Goal: Information Seeking & Learning: Check status

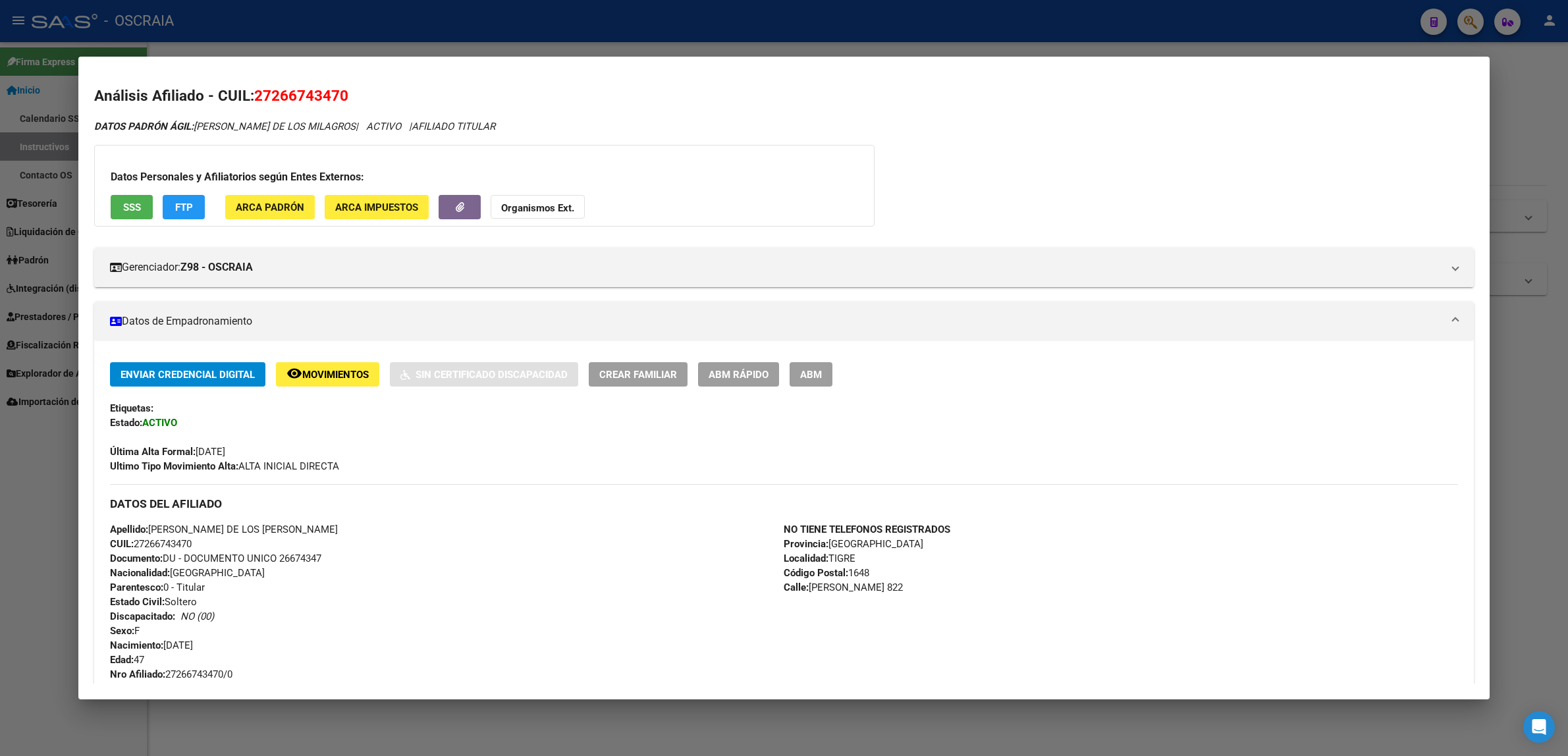
click at [792, 34] on div at bounding box center [784, 378] width 1568 height 756
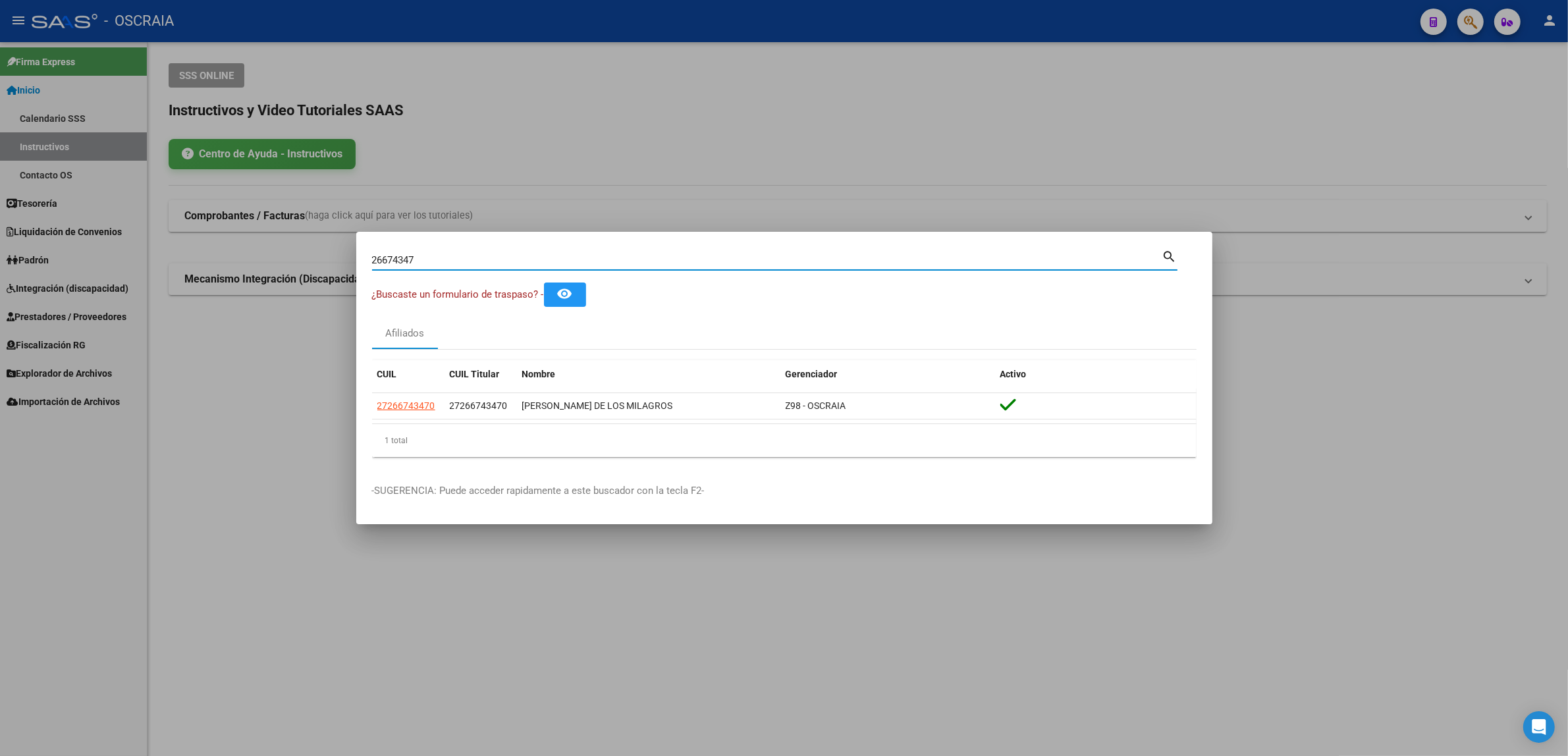
drag, startPoint x: 541, startPoint y: 257, endPoint x: 189, endPoint y: 267, distance: 352.1
click at [189, 267] on div "26674347 Buscar (apellido, dni, cuil, nro traspaso, cuit, obra social) search ¿…" at bounding box center [784, 378] width 1568 height 756
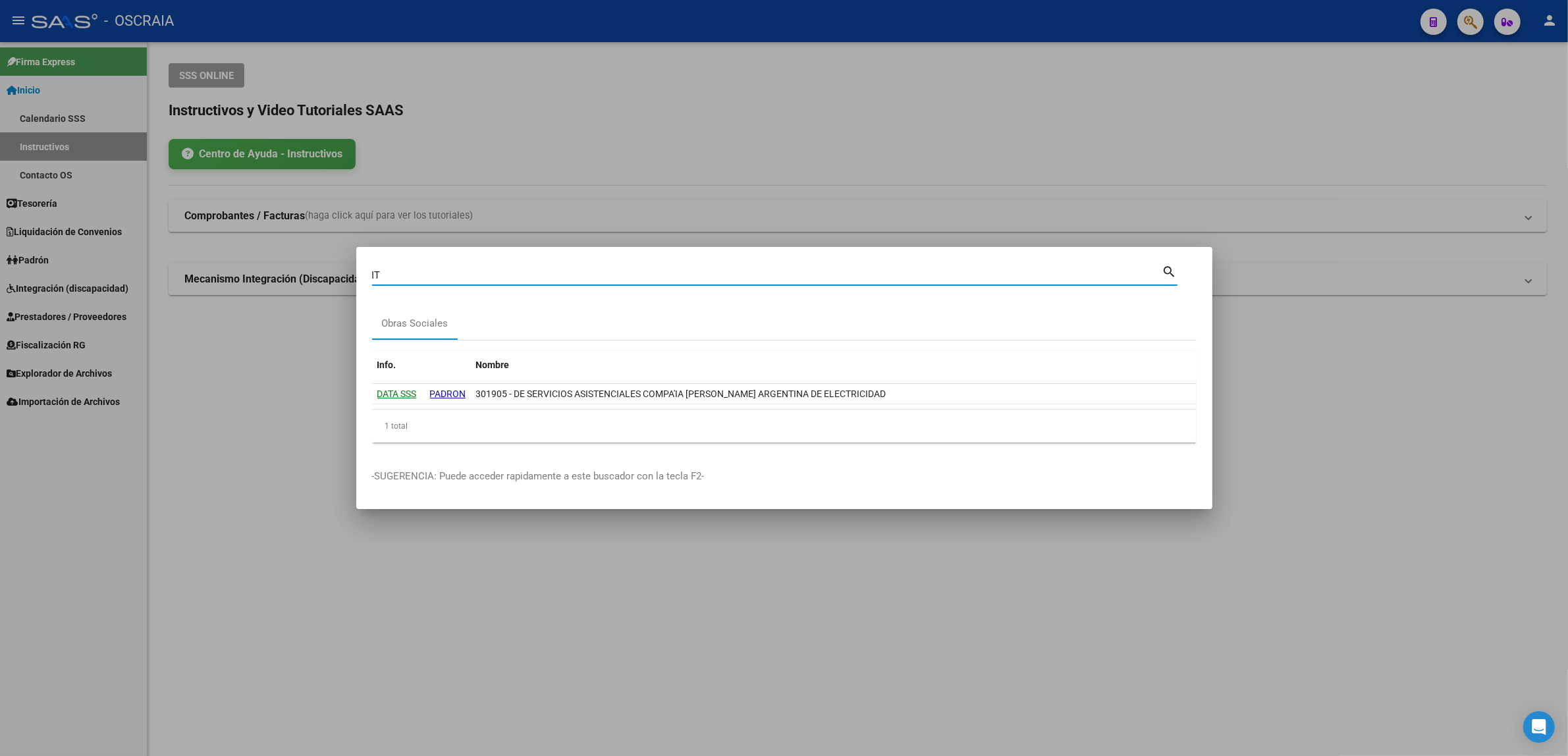
type input "I"
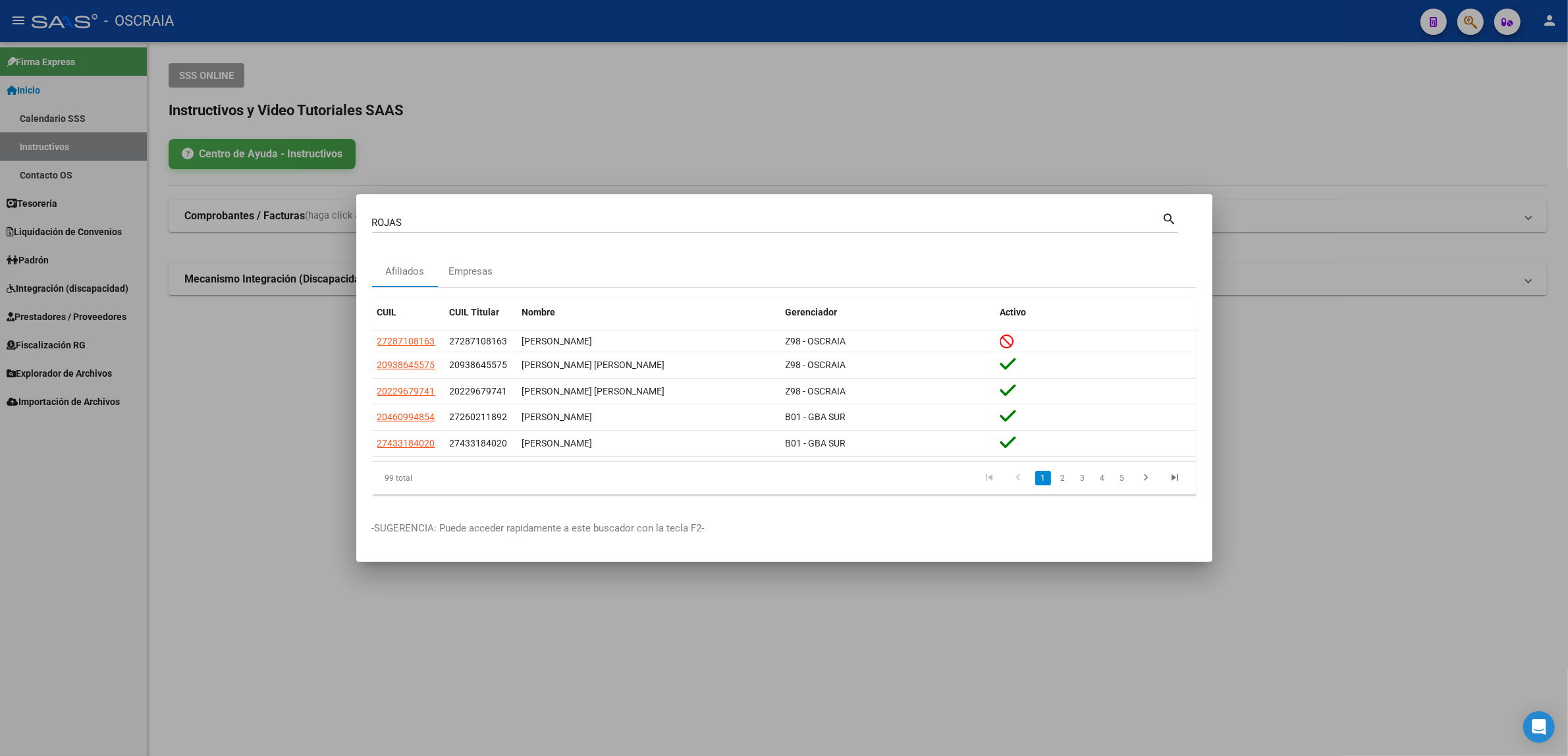
click at [518, 244] on div "[PERSON_NAME] (apellido, dni, [PERSON_NAME], [PERSON_NAME], cuit, obra social) …" at bounding box center [775, 228] width 806 height 35
click at [515, 232] on div "[PERSON_NAME] (apellido, dni, cuil, [PERSON_NAME], cuit, obra social)" at bounding box center [767, 223] width 791 height 20
click at [512, 223] on input "ROJAS" at bounding box center [767, 223] width 791 height 12
type input "[PERSON_NAME]"
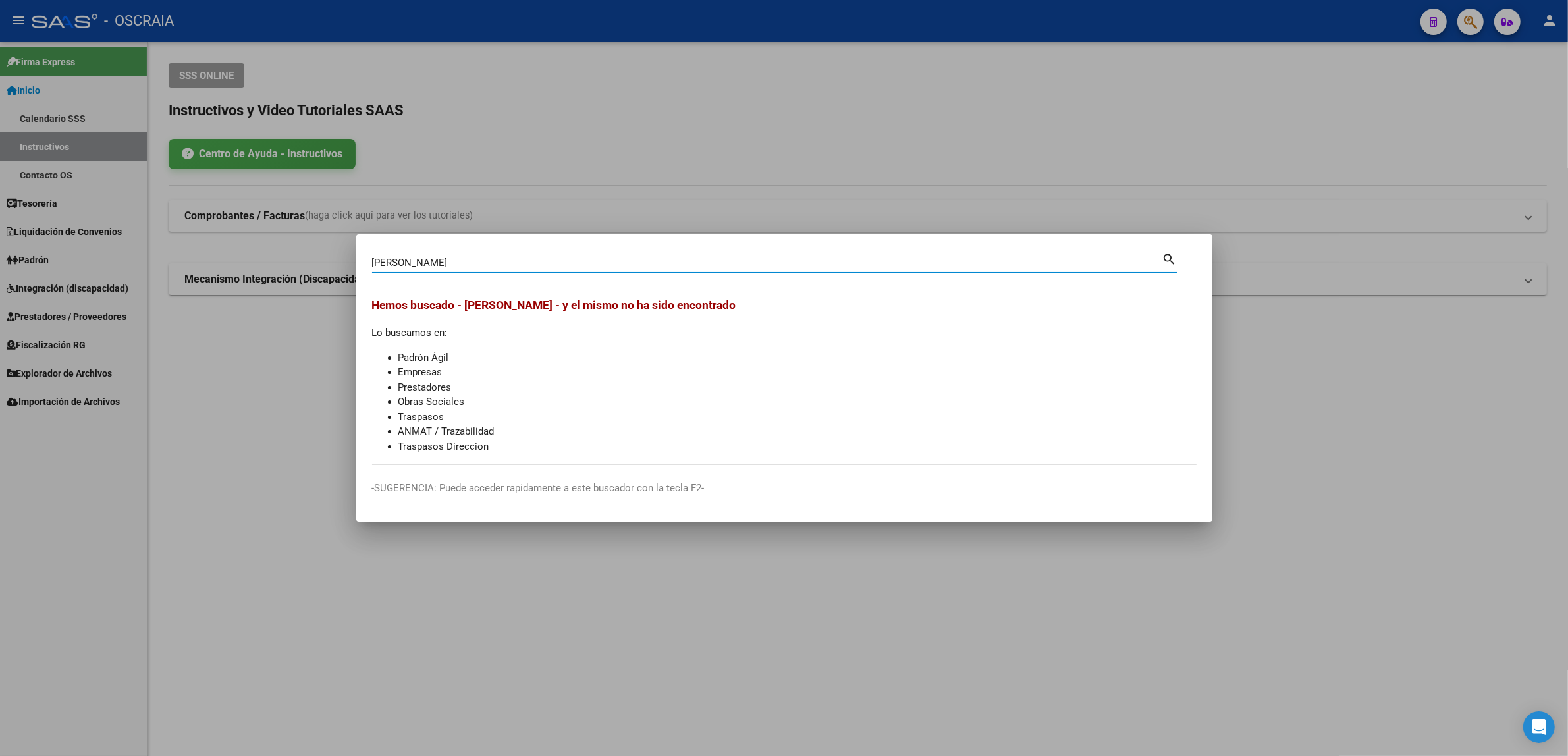
click at [491, 181] on div at bounding box center [784, 378] width 1568 height 756
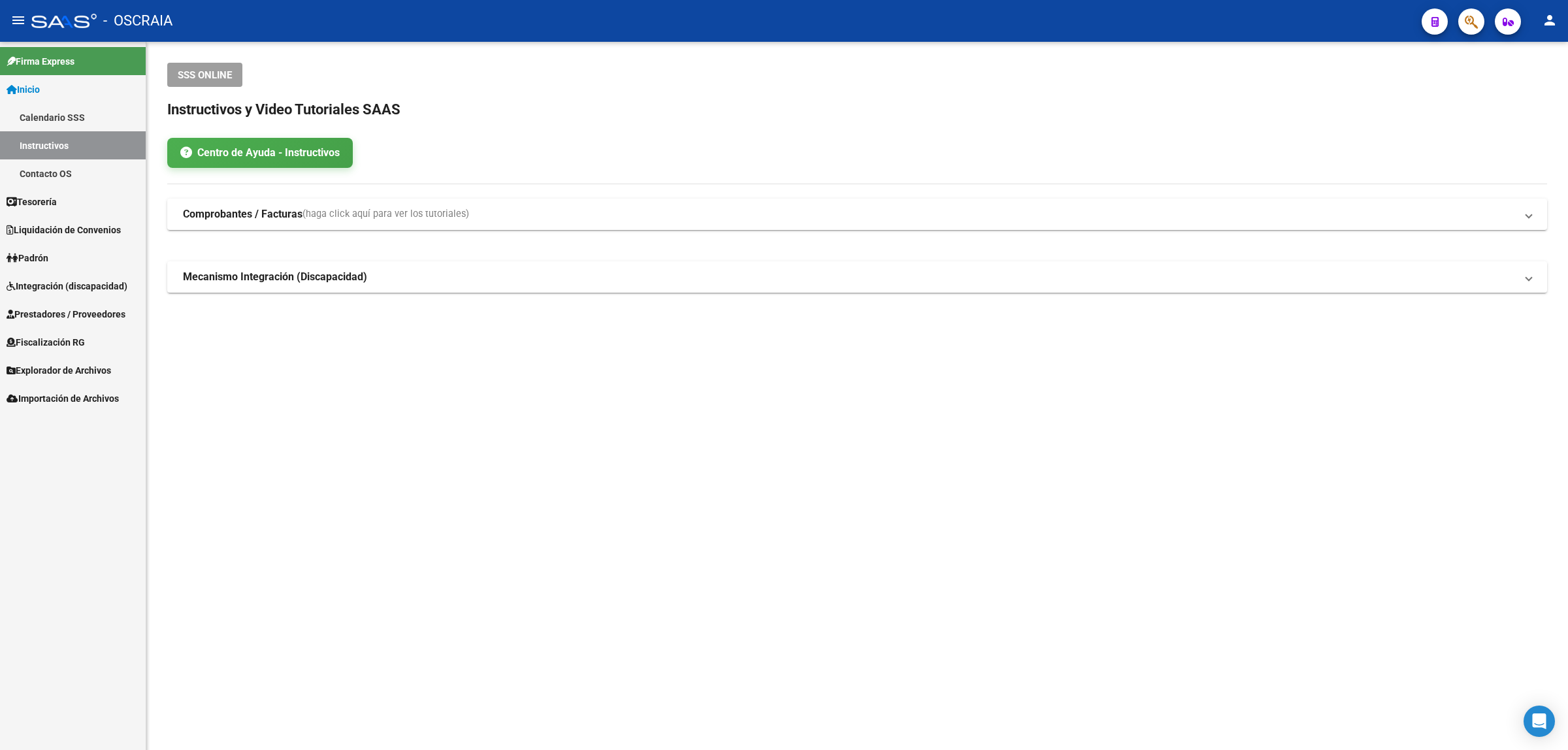
click at [1459, 14] on app-search-popup at bounding box center [1472, 20] width 27 height 17
click at [1459, 14] on app-search-popup at bounding box center [1472, 20] width 27 height 17
click at [1467, 17] on icon "button" at bounding box center [1472, 22] width 13 height 15
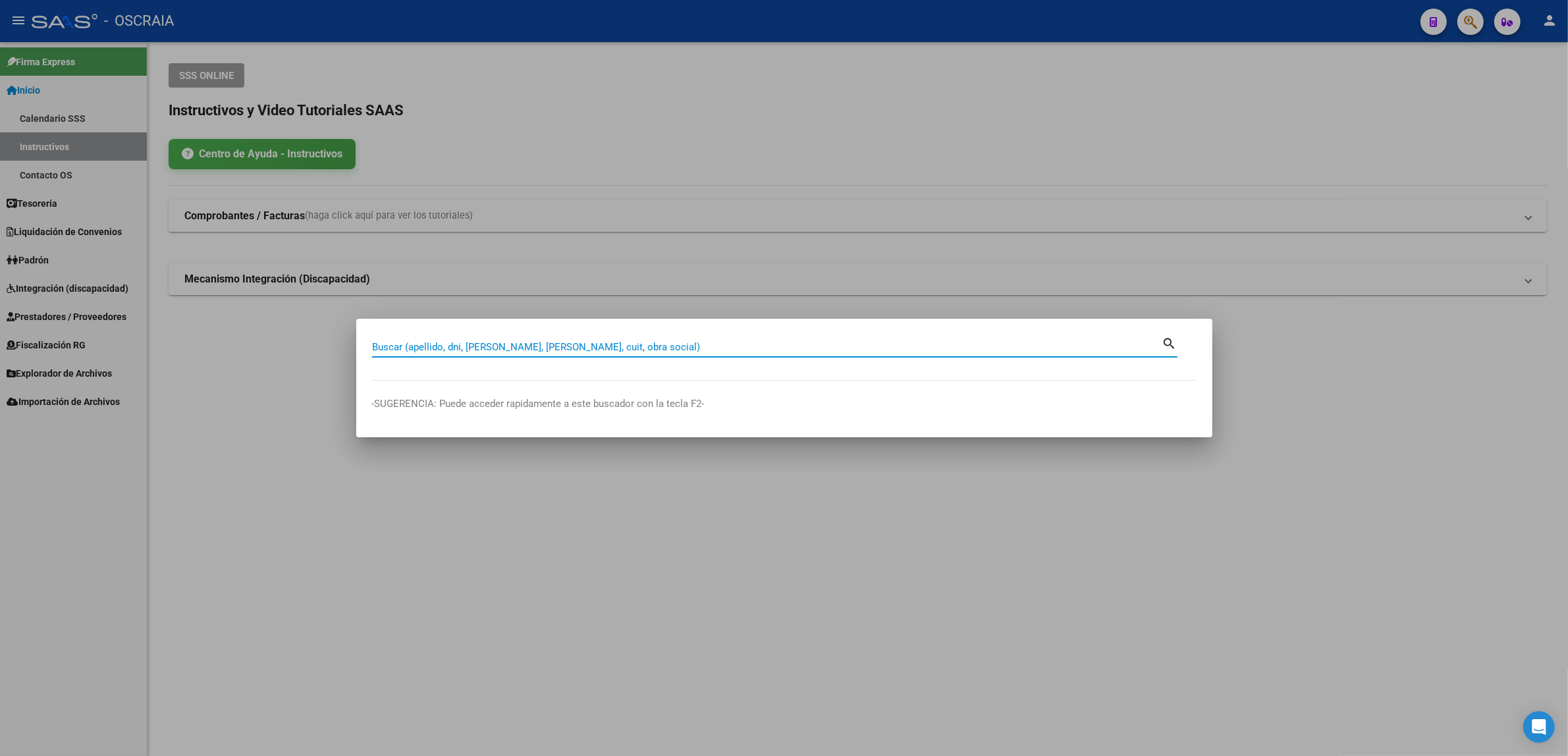
paste input "20-95895917-7"
type input "20958959177"
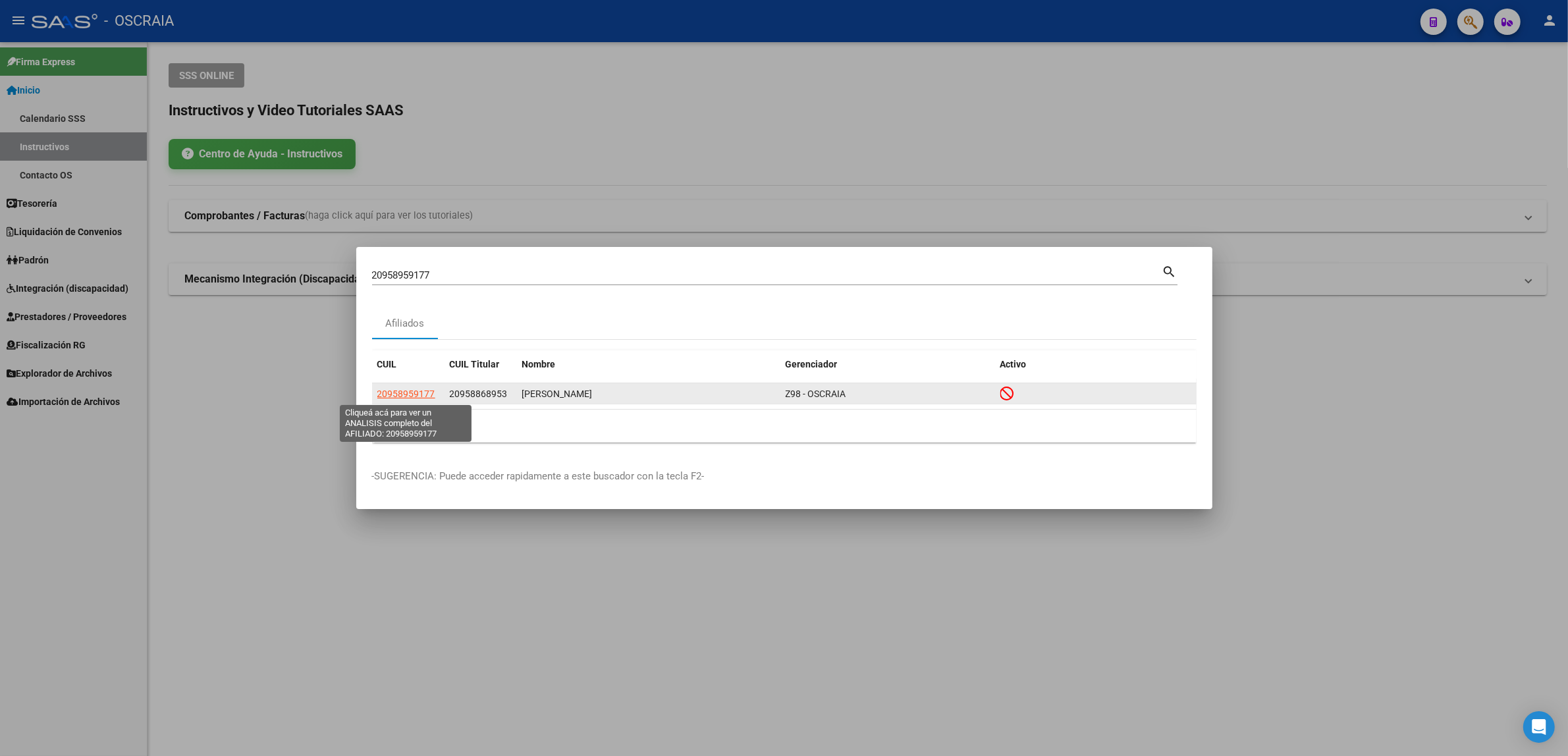
click at [426, 389] on span "20958959177" at bounding box center [406, 393] width 58 height 11
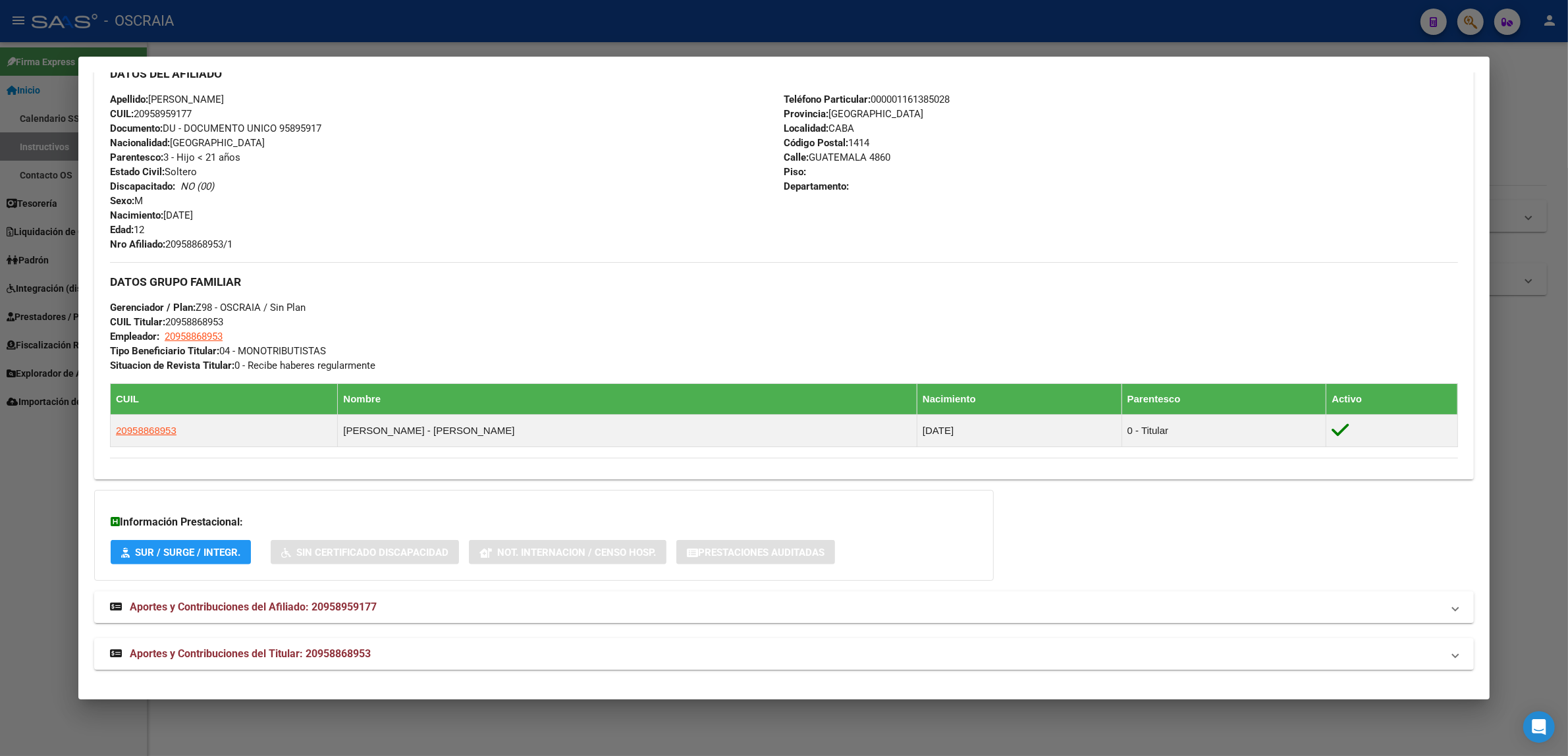
scroll to position [471, 0]
click at [320, 606] on span "Aportes y Contribuciones del Afiliado: 20958959177" at bounding box center [253, 606] width 247 height 13
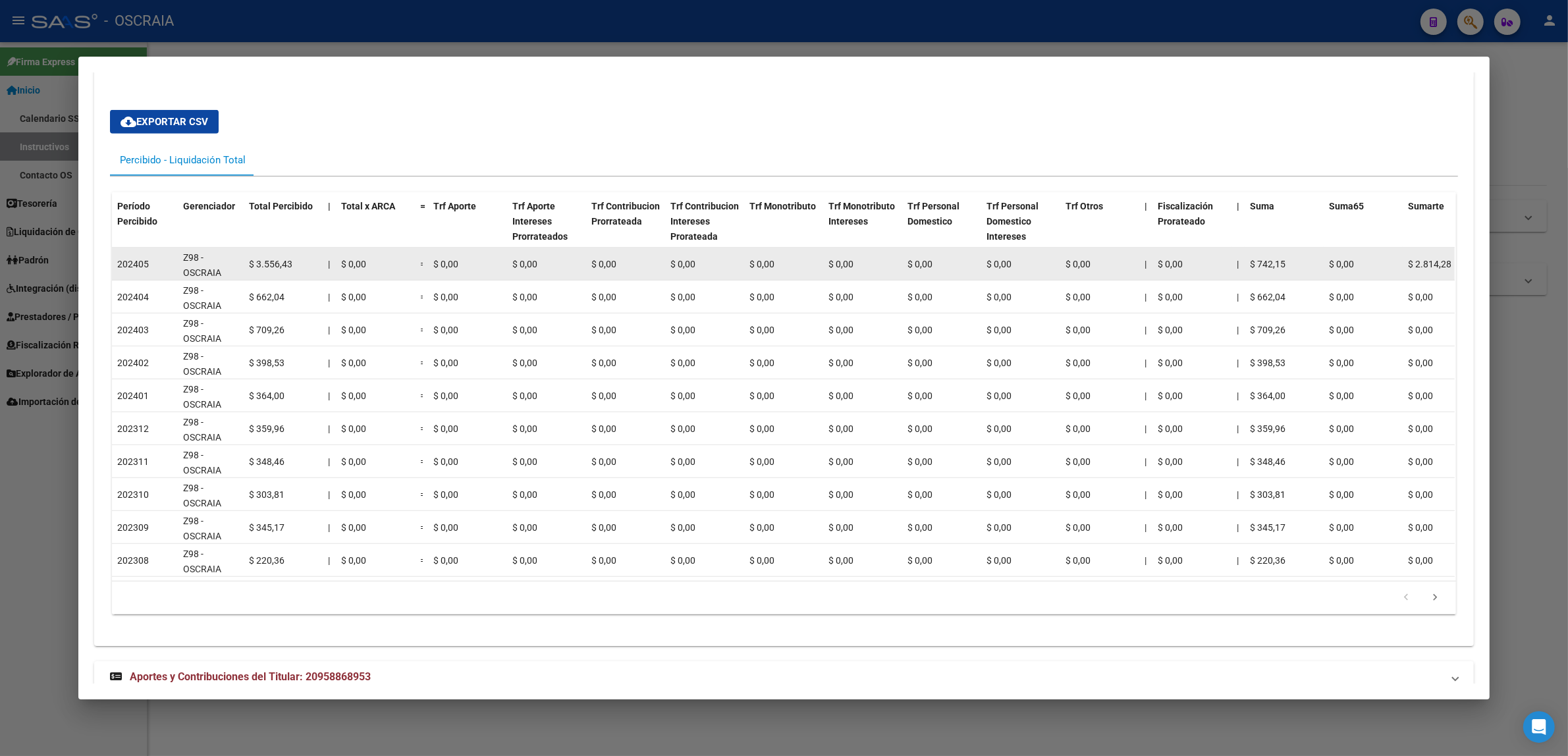
scroll to position [1062, 0]
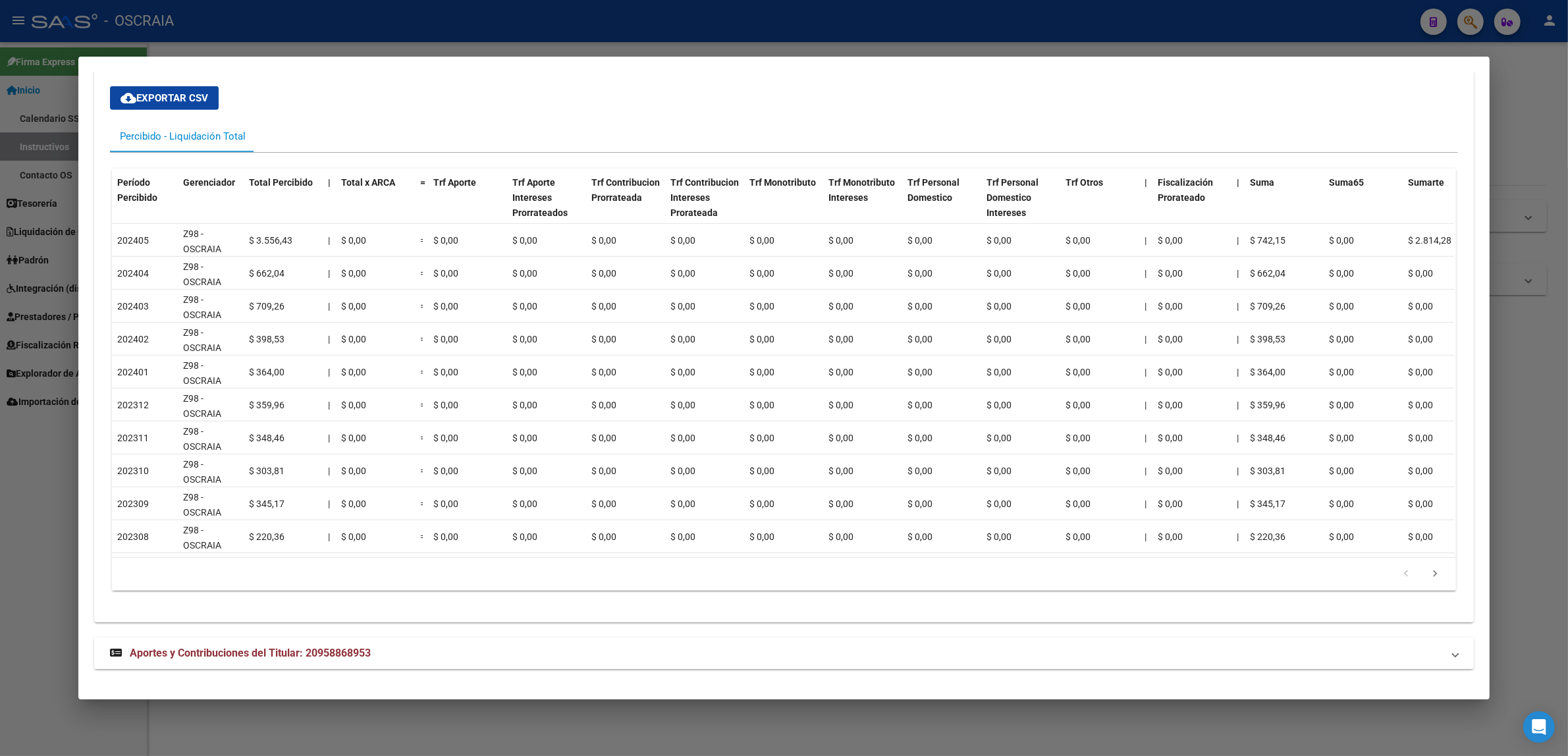
click at [382, 657] on mat-panel-title "Aportes y Contribuciones del Titular: 20958868953" at bounding box center [776, 653] width 1333 height 16
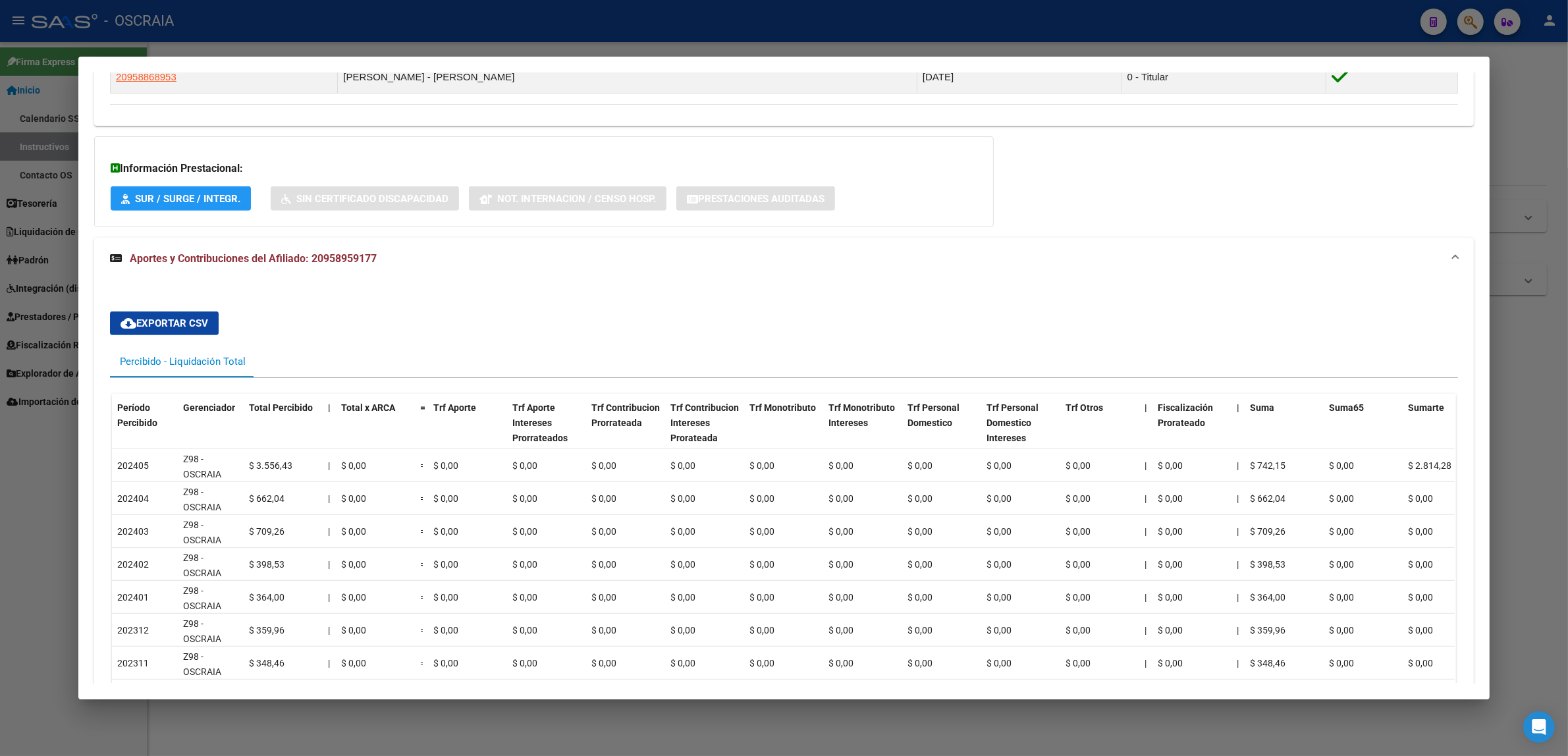
scroll to position [548, 0]
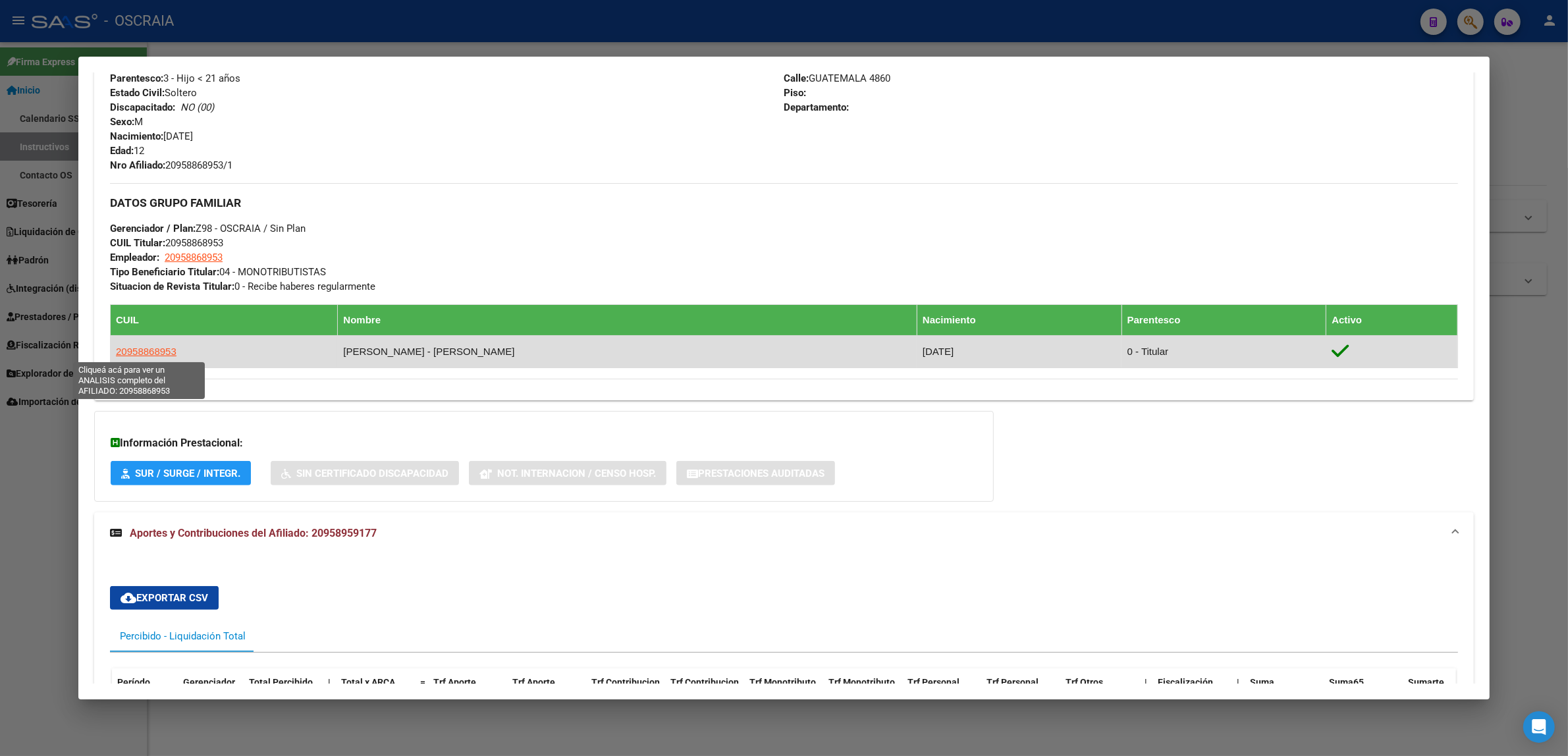
click at [149, 352] on span "20958868953" at bounding box center [146, 350] width 61 height 11
type textarea "20958868953"
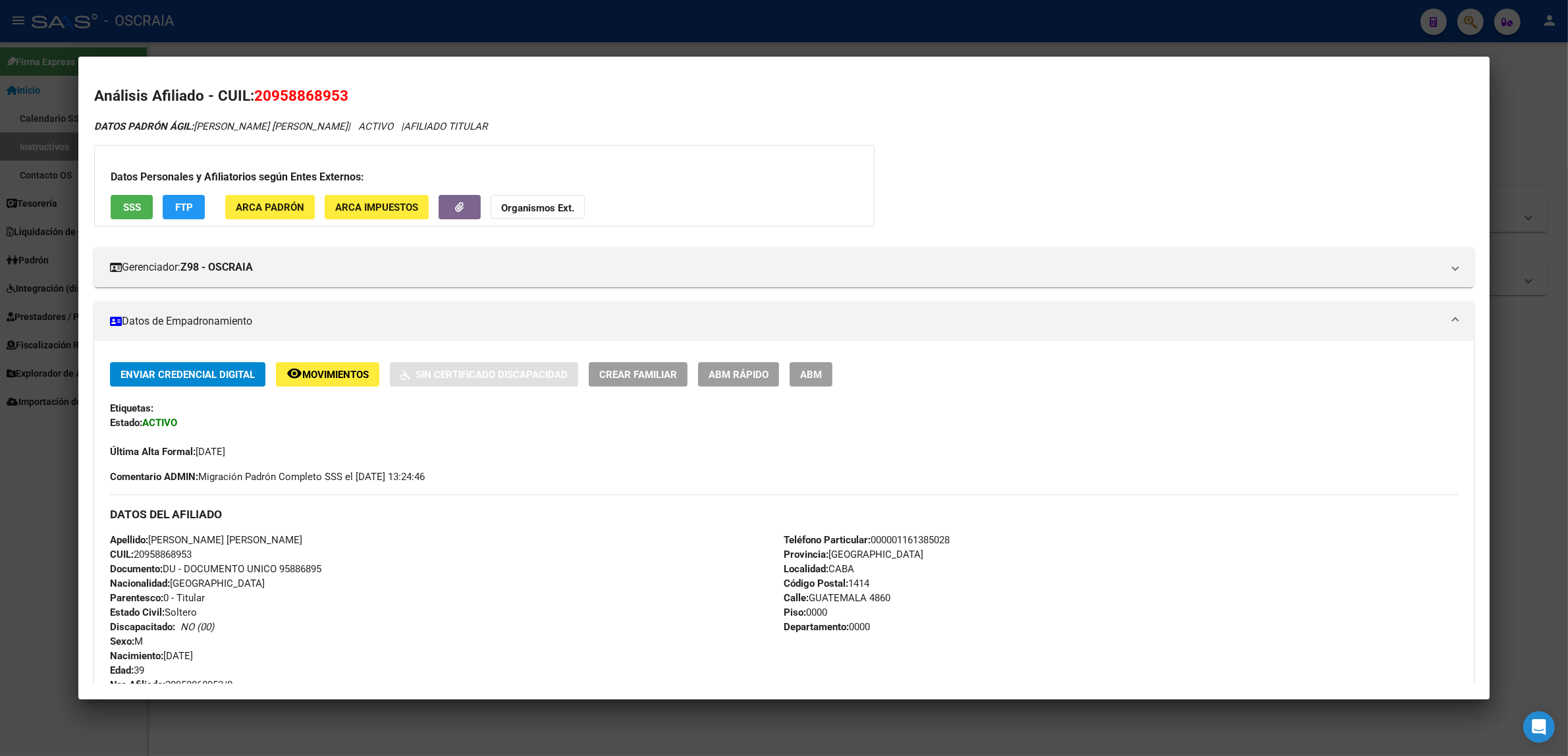
scroll to position [274, 0]
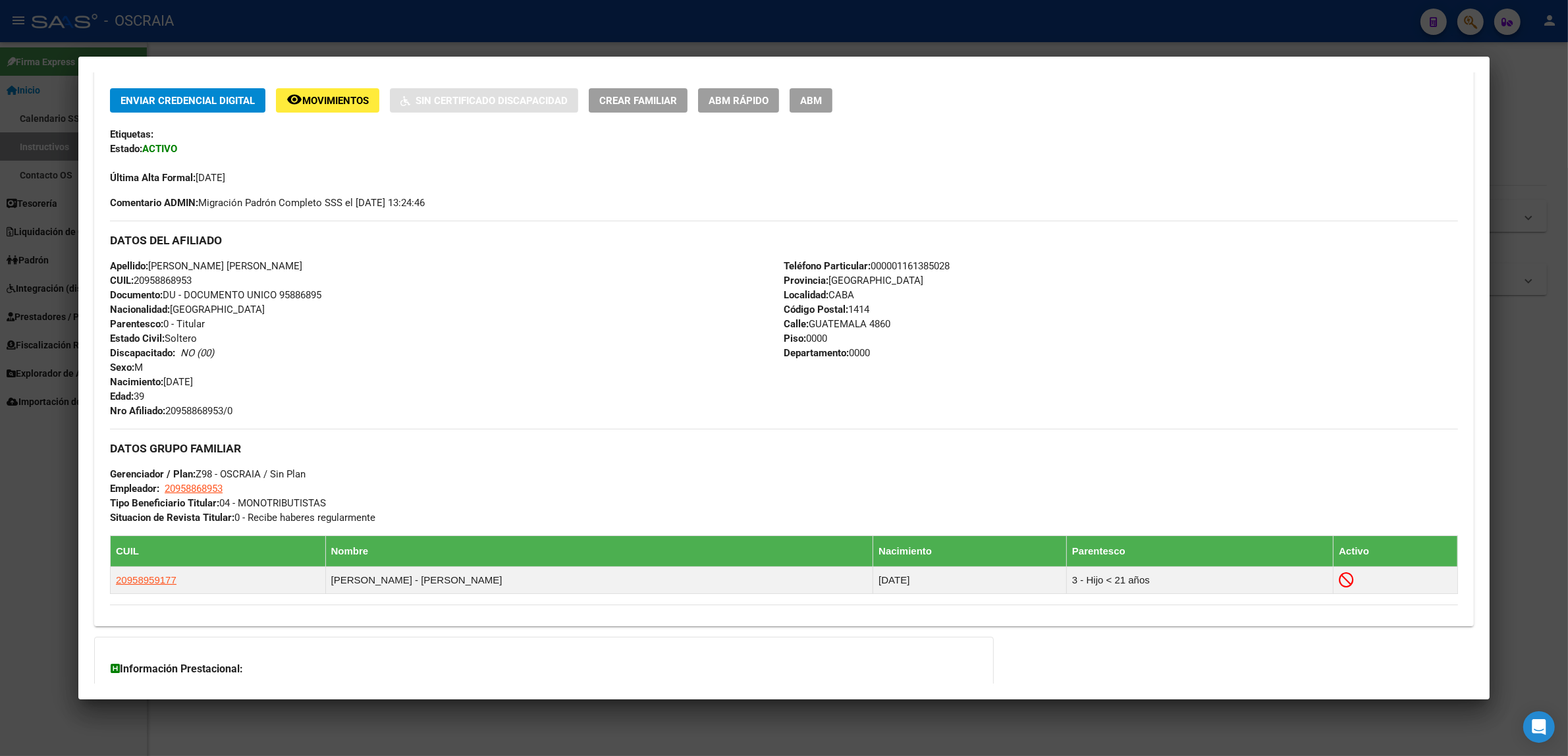
click at [1128, 38] on div at bounding box center [784, 378] width 1568 height 756
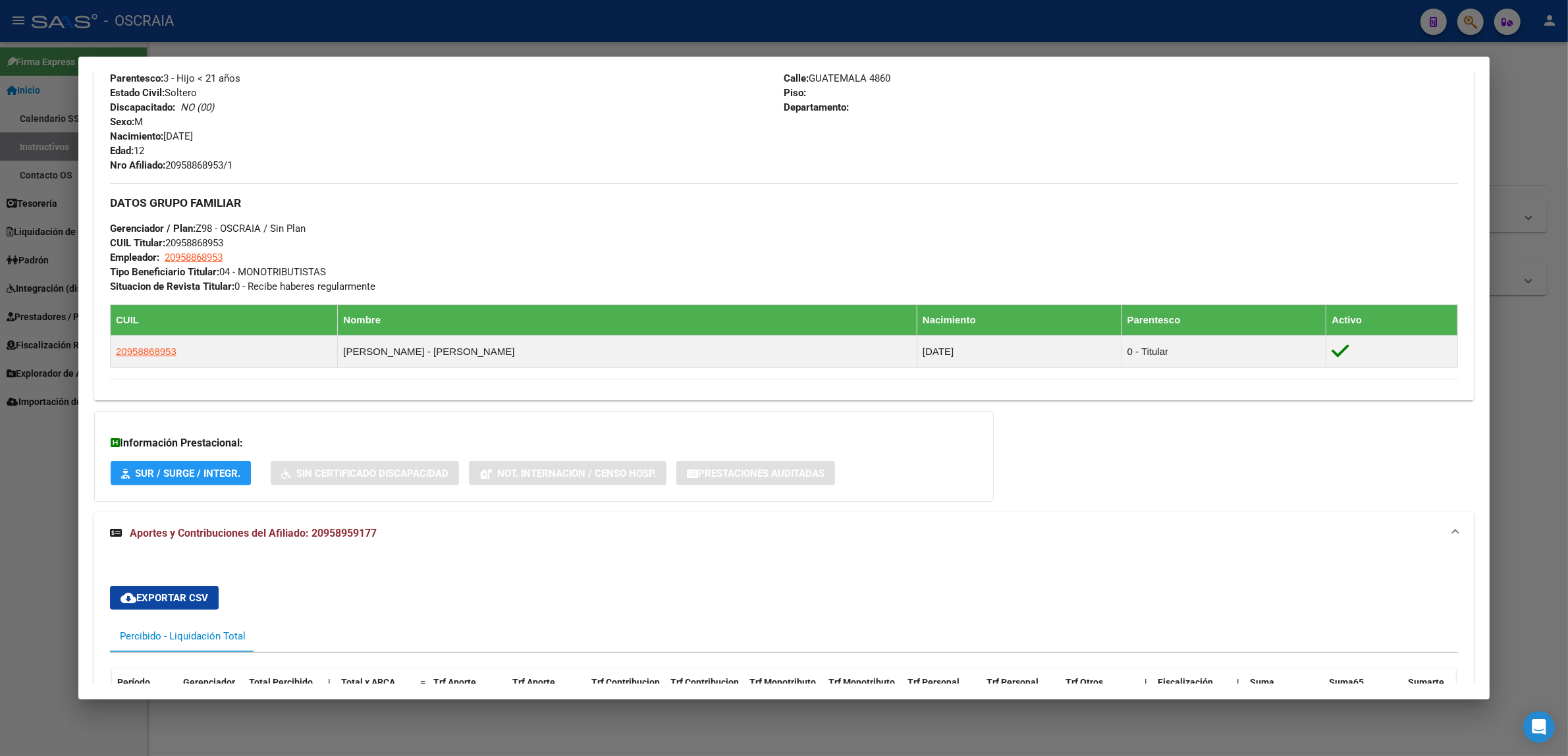
click at [1091, 27] on div at bounding box center [784, 378] width 1568 height 756
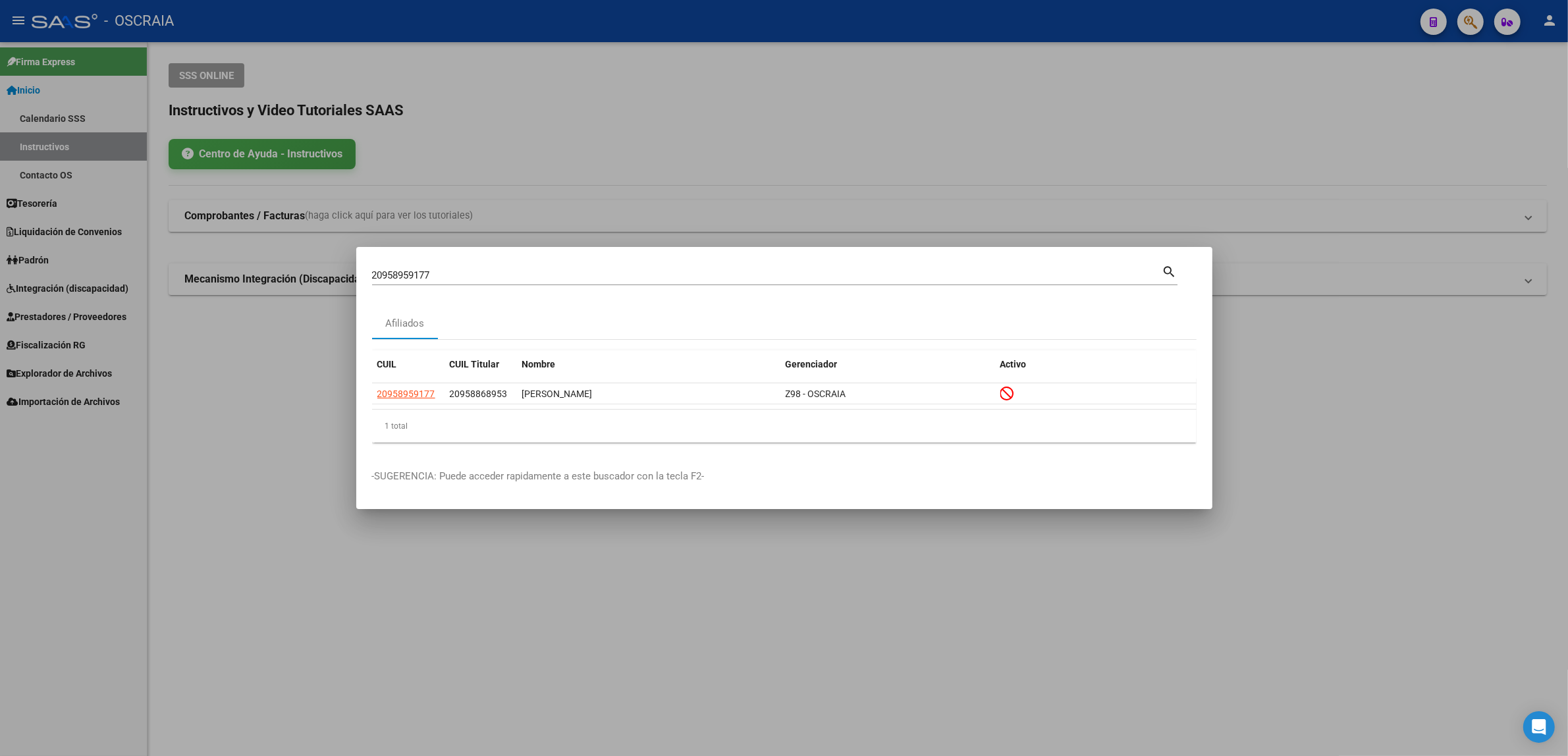
drag, startPoint x: 506, startPoint y: 267, endPoint x: 271, endPoint y: 248, distance: 235.8
click at [294, 254] on div "20958959177 Buscar (apellido, dni, cuil, nro traspaso, cuit, obra social) searc…" at bounding box center [784, 378] width 1568 height 756
drag, startPoint x: 529, startPoint y: 276, endPoint x: 286, endPoint y: 274, distance: 243.0
click at [286, 274] on div "20958959177 Buscar (apellido, dni, cuil, nro traspaso, cuit, obra social) searc…" at bounding box center [784, 378] width 1568 height 756
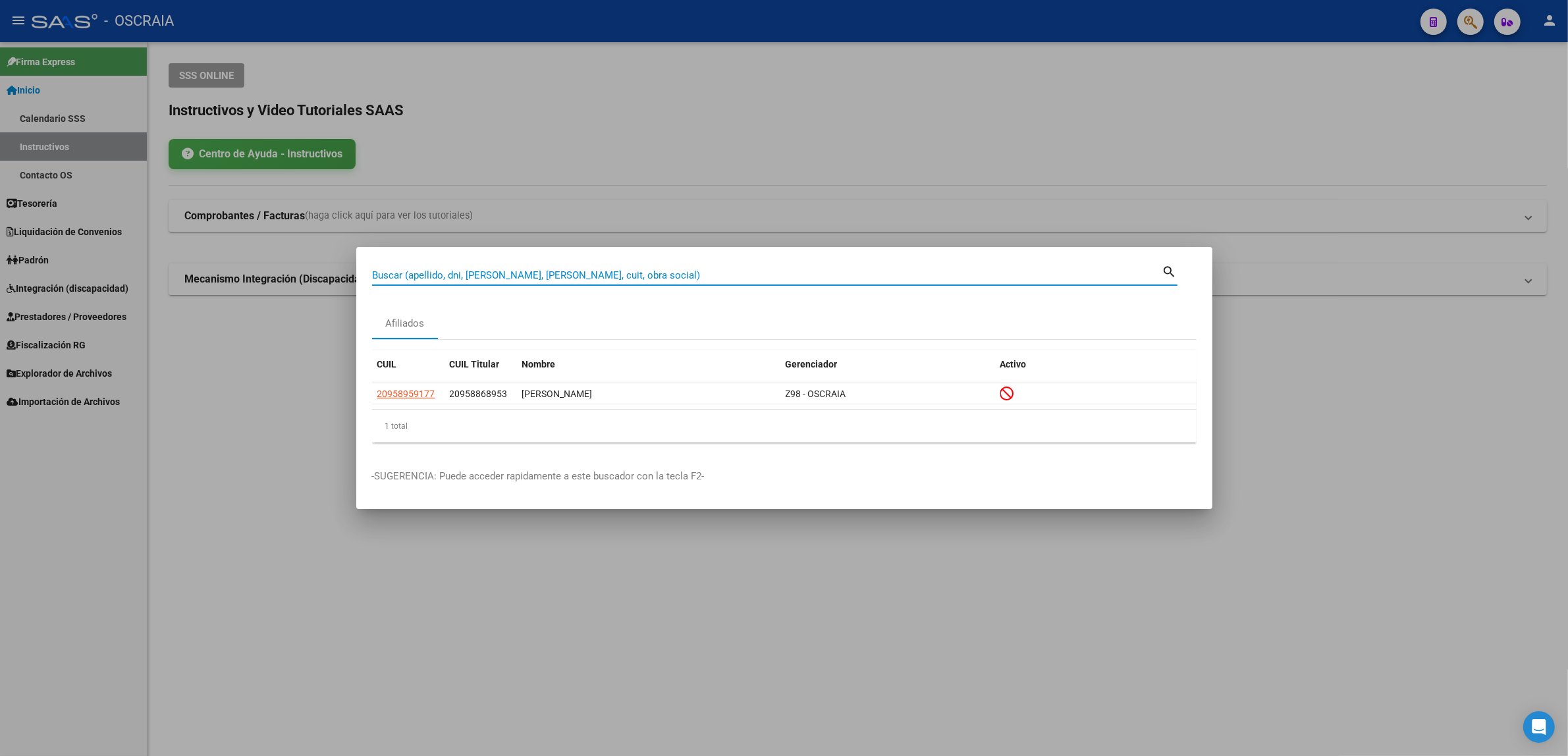
paste input "35365464"
type input "35365464"
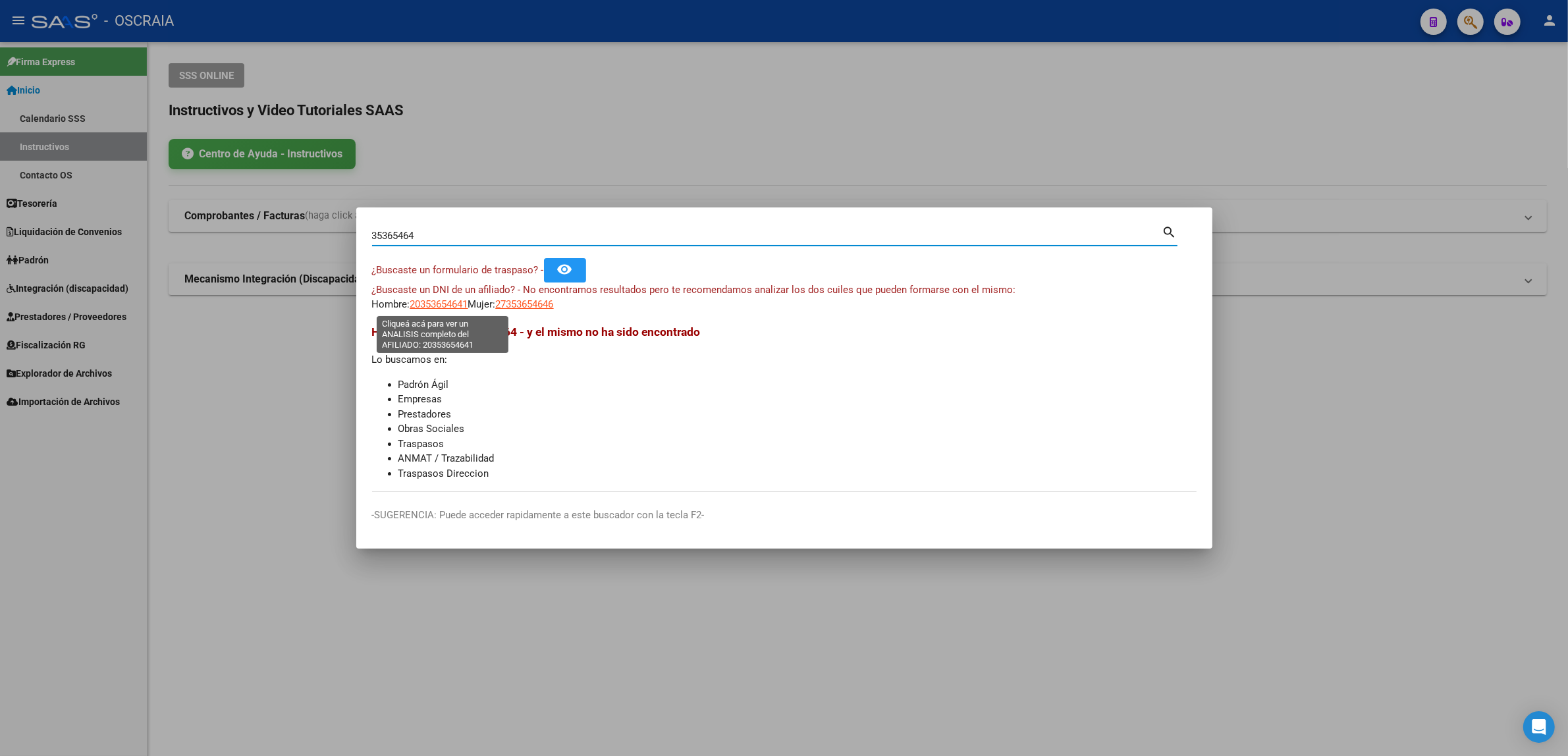
click at [437, 301] on span "20353654641" at bounding box center [439, 304] width 58 height 12
type textarea "20353654641"
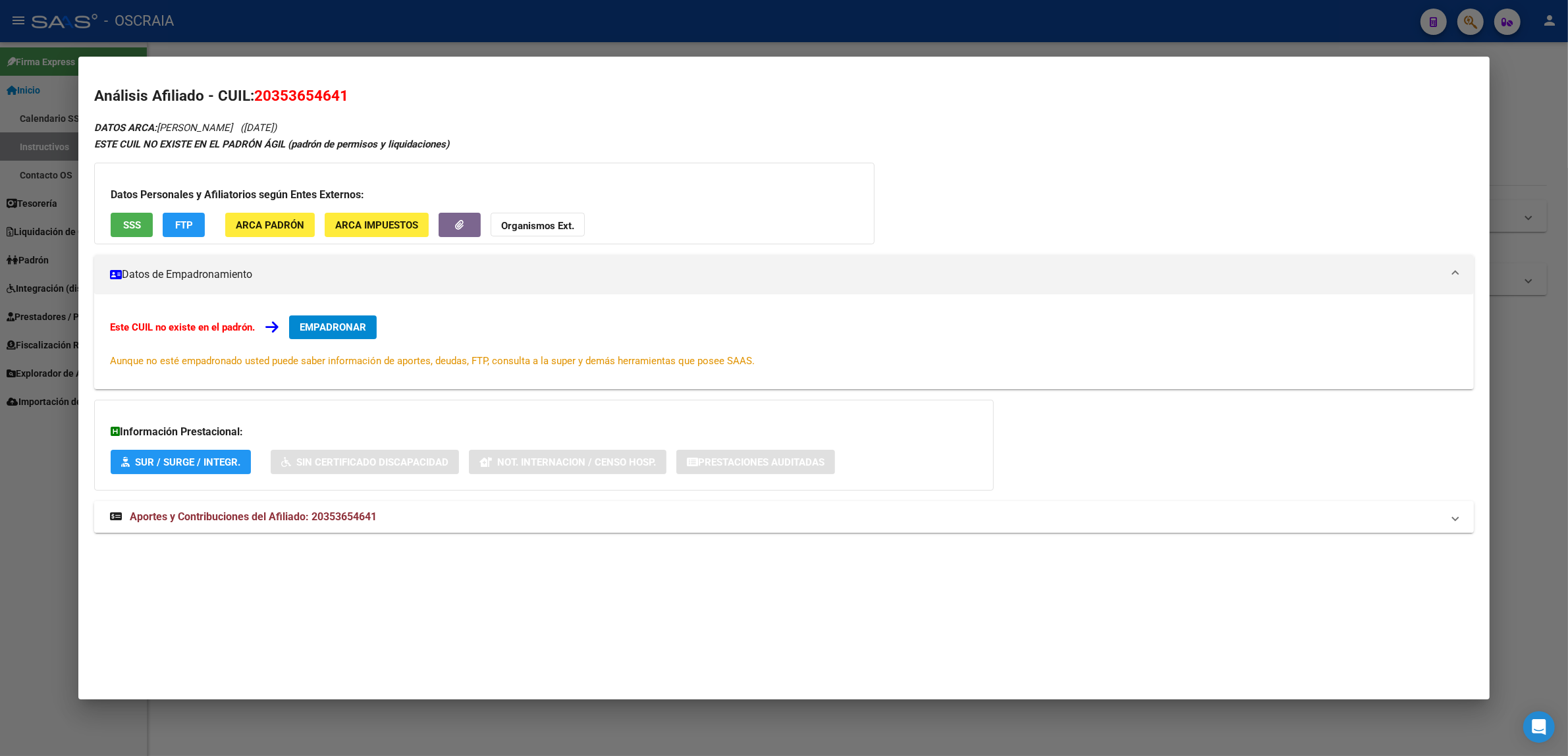
click at [323, 506] on mat-expansion-panel-header "Aportes y Contribuciones del Afiliado: 20353654641" at bounding box center [784, 517] width 1380 height 32
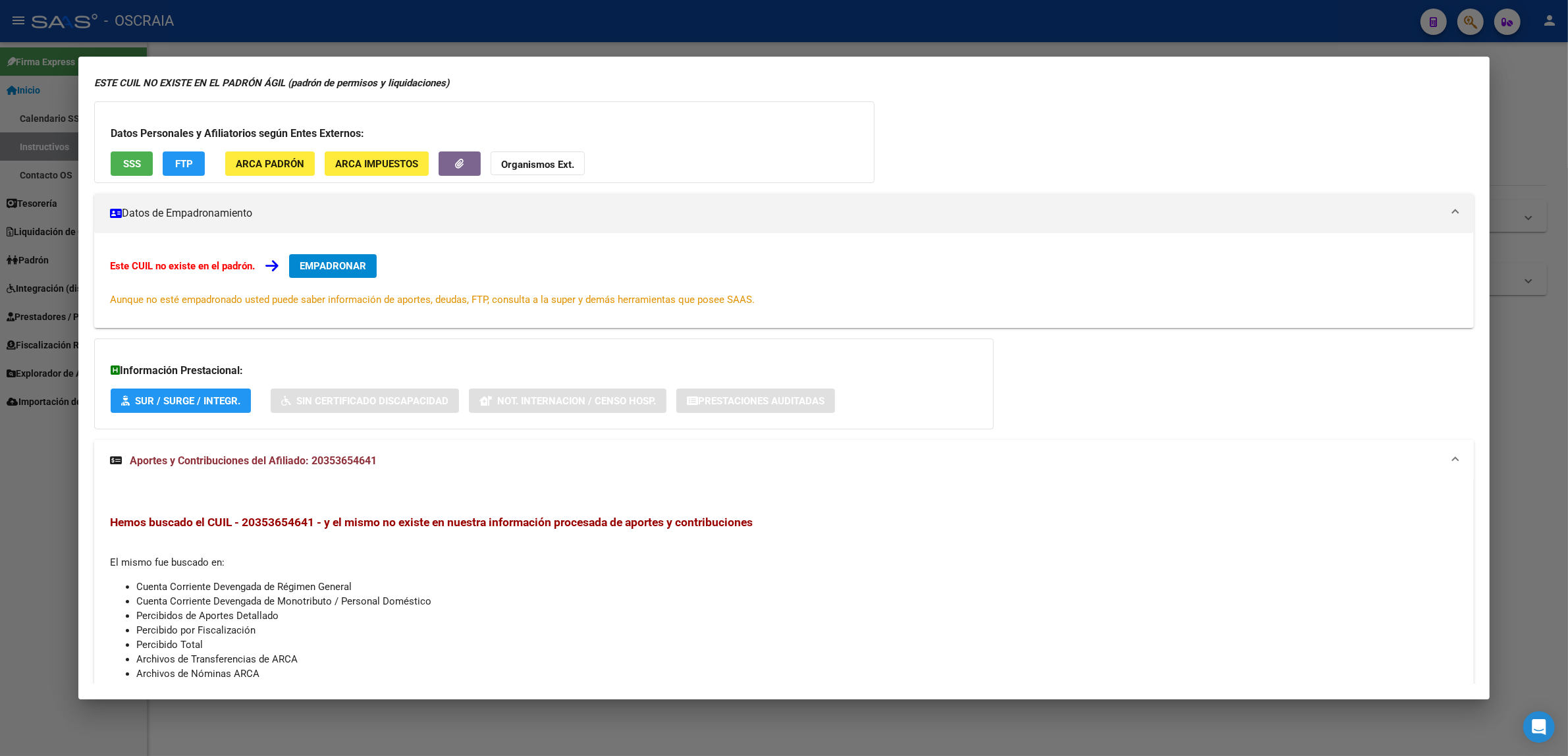
scroll to position [0, 0]
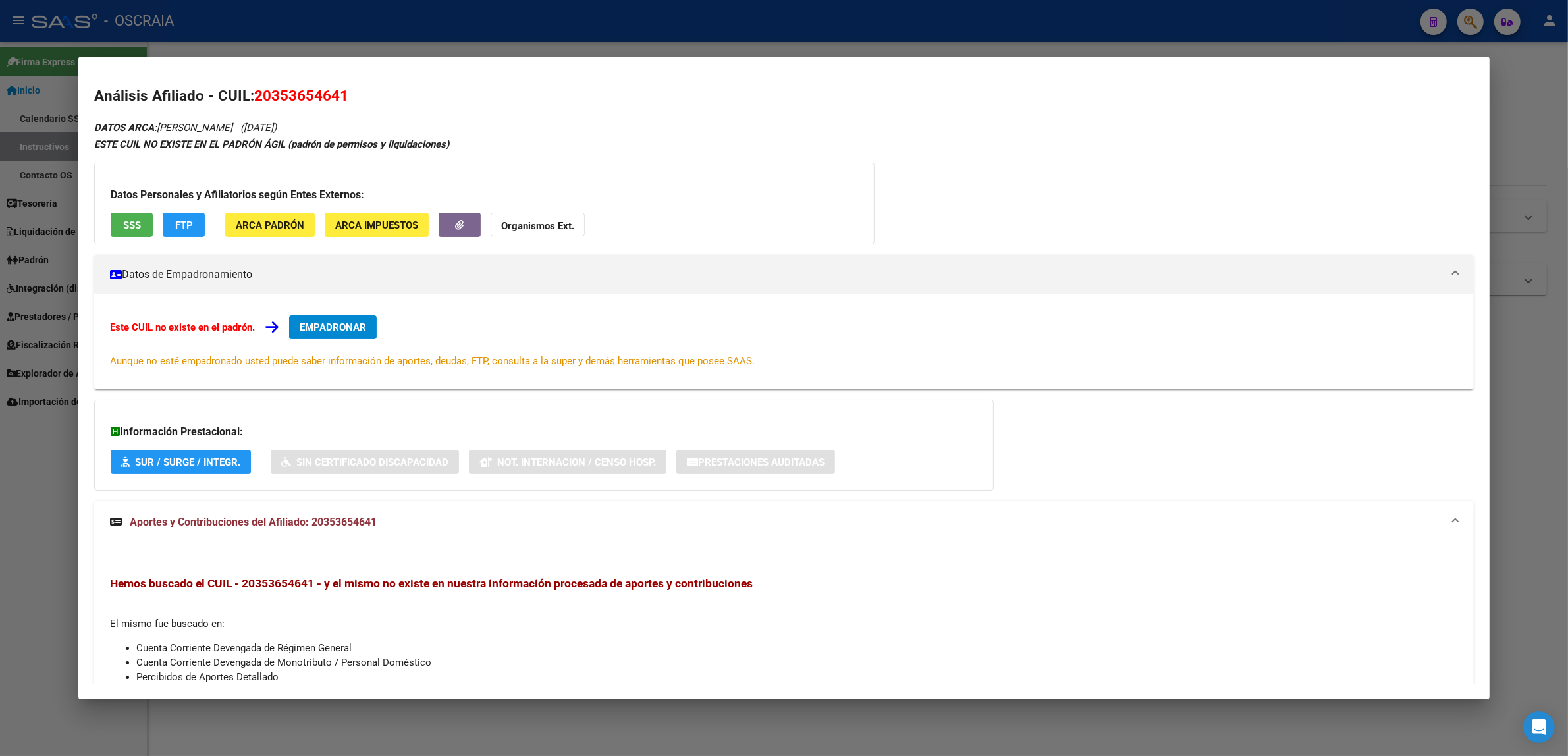
click at [275, 14] on div at bounding box center [784, 378] width 1568 height 756
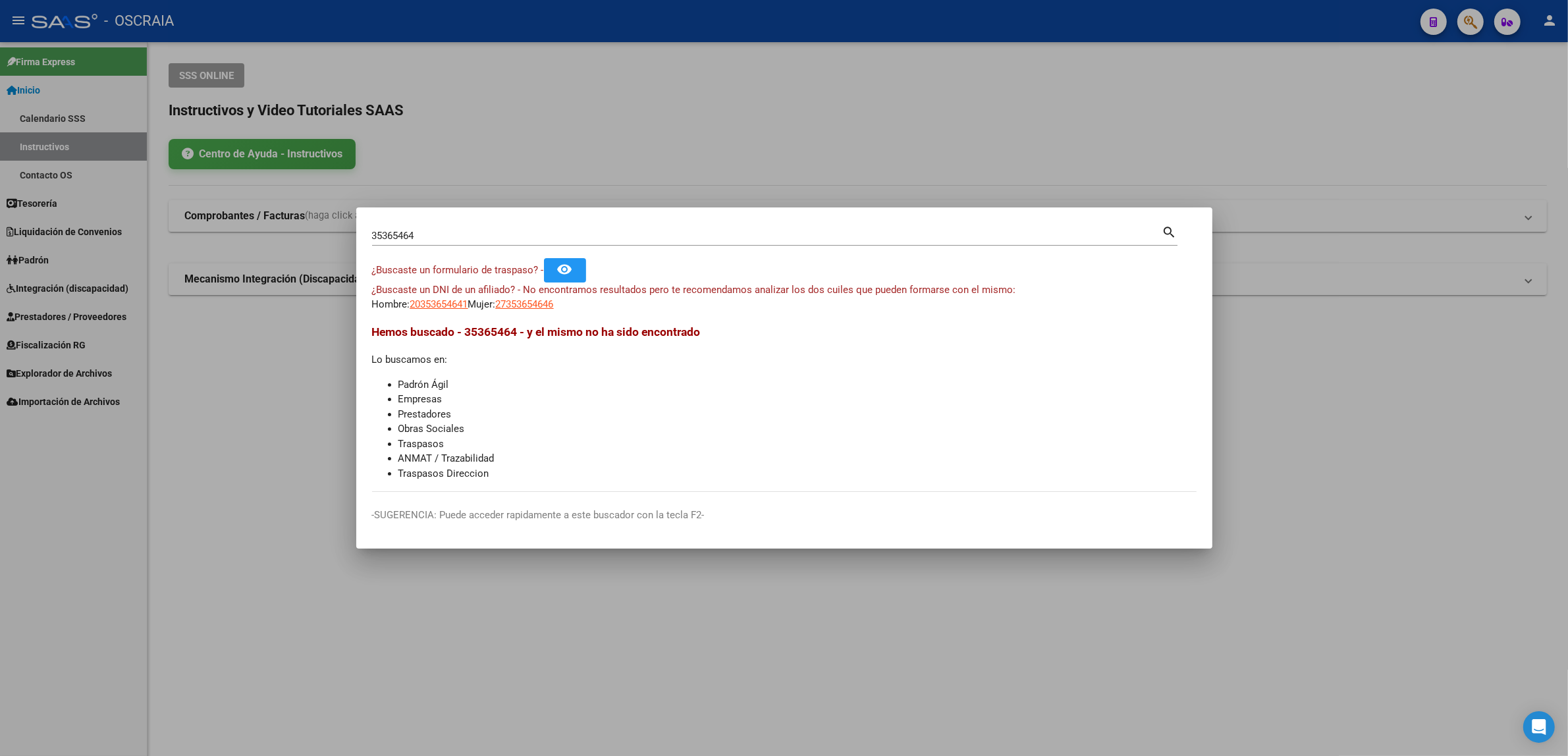
click at [516, 235] on input "35365464" at bounding box center [767, 235] width 791 height 12
click at [516, 235] on input "2035365464" at bounding box center [767, 235] width 791 height 12
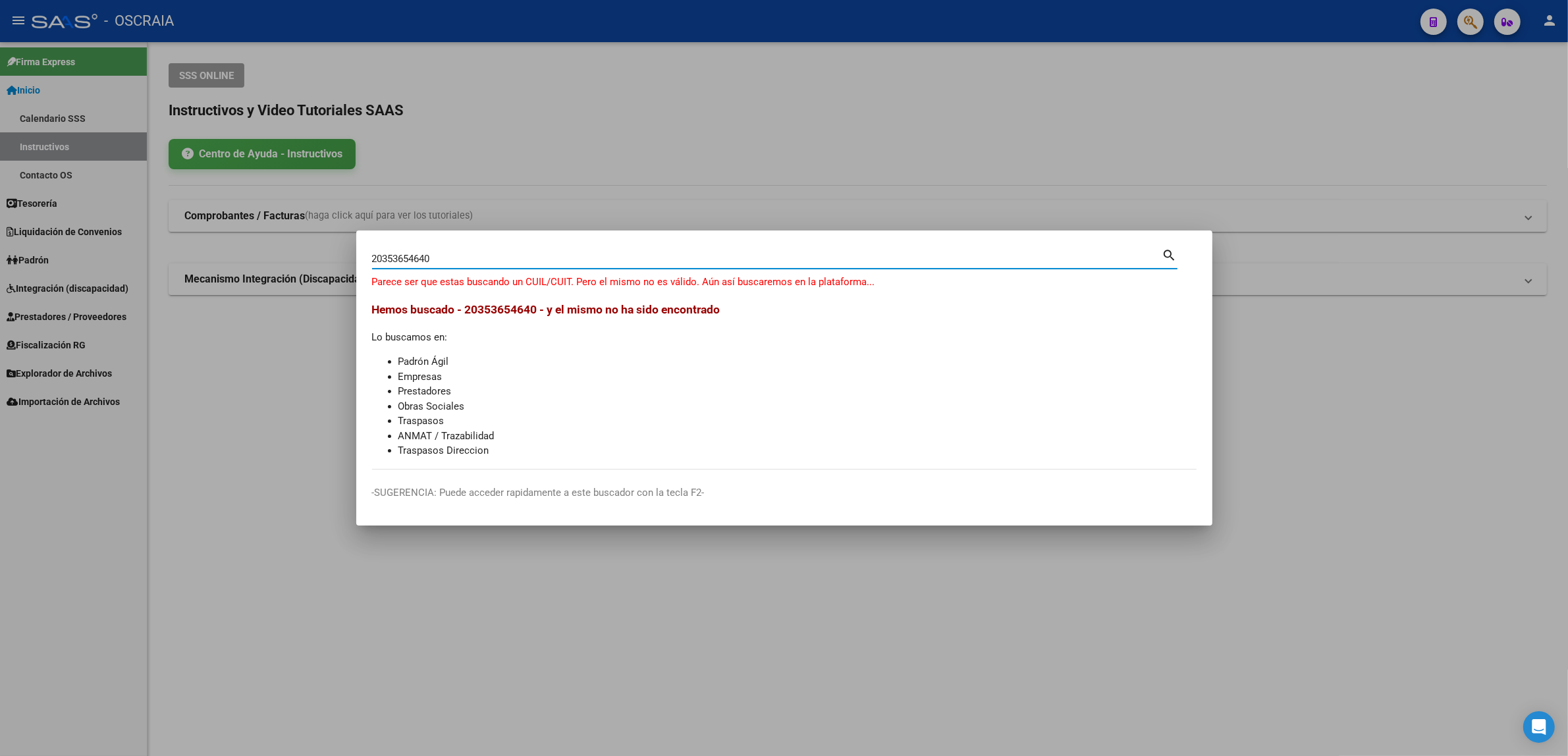
click at [488, 260] on input "20353654640" at bounding box center [767, 259] width 791 height 12
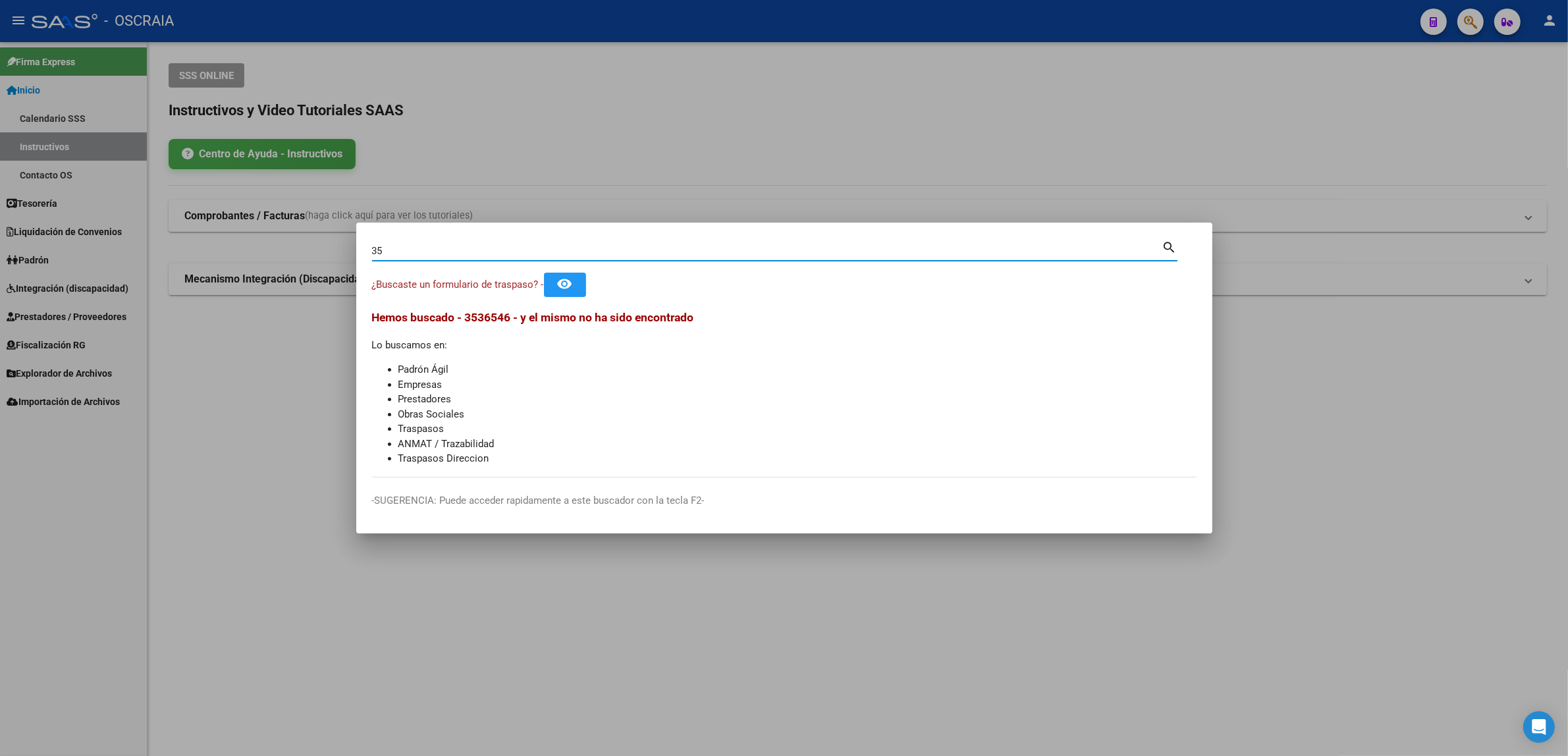
type input "3"
type input "[PERSON_NAME]"
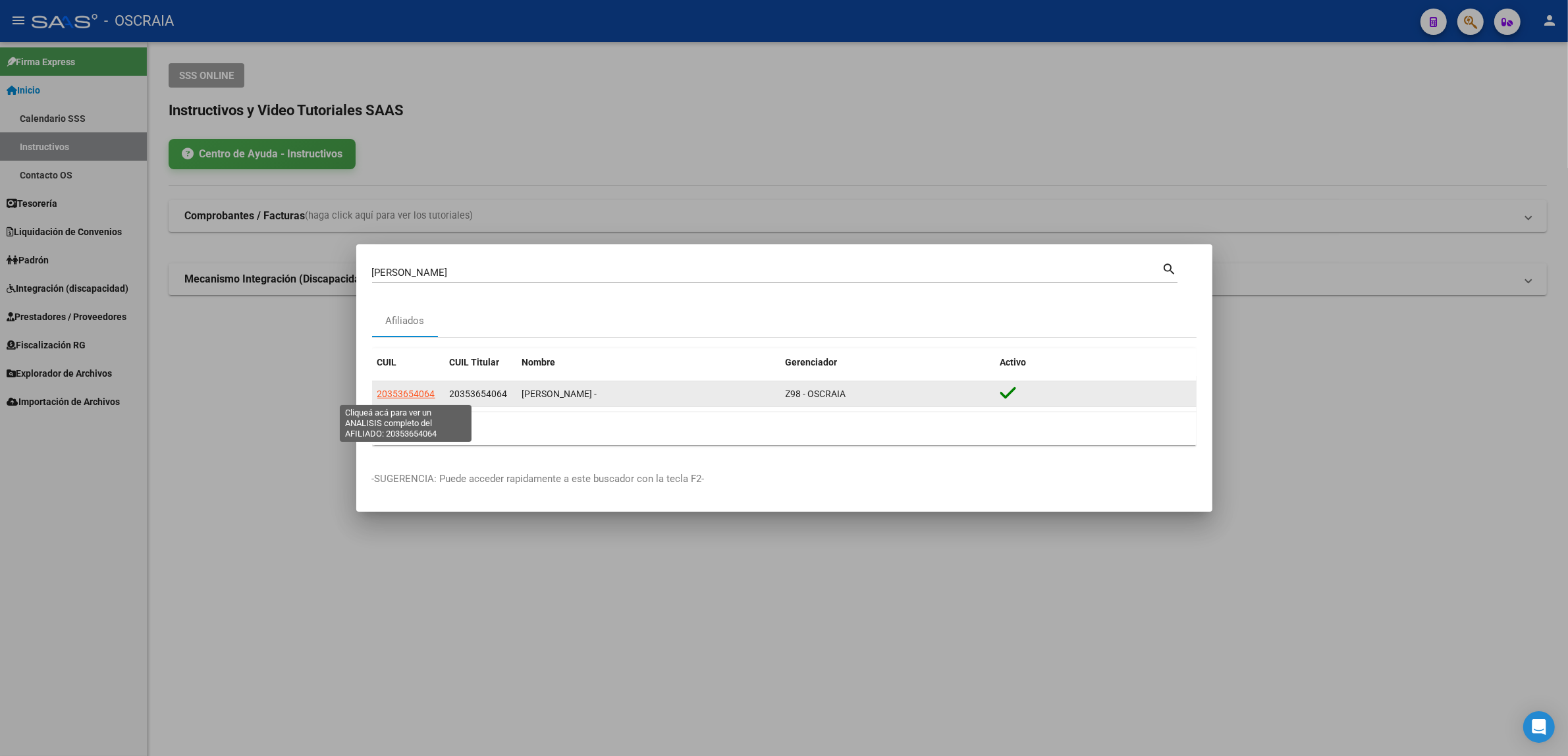
click at [420, 399] on span "20353654064" at bounding box center [406, 393] width 58 height 11
type textarea "20353654064"
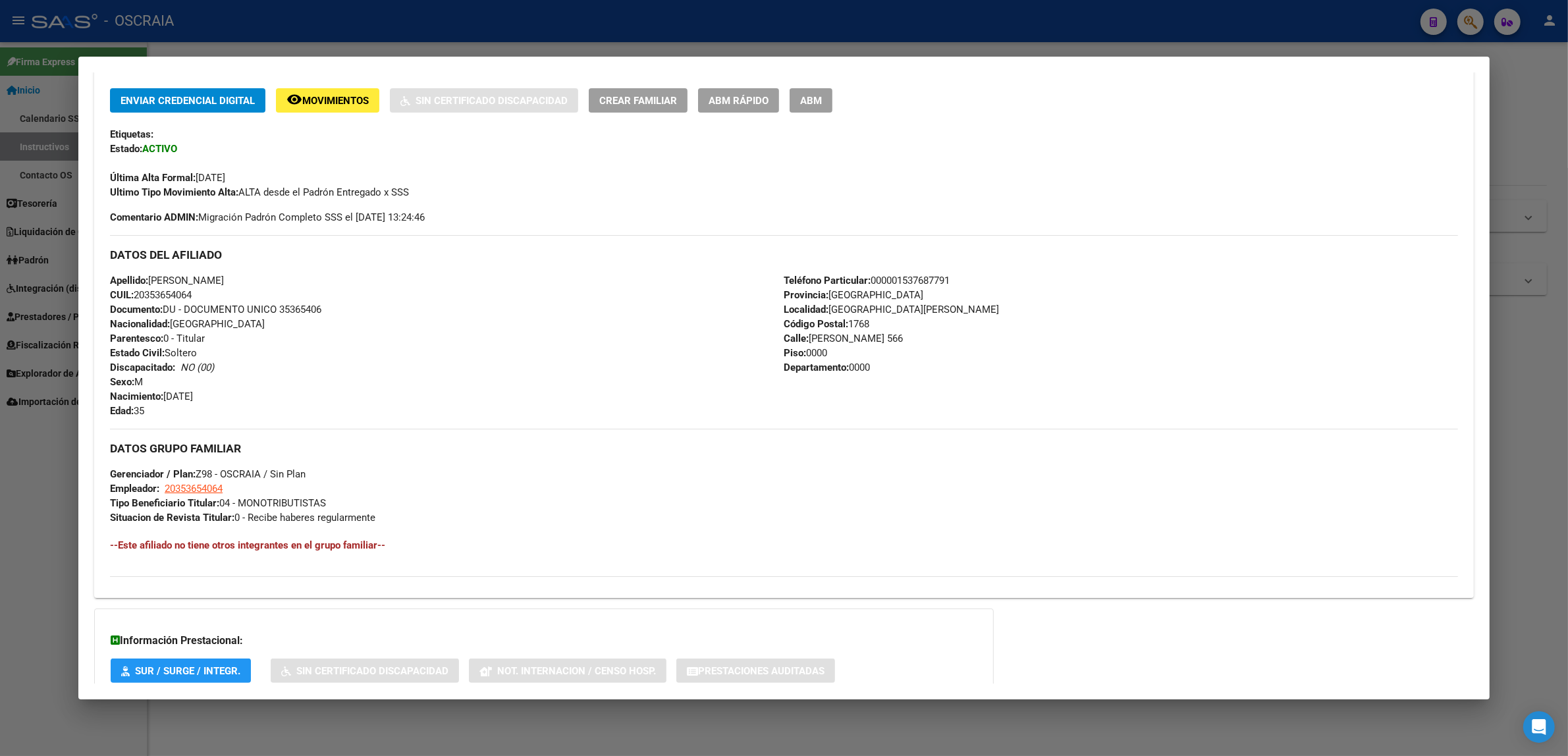
scroll to position [360, 0]
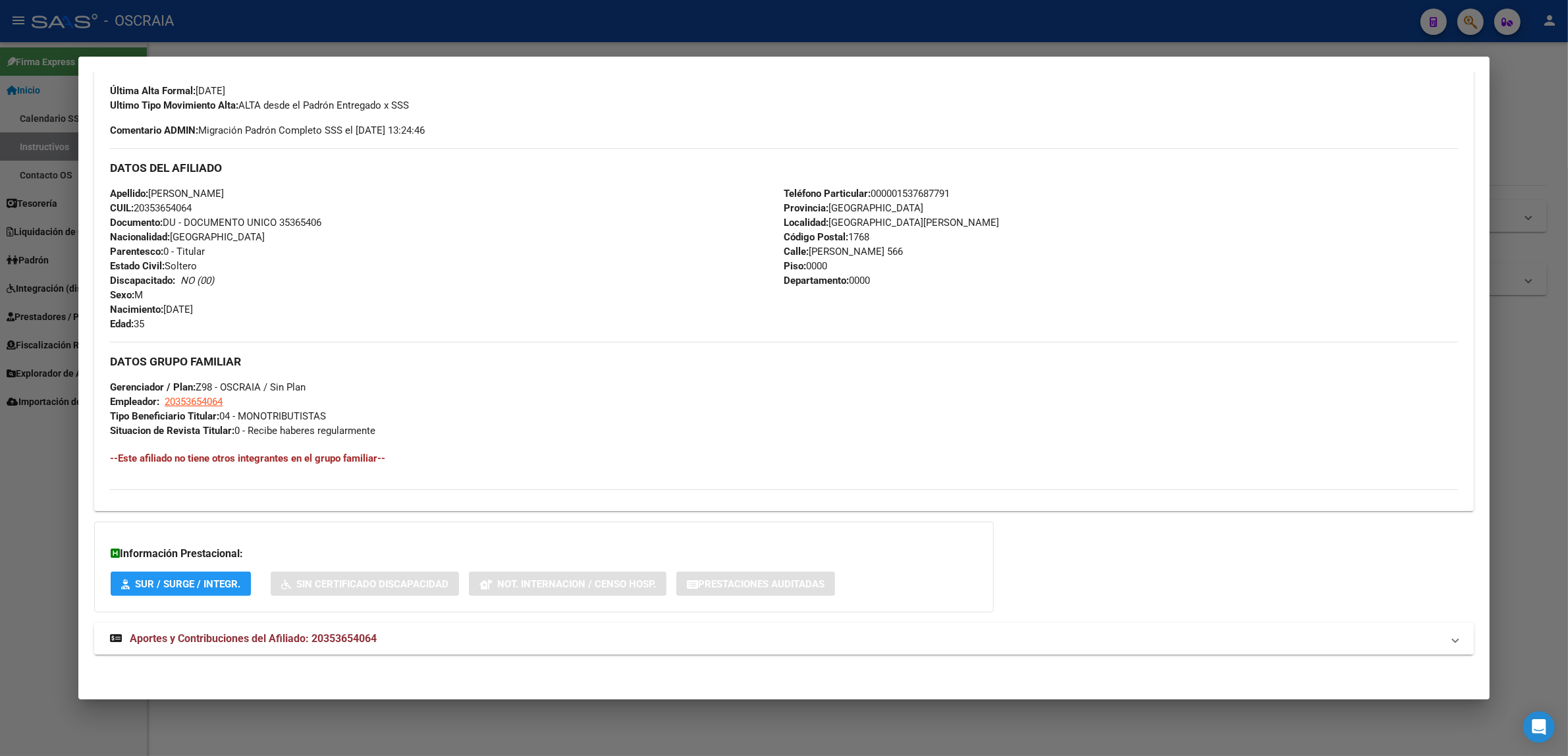
click at [281, 632] on span "Aportes y Contribuciones del Afiliado: 20353654064" at bounding box center [253, 638] width 247 height 13
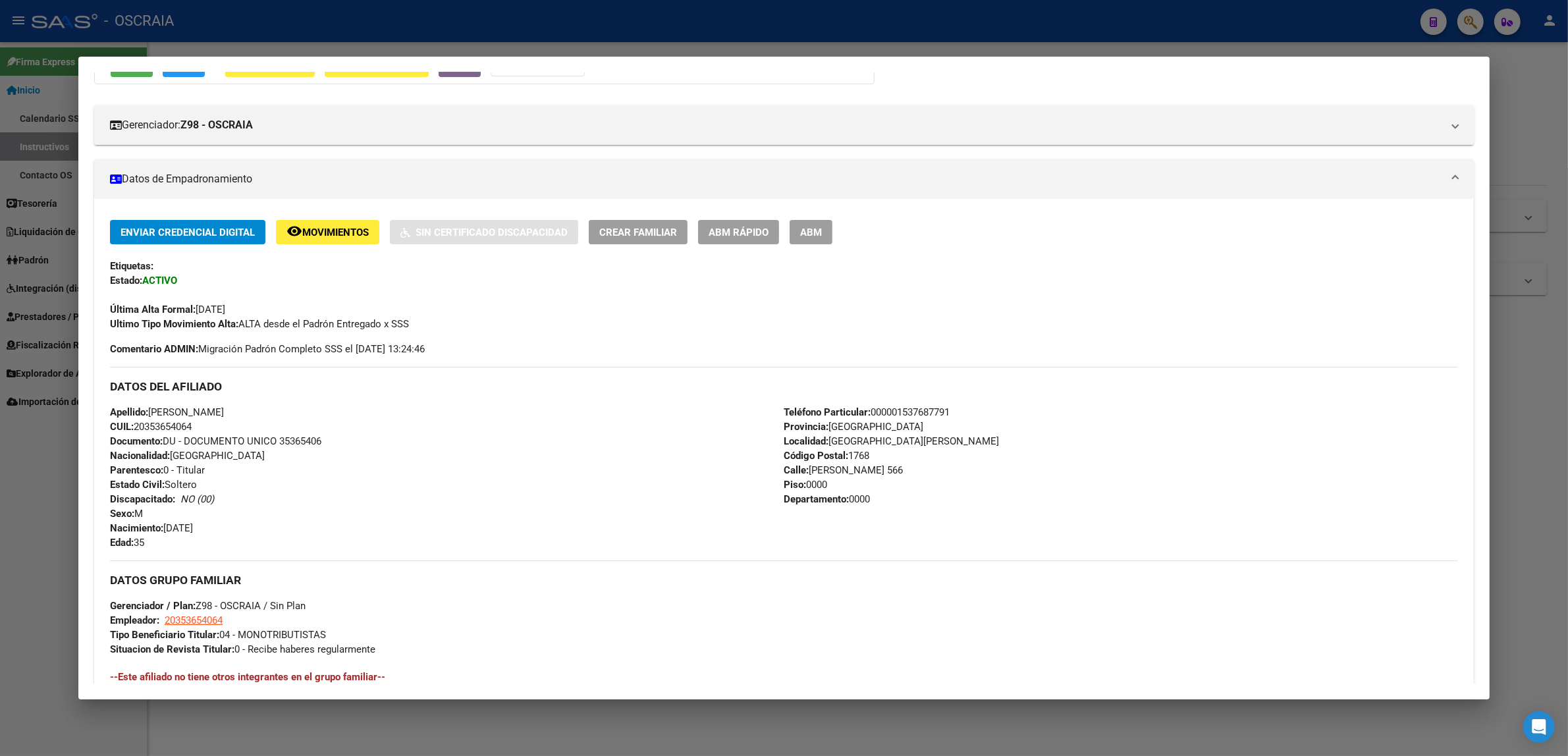
scroll to position [0, 0]
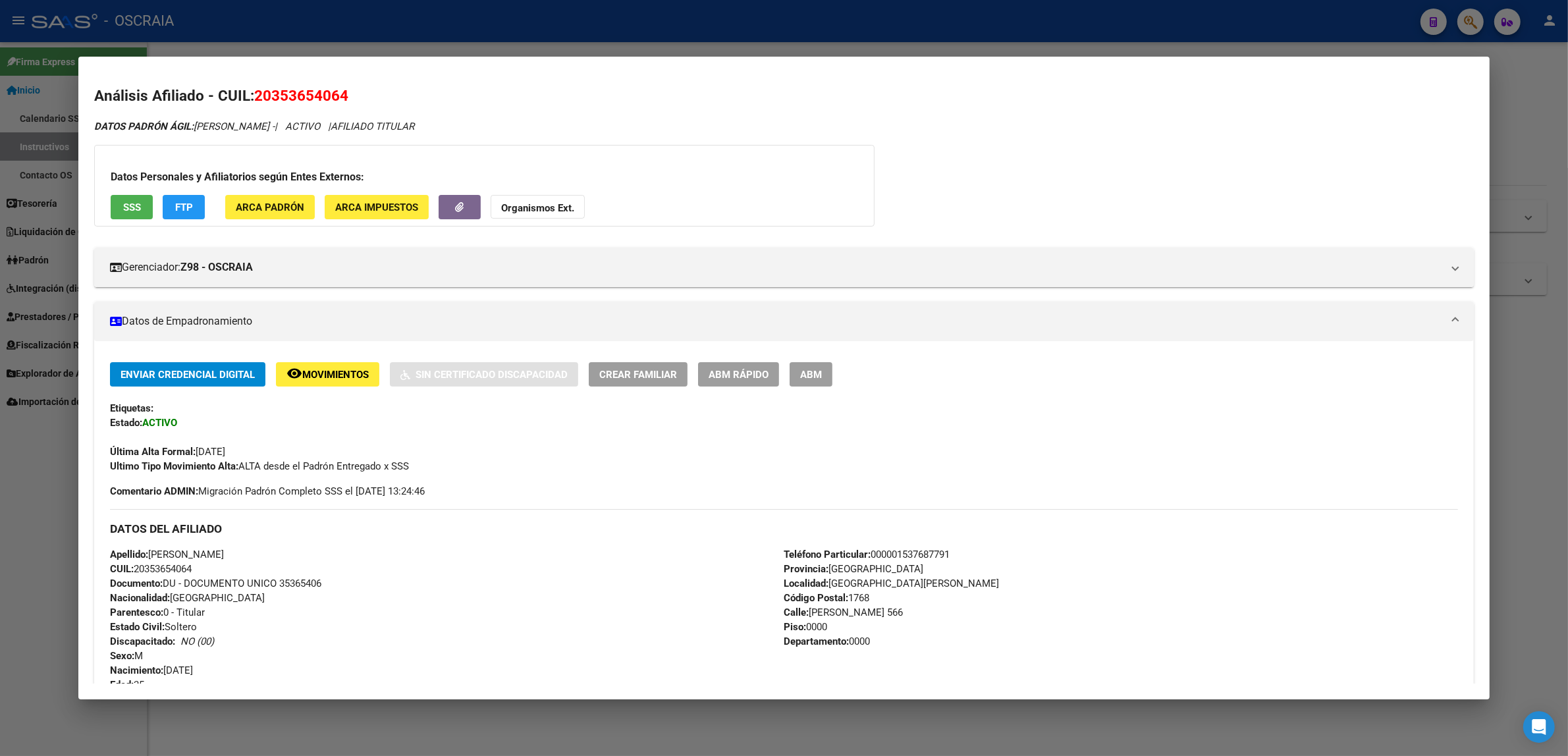
click at [281, 98] on span "20353654064" at bounding box center [301, 95] width 94 height 18
click at [282, 97] on span "20353654064" at bounding box center [301, 95] width 94 height 18
copy span "20353654064"
drag, startPoint x: 264, startPoint y: 125, endPoint x: 191, endPoint y: 127, distance: 73.0
click at [191, 127] on span "DATOS PADRÓN ÁGIL: [PERSON_NAME] -" at bounding box center [185, 126] width 180 height 12
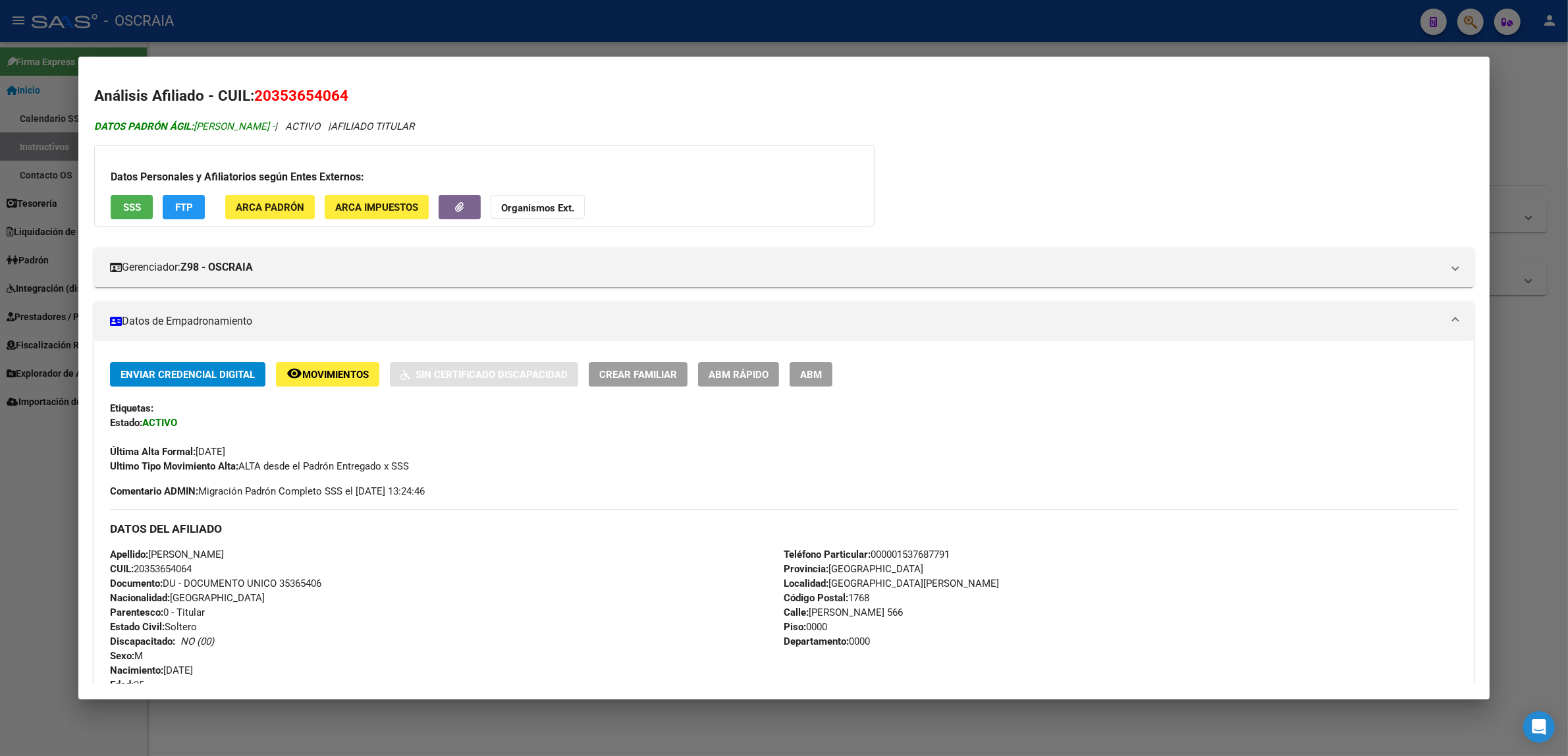
copy span "[PERSON_NAME]"
click at [900, 30] on div at bounding box center [784, 378] width 1568 height 756
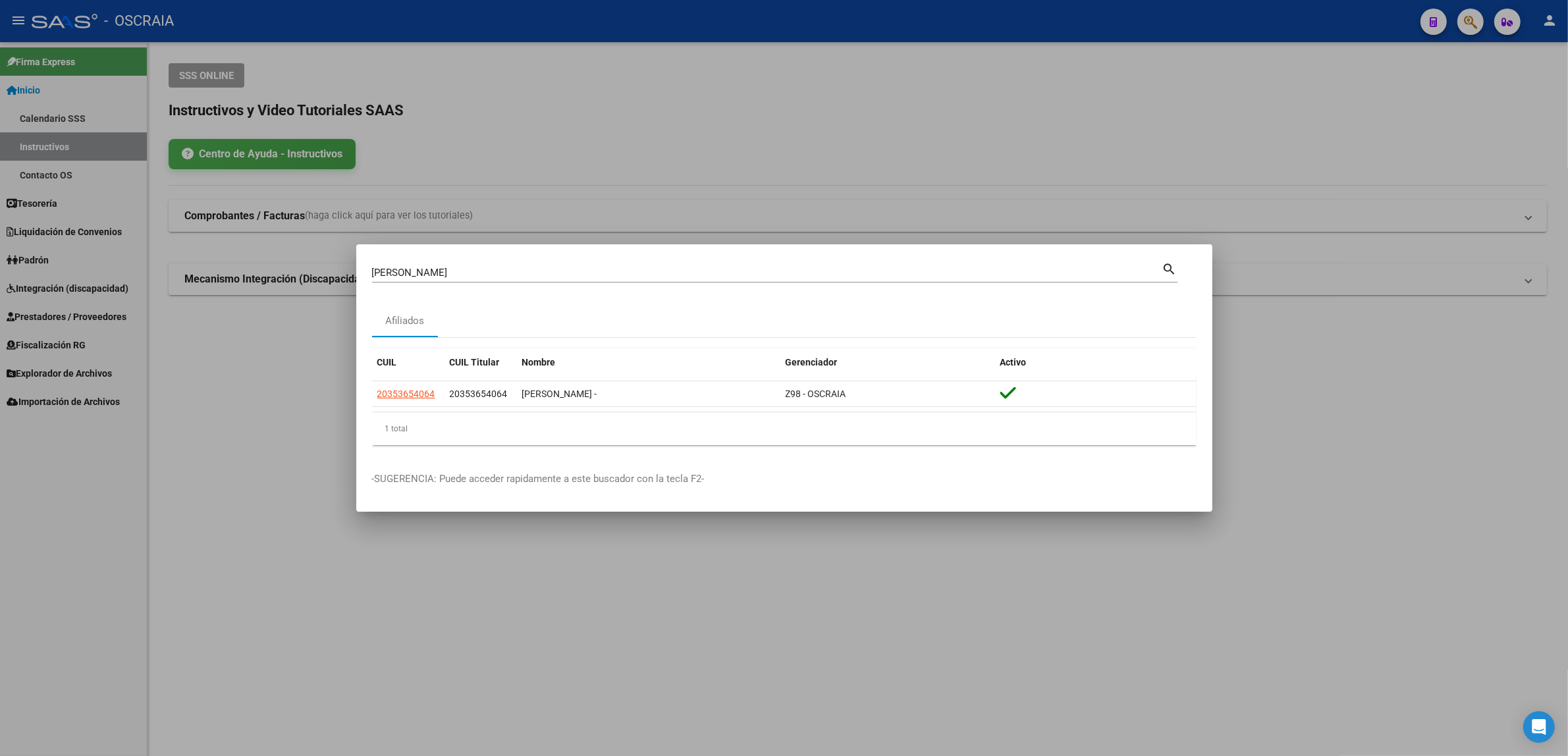
click at [759, 280] on div "[PERSON_NAME] (apellido, dni, [PERSON_NAME], [PERSON_NAME], cuit, obra social)" at bounding box center [767, 273] width 791 height 20
click at [755, 271] on input "[PERSON_NAME]" at bounding box center [767, 273] width 791 height 12
drag, startPoint x: 755, startPoint y: 271, endPoint x: 327, endPoint y: 286, distance: 428.3
click at [327, 286] on div "[PERSON_NAME] (apellido, dni, cuil, nro traspaso, cuit, obra social) search Afi…" at bounding box center [784, 378] width 1568 height 756
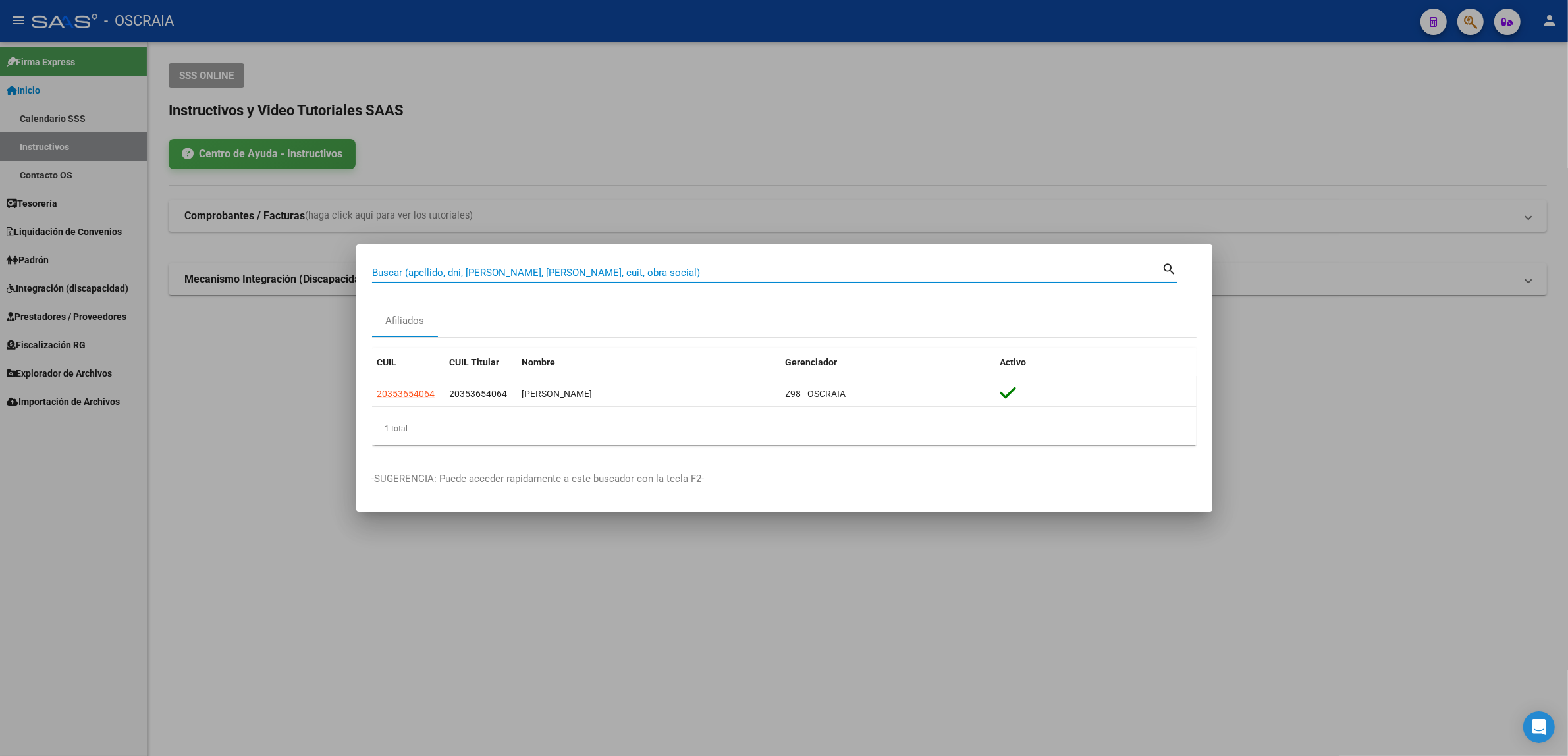
paste input "16454302"
type input "16454302"
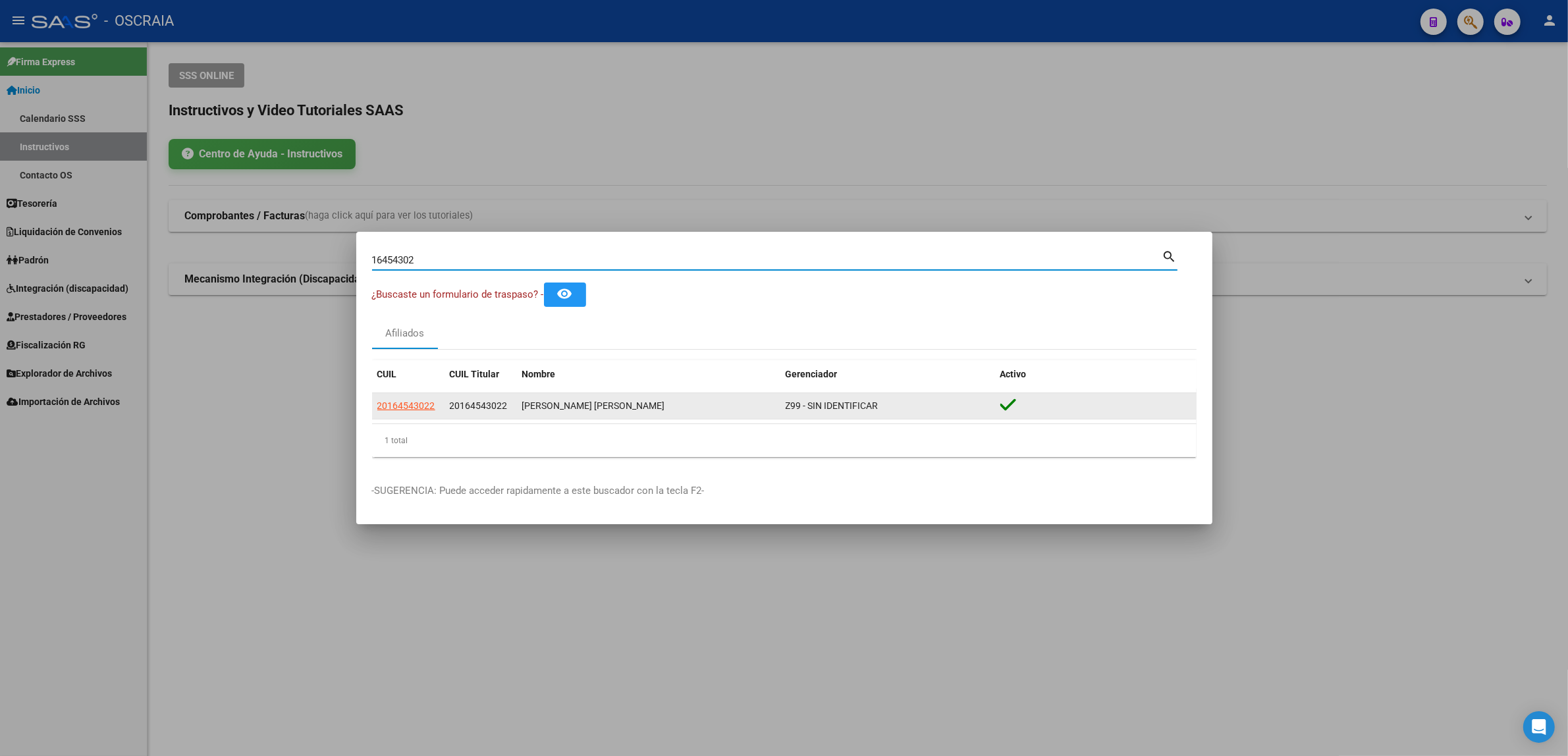
click at [393, 415] on datatable-body-cell "20164543022" at bounding box center [408, 406] width 73 height 26
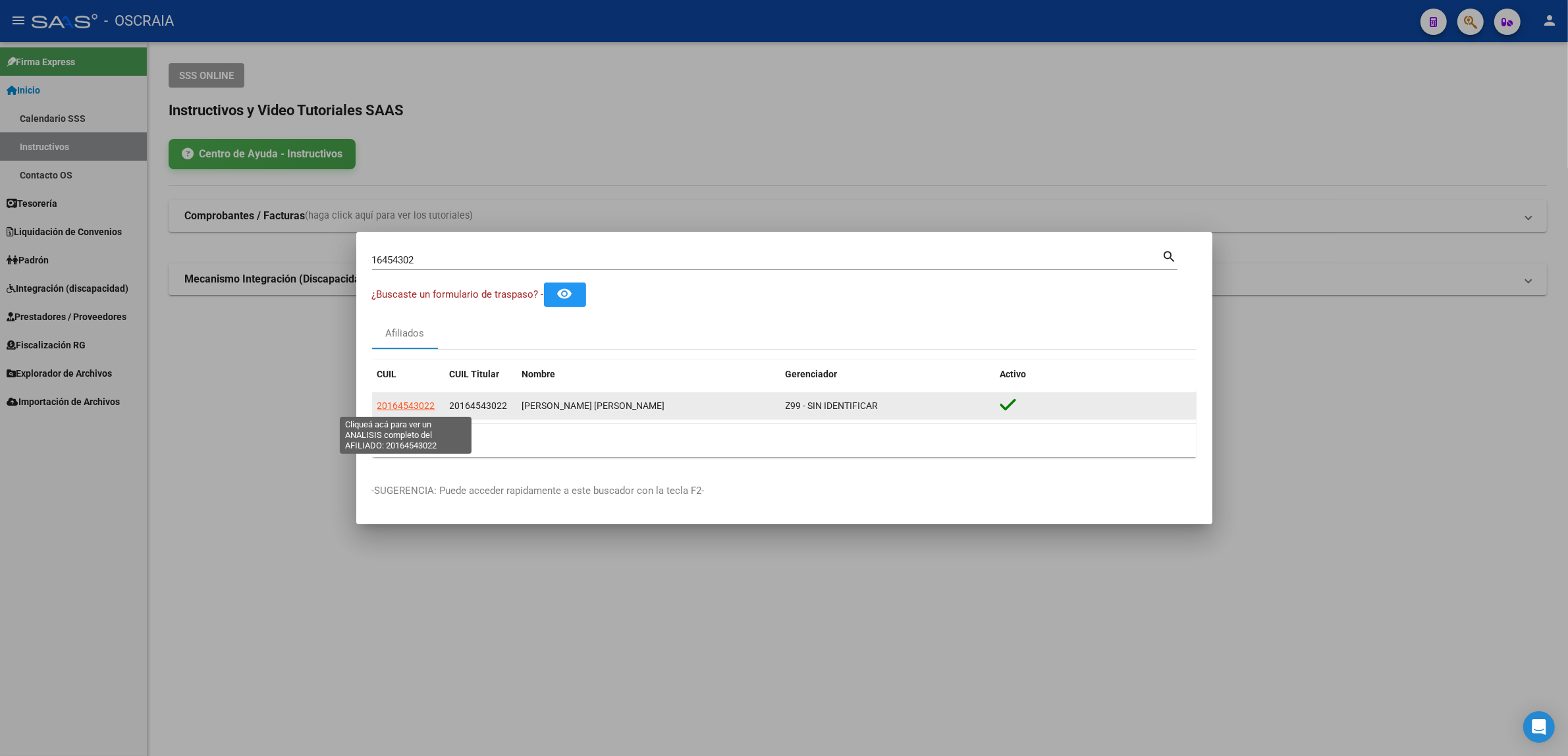
click at [396, 410] on span "20164543022" at bounding box center [406, 406] width 58 height 11
type textarea "20164543022"
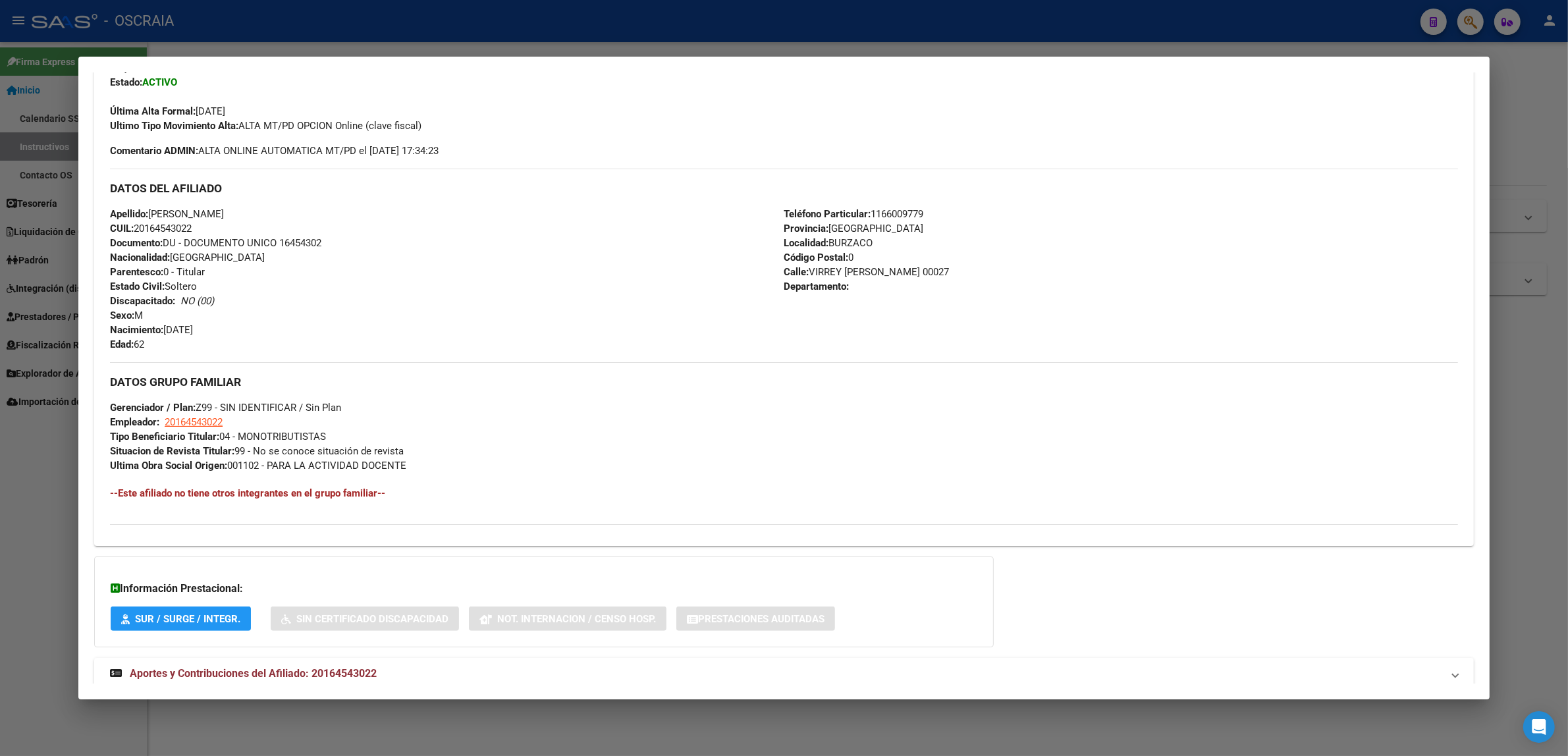
scroll to position [375, 0]
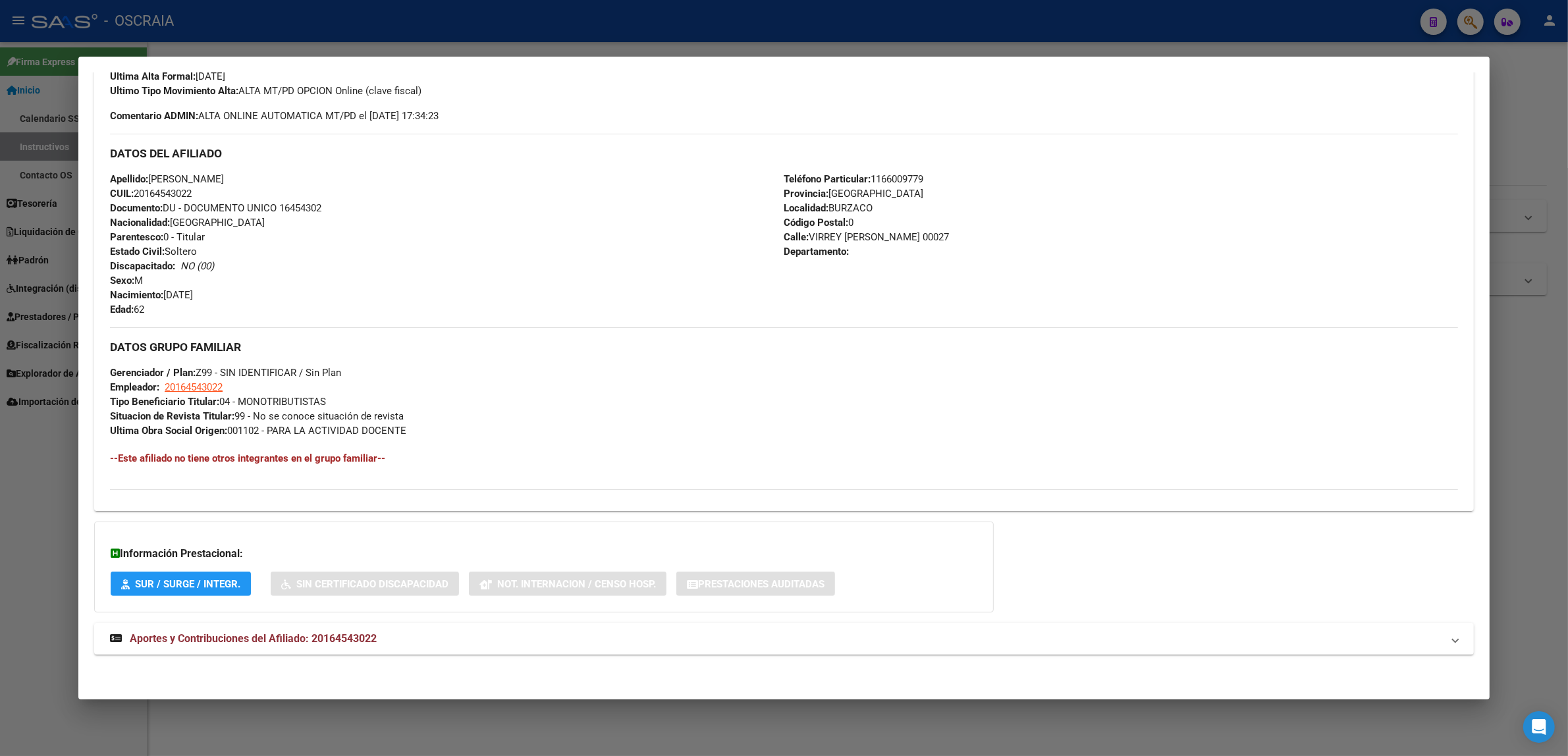
click at [348, 621] on div "DATOS PADRÓN ÁGIL: [PERSON_NAME] [PERSON_NAME] | ACTIVO | AFILIADO TITULAR Dato…" at bounding box center [784, 206] width 1380 height 925
click at [347, 643] on span "Aportes y Contribuciones del Afiliado: 20164543022" at bounding box center [253, 638] width 247 height 13
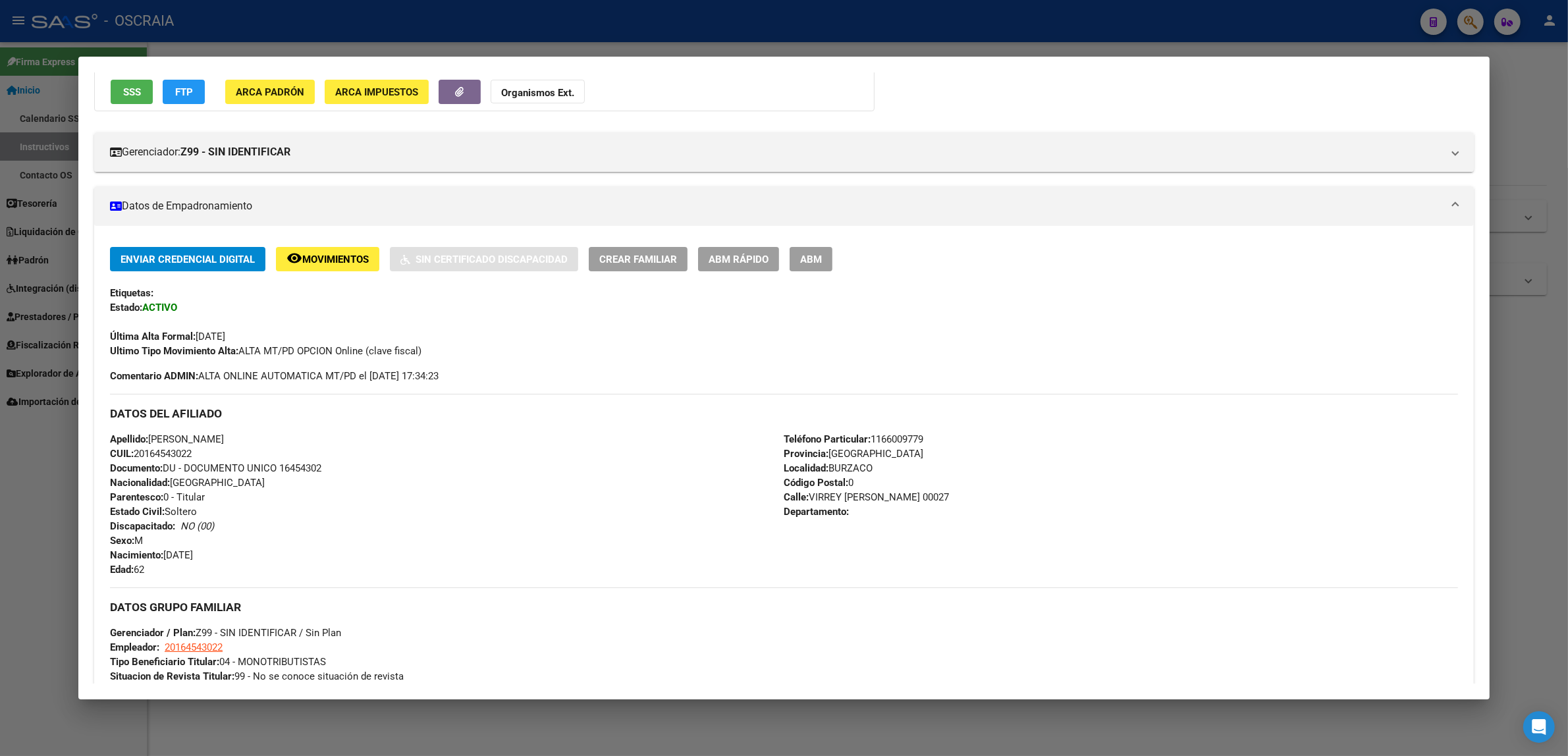
scroll to position [0, 0]
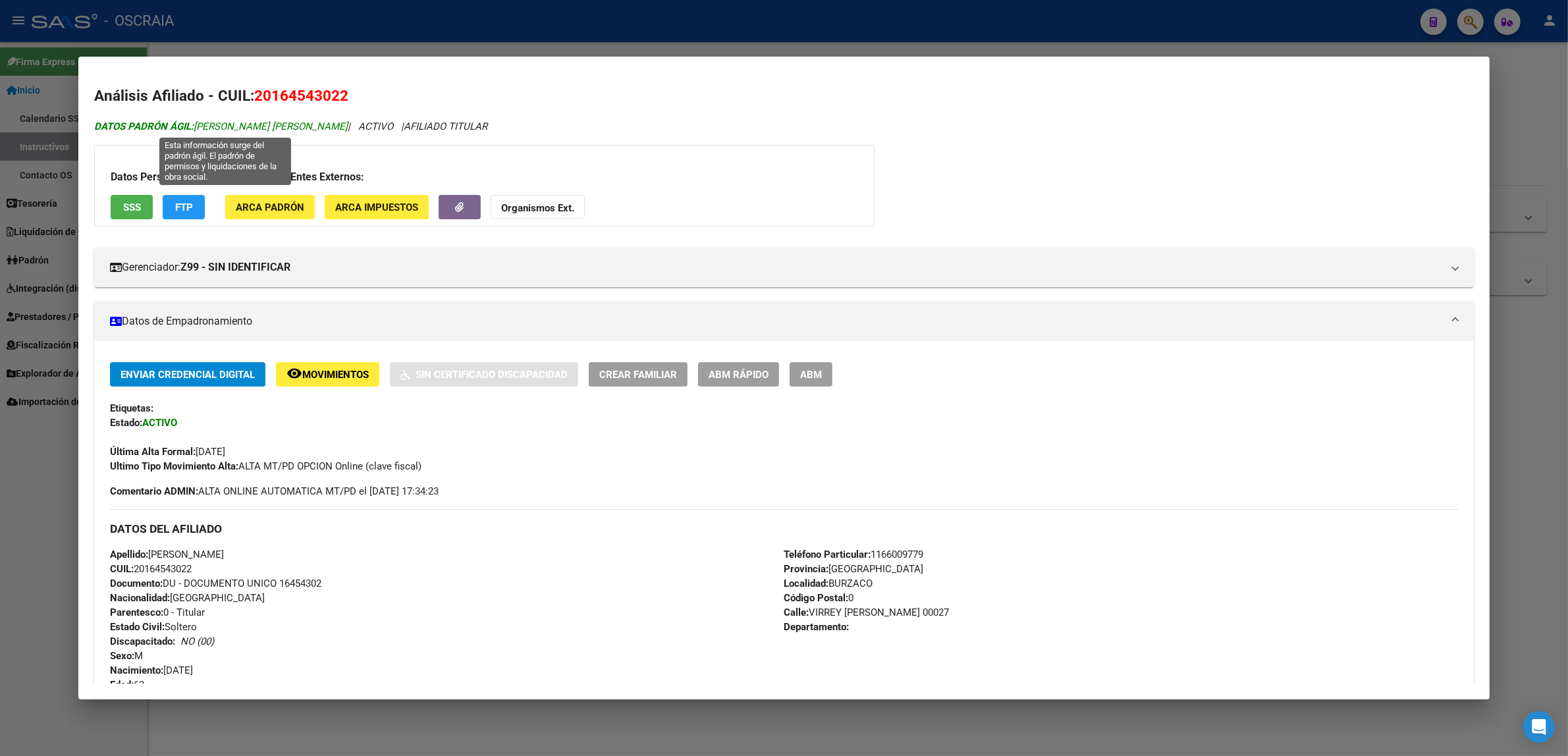
drag, startPoint x: 361, startPoint y: 123, endPoint x: 192, endPoint y: 127, distance: 169.0
click at [192, 127] on span "DATOS PADRÓN ÁGIL: [PERSON_NAME] [PERSON_NAME]" at bounding box center [221, 126] width 254 height 12
copy span "[PERSON_NAME] [PERSON_NAME]"
click at [675, 18] on div at bounding box center [784, 378] width 1568 height 756
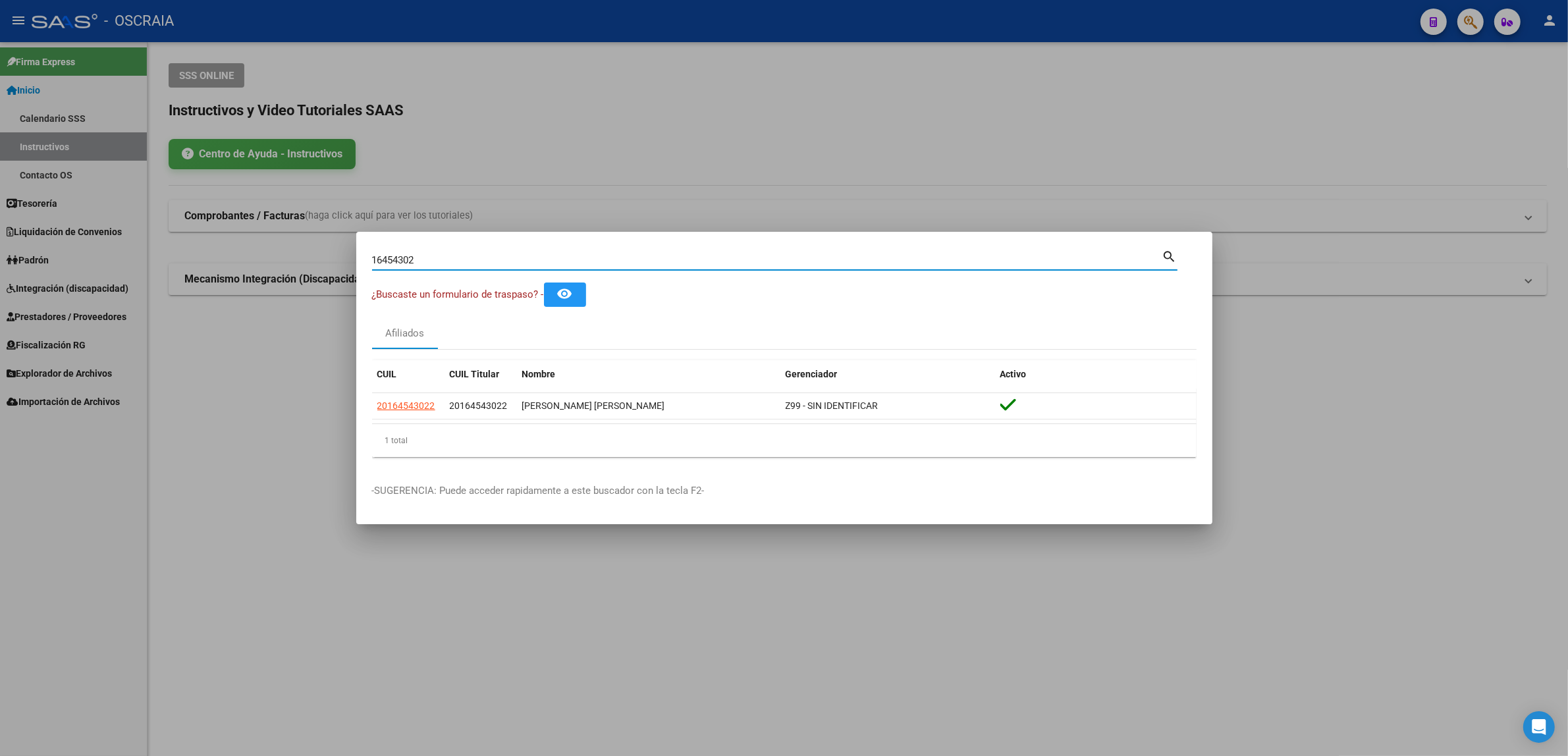
drag, startPoint x: 552, startPoint y: 257, endPoint x: 239, endPoint y: 260, distance: 313.0
click at [241, 260] on div "16454302 Buscar (apellido, dni, cuil, nro traspaso, cuit, obra social) search ¿…" at bounding box center [784, 378] width 1568 height 756
paste input "24120022"
type input "24120022"
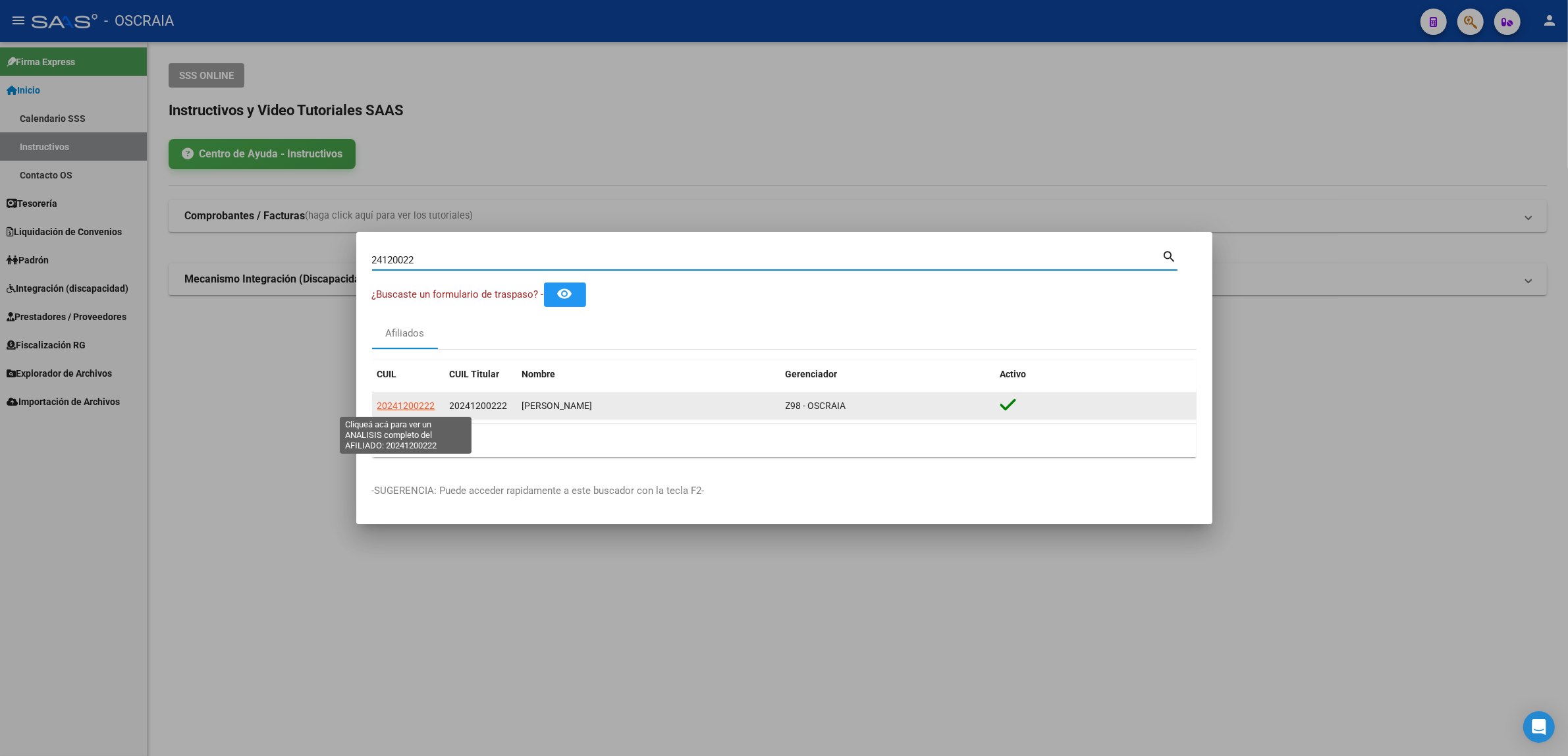
click at [402, 404] on span "20241200222" at bounding box center [406, 406] width 58 height 11
type textarea "20241200222"
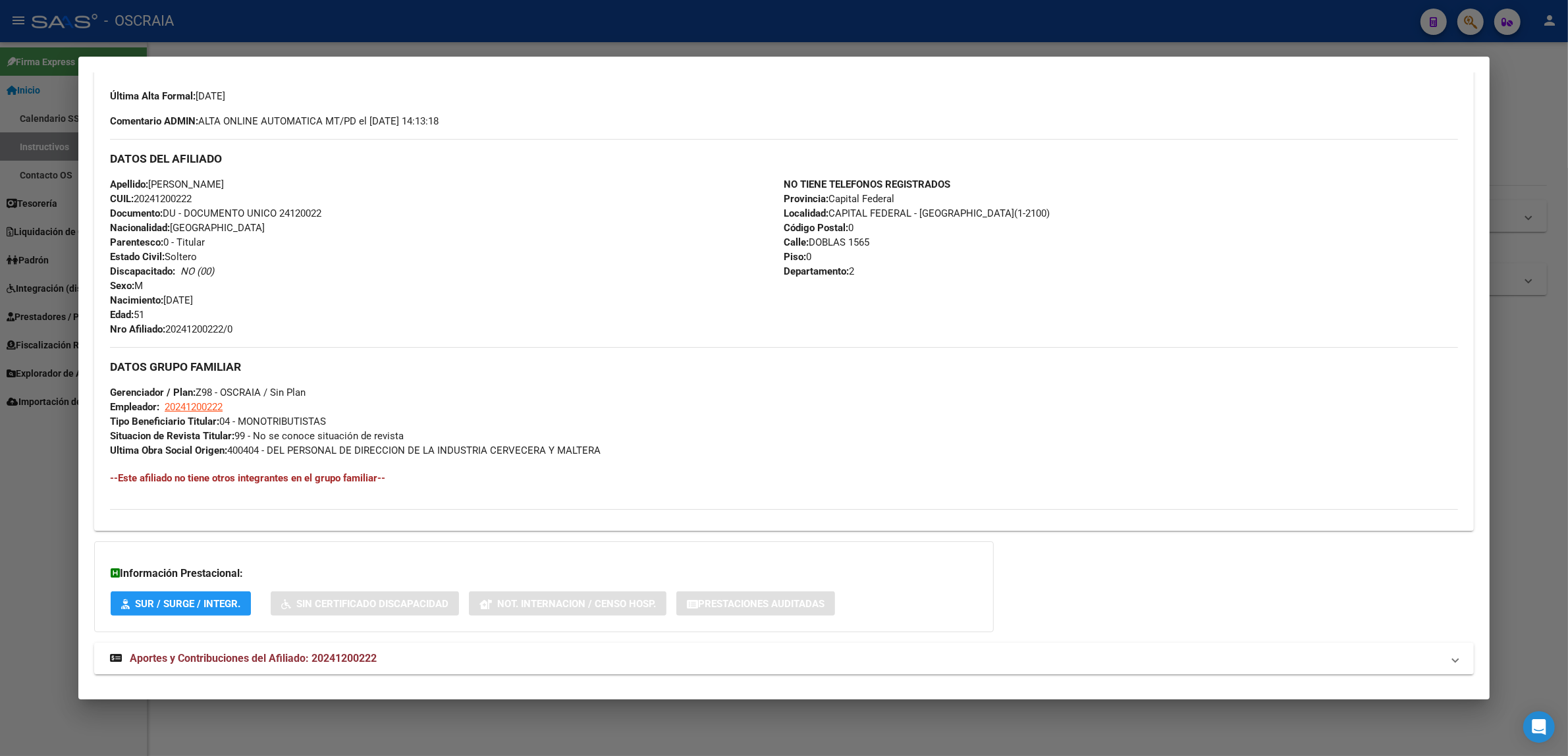
scroll to position [375, 0]
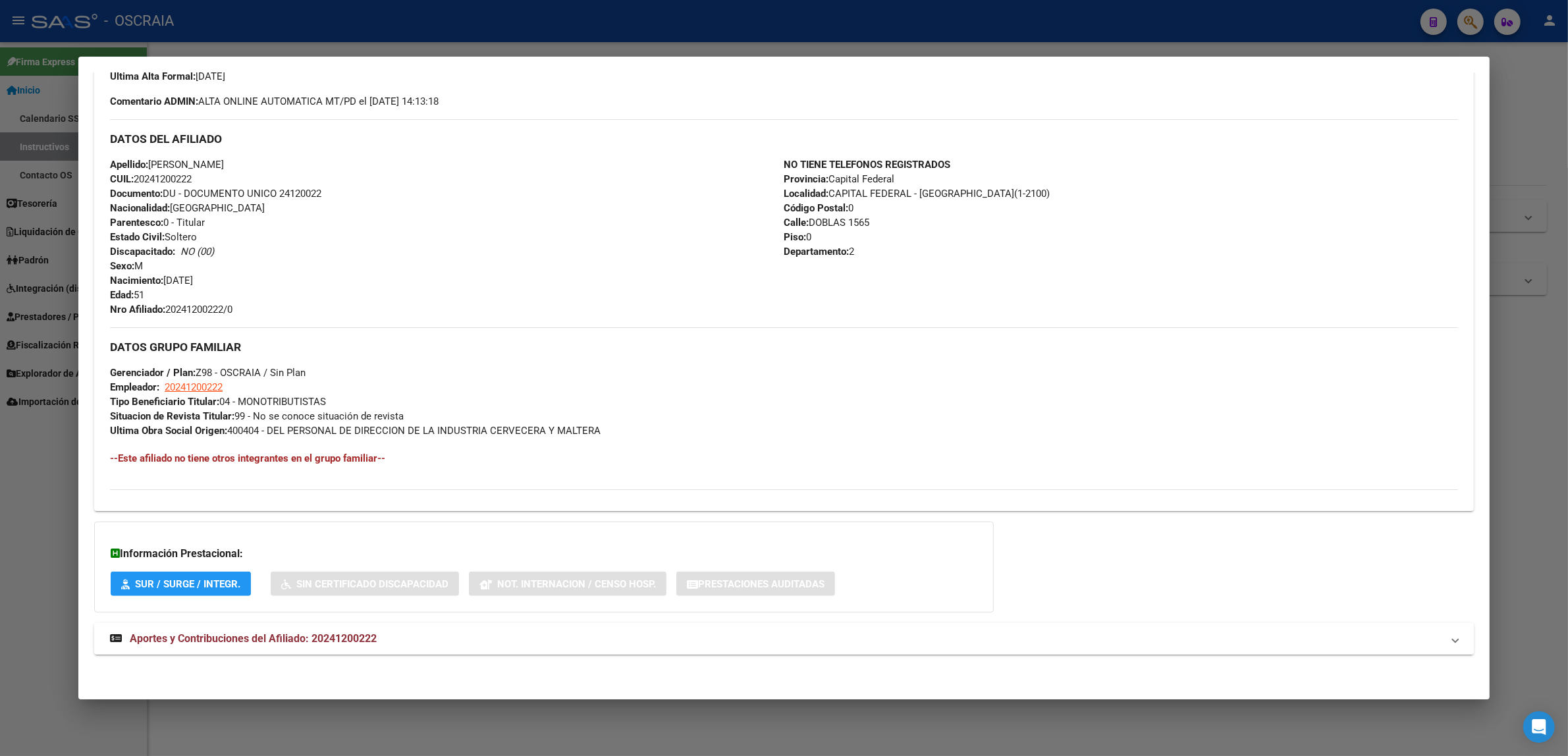
click at [370, 633] on span "Aportes y Contribuciones del Afiliado: 20241200222" at bounding box center [253, 638] width 247 height 13
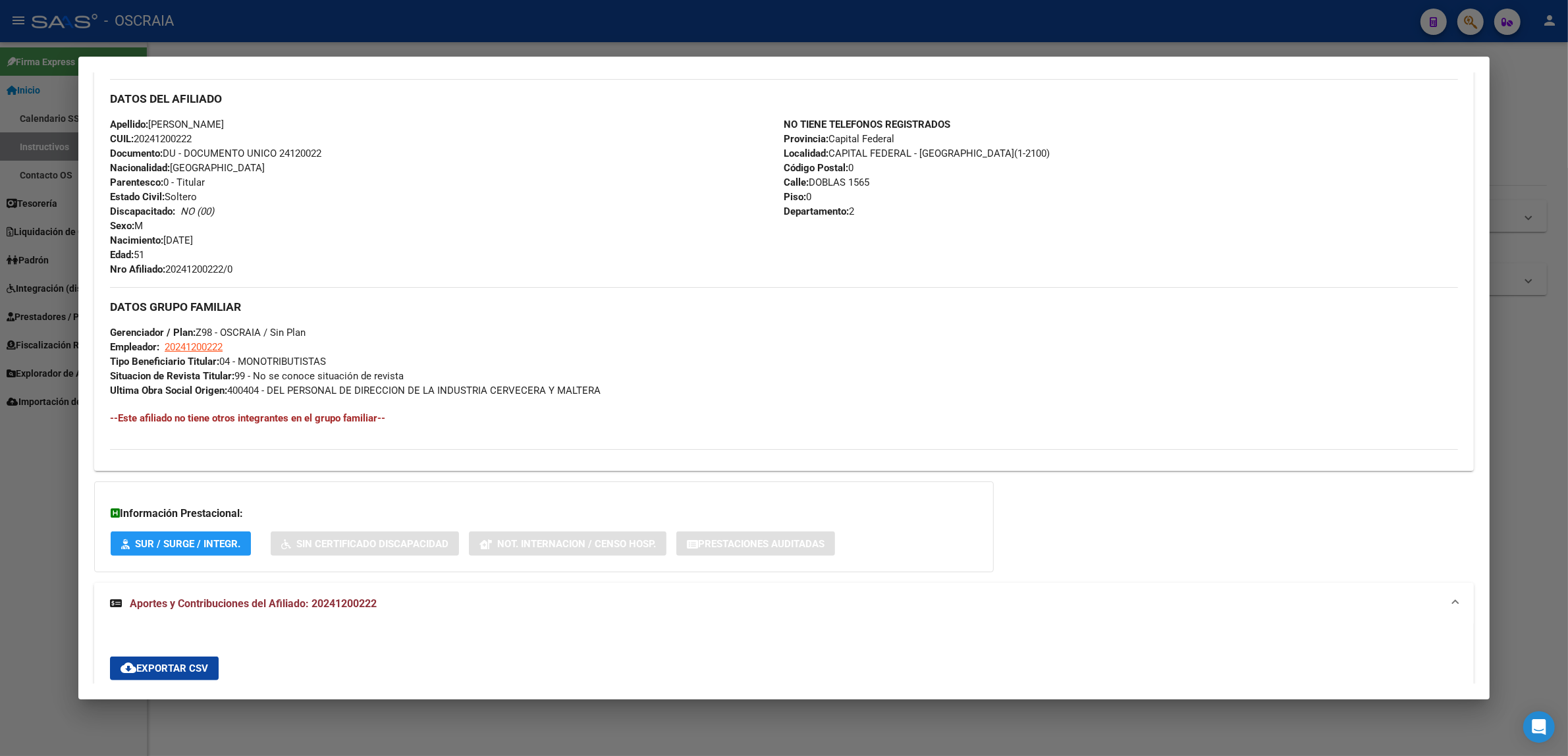
scroll to position [0, 0]
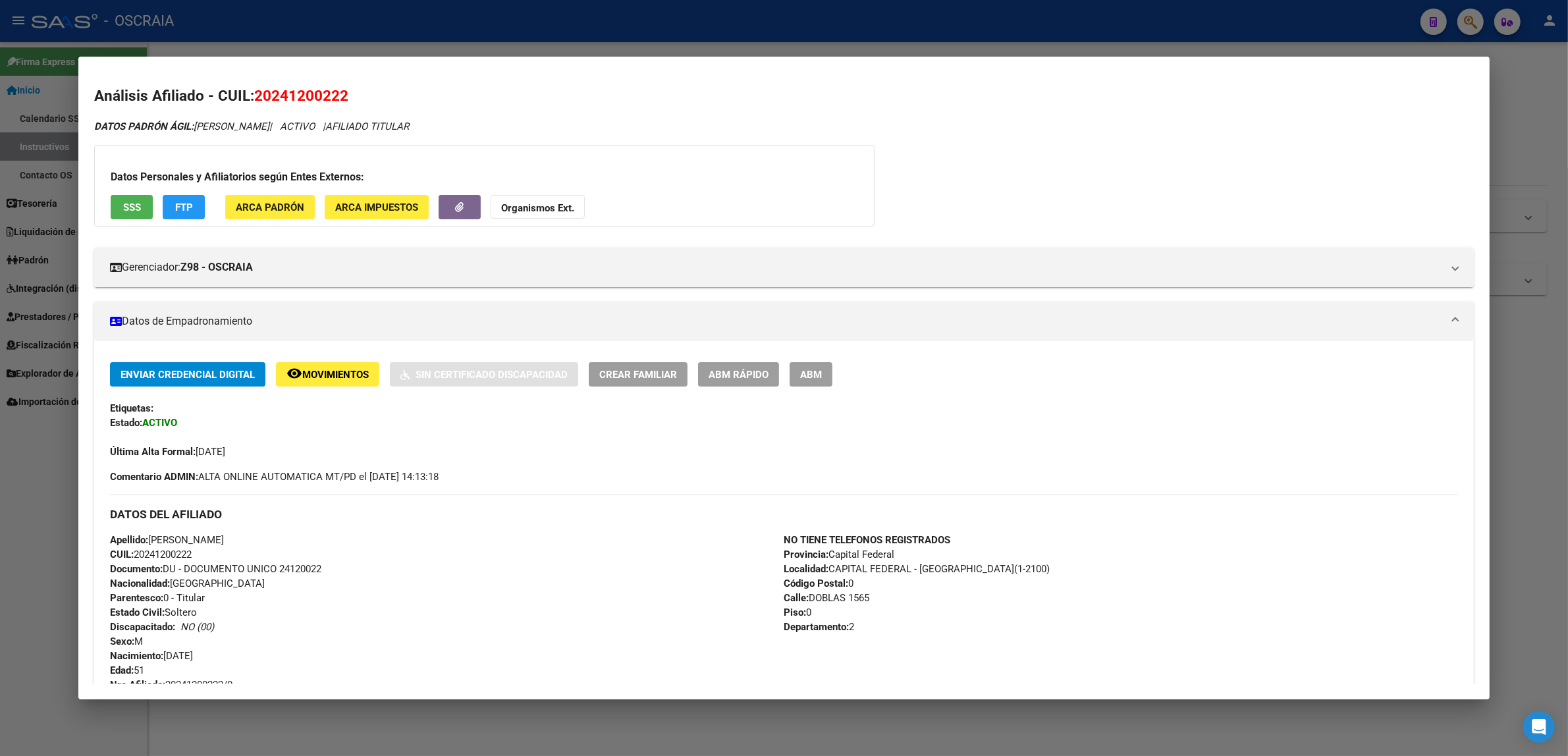
click at [298, 93] on span "20241200222" at bounding box center [301, 95] width 94 height 18
copy span "20241200222"
drag, startPoint x: 285, startPoint y: 130, endPoint x: 192, endPoint y: 125, distance: 93.1
click at [192, 125] on span "DATOS PADRÓN ÁGIL: [PERSON_NAME]" at bounding box center [182, 126] width 175 height 12
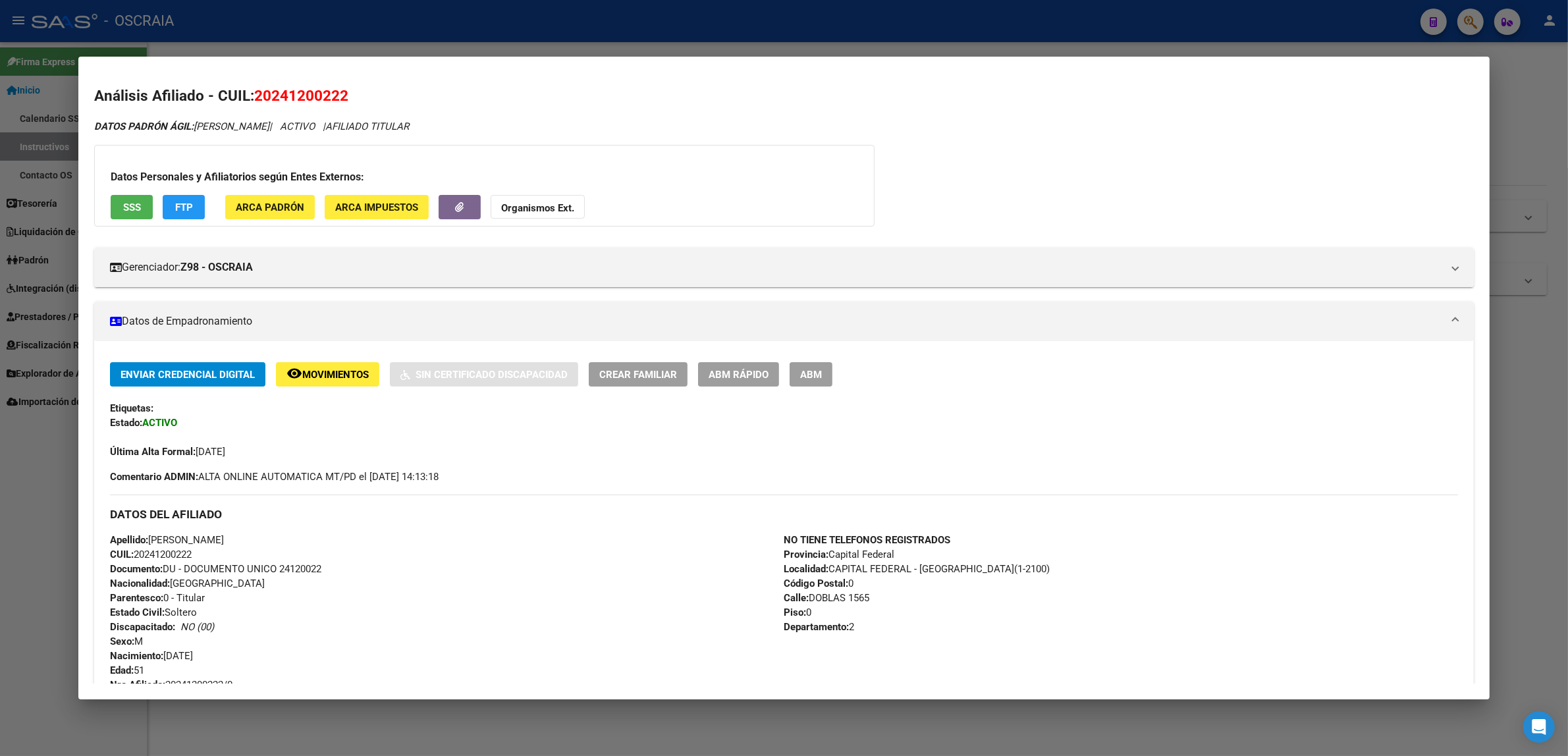
copy span "[PERSON_NAME]"
click at [386, 38] on div at bounding box center [784, 378] width 1568 height 756
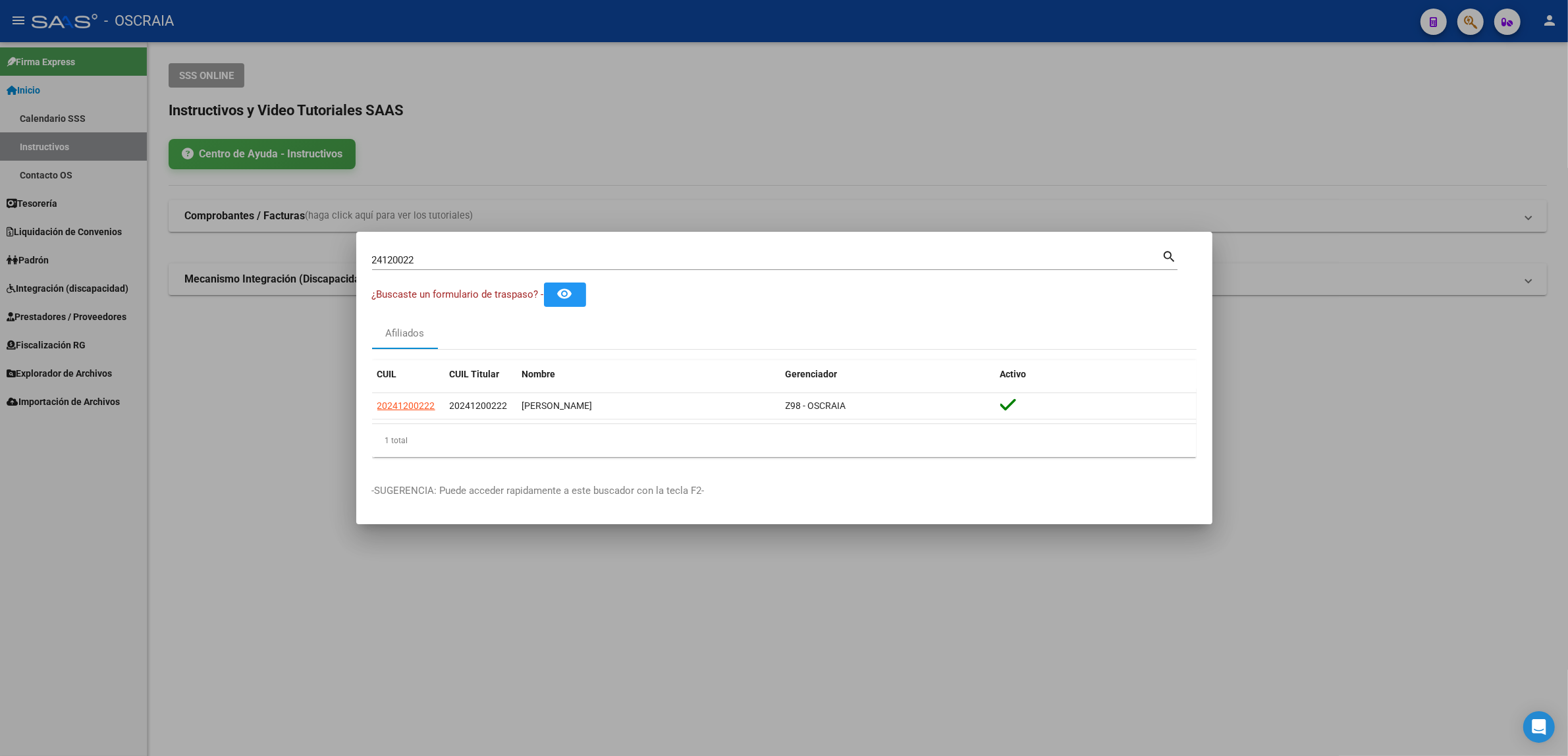
click at [1049, 151] on div at bounding box center [784, 378] width 1568 height 756
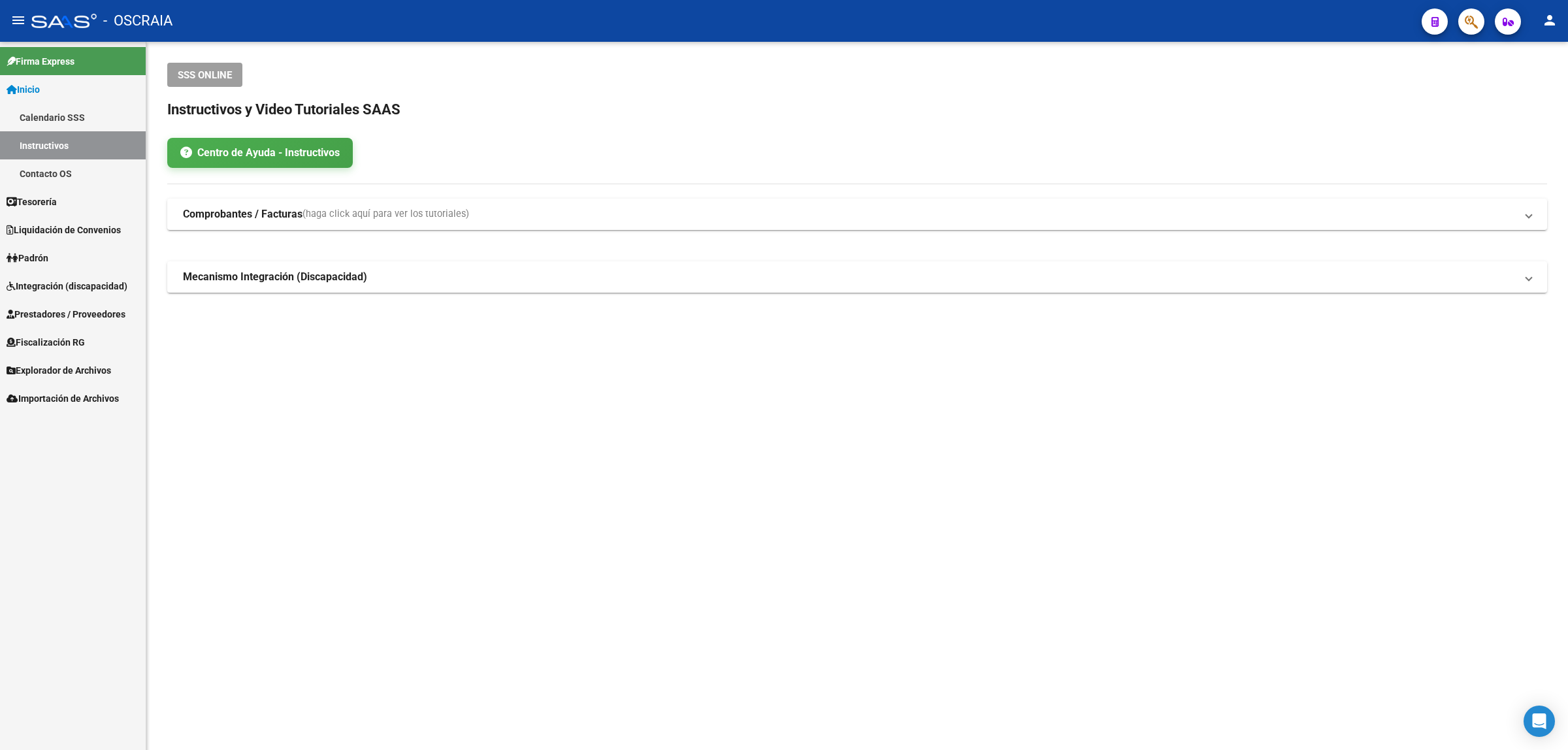
click at [1462, 17] on button "button" at bounding box center [1472, 22] width 27 height 26
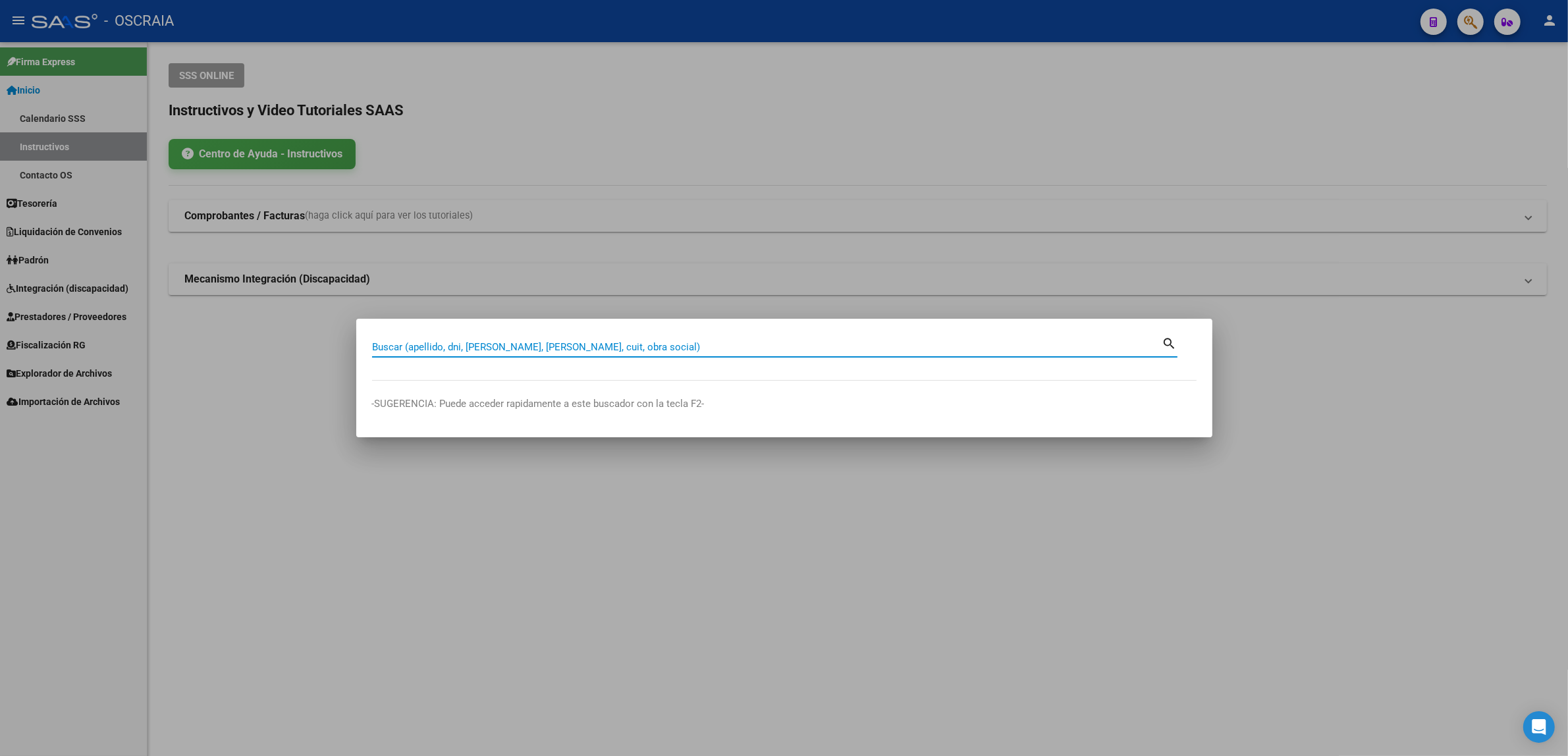
click at [706, 339] on div "Buscar (apellido, dni, [PERSON_NAME], [PERSON_NAME], cuit, obra social)" at bounding box center [767, 347] width 791 height 20
click at [660, 354] on div "Buscar (apellido, dni, [PERSON_NAME], [PERSON_NAME], cuit, obra social)" at bounding box center [767, 347] width 791 height 20
paste input "94319789"
type input "94319789"
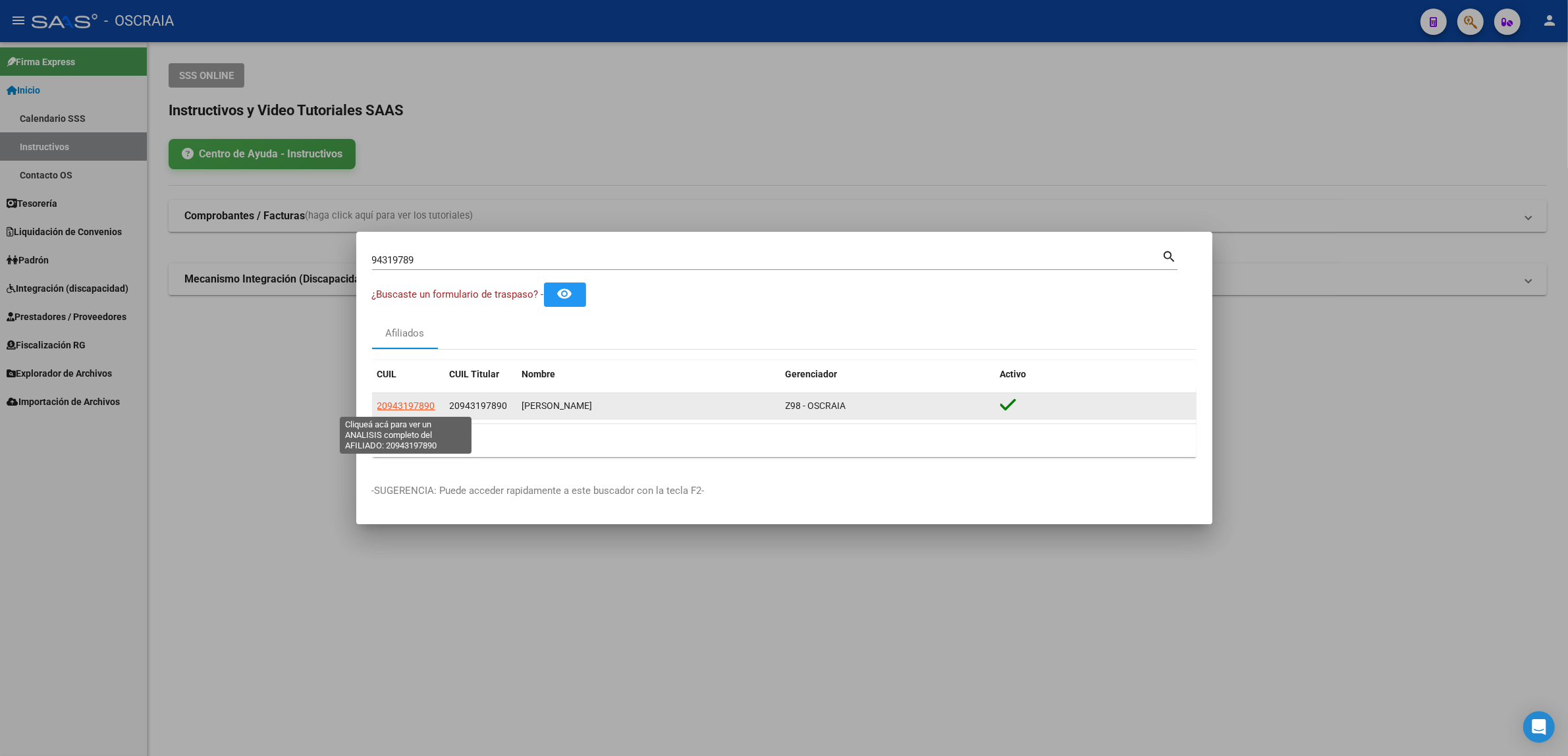
click at [413, 406] on span "20943197890" at bounding box center [406, 406] width 58 height 11
type textarea "20943197890"
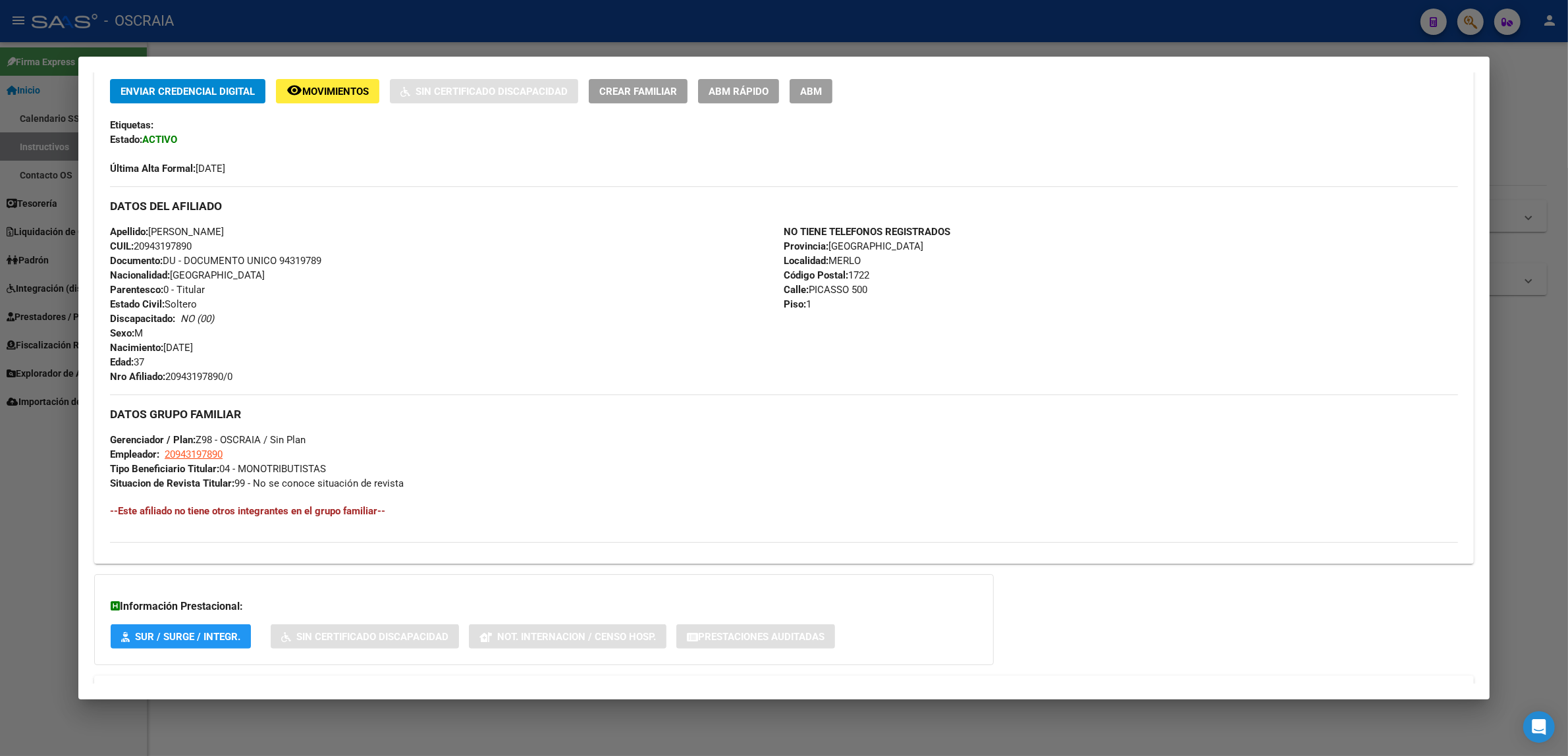
scroll to position [335, 0]
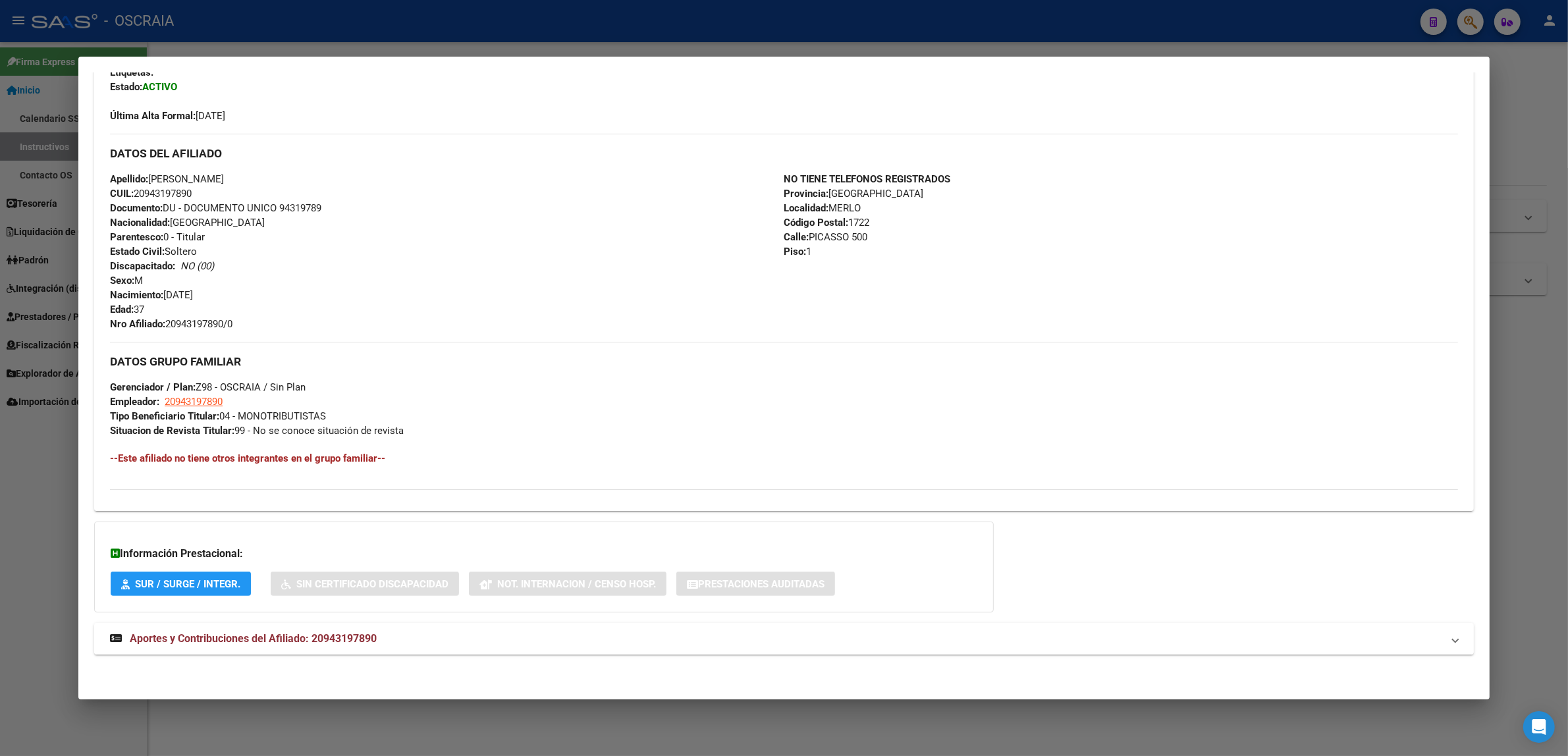
click at [225, 631] on strong "Aportes y Contribuciones del Afiliado: 20943197890" at bounding box center [244, 638] width 267 height 16
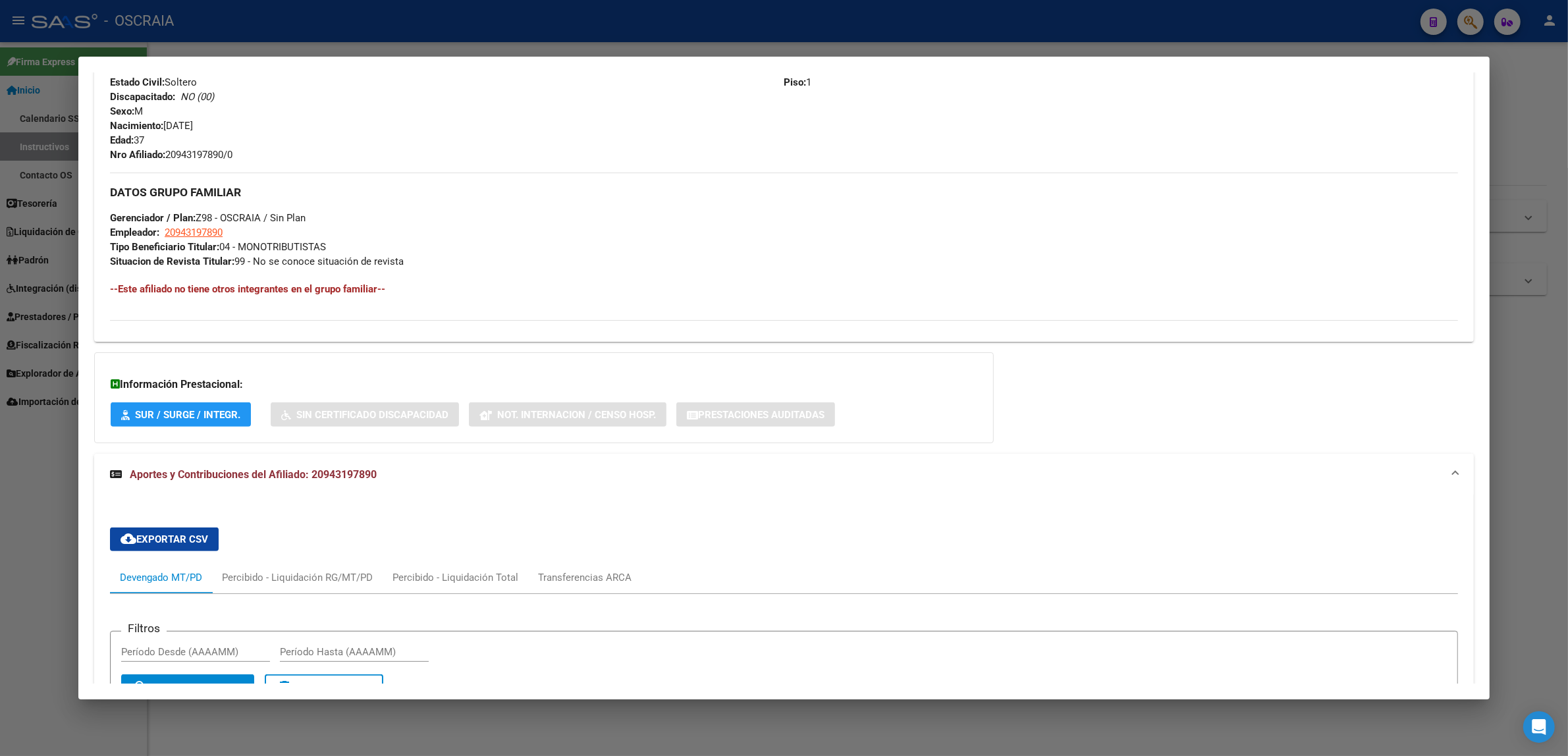
scroll to position [0, 0]
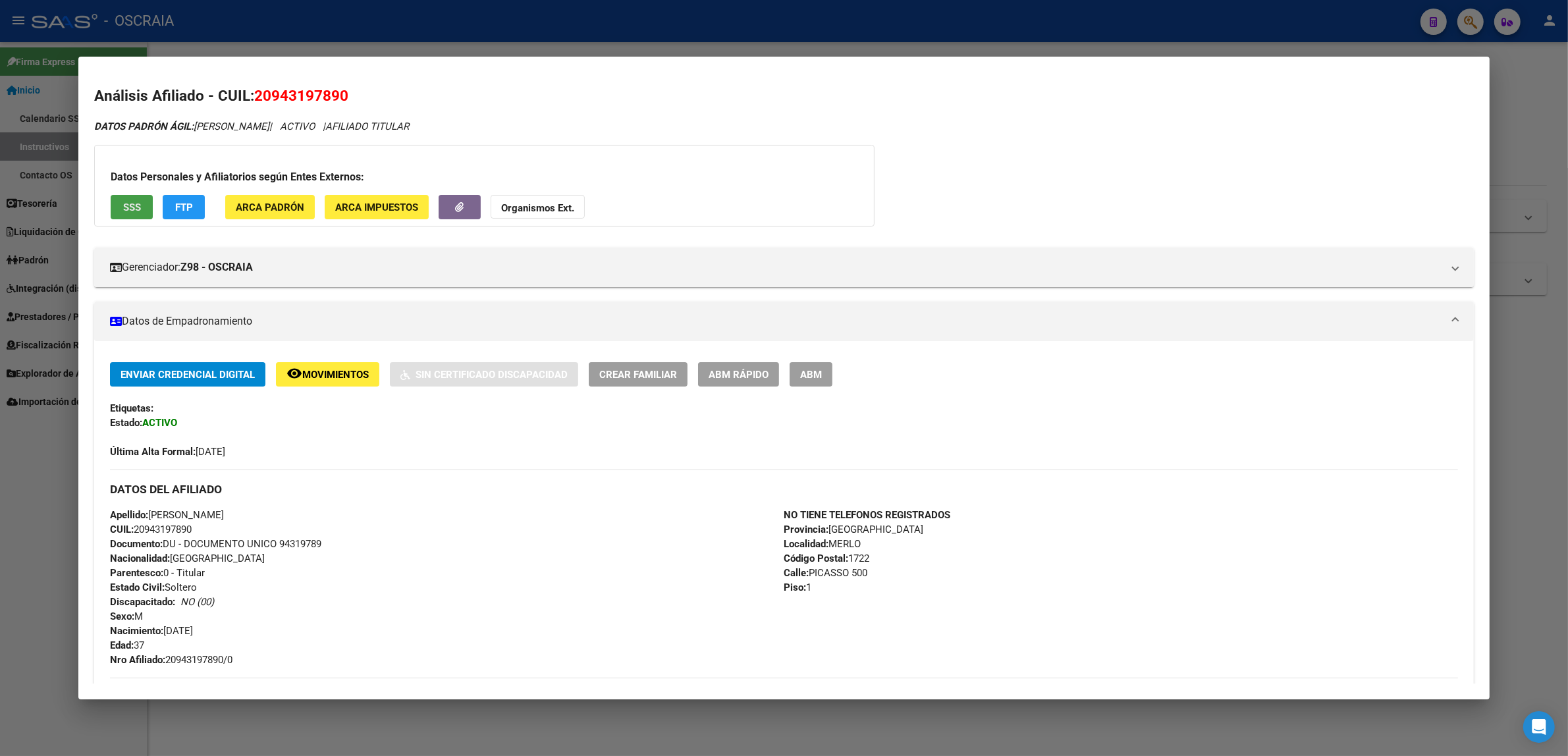
click at [124, 208] on span "SSS" at bounding box center [132, 207] width 18 height 12
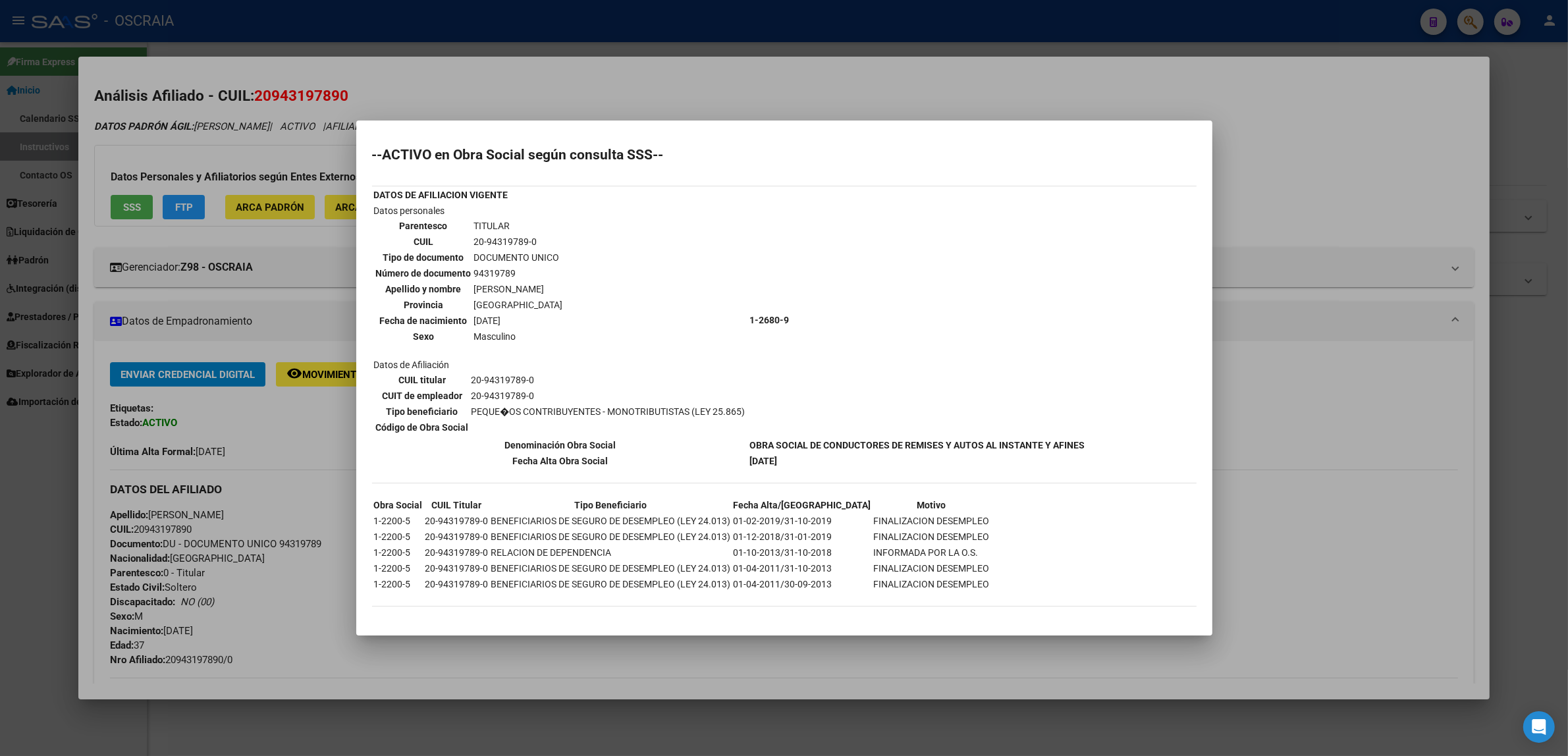
drag, startPoint x: 735, startPoint y: 442, endPoint x: 894, endPoint y: 442, distance: 159.0
click at [894, 442] on tr "Denominación Obra Social OBRA SOCIAL DE CONDUCTORES DE REMISES Y AUTOS AL INSTA…" at bounding box center [730, 445] width 713 height 14
click at [900, 461] on td "[DATE]" at bounding box center [918, 461] width 336 height 14
click at [304, 286] on div at bounding box center [784, 378] width 1568 height 756
click at [304, 286] on mat-expansion-panel-header "Gerenciador: Z98 - OSCRAIA" at bounding box center [784, 267] width 1380 height 39
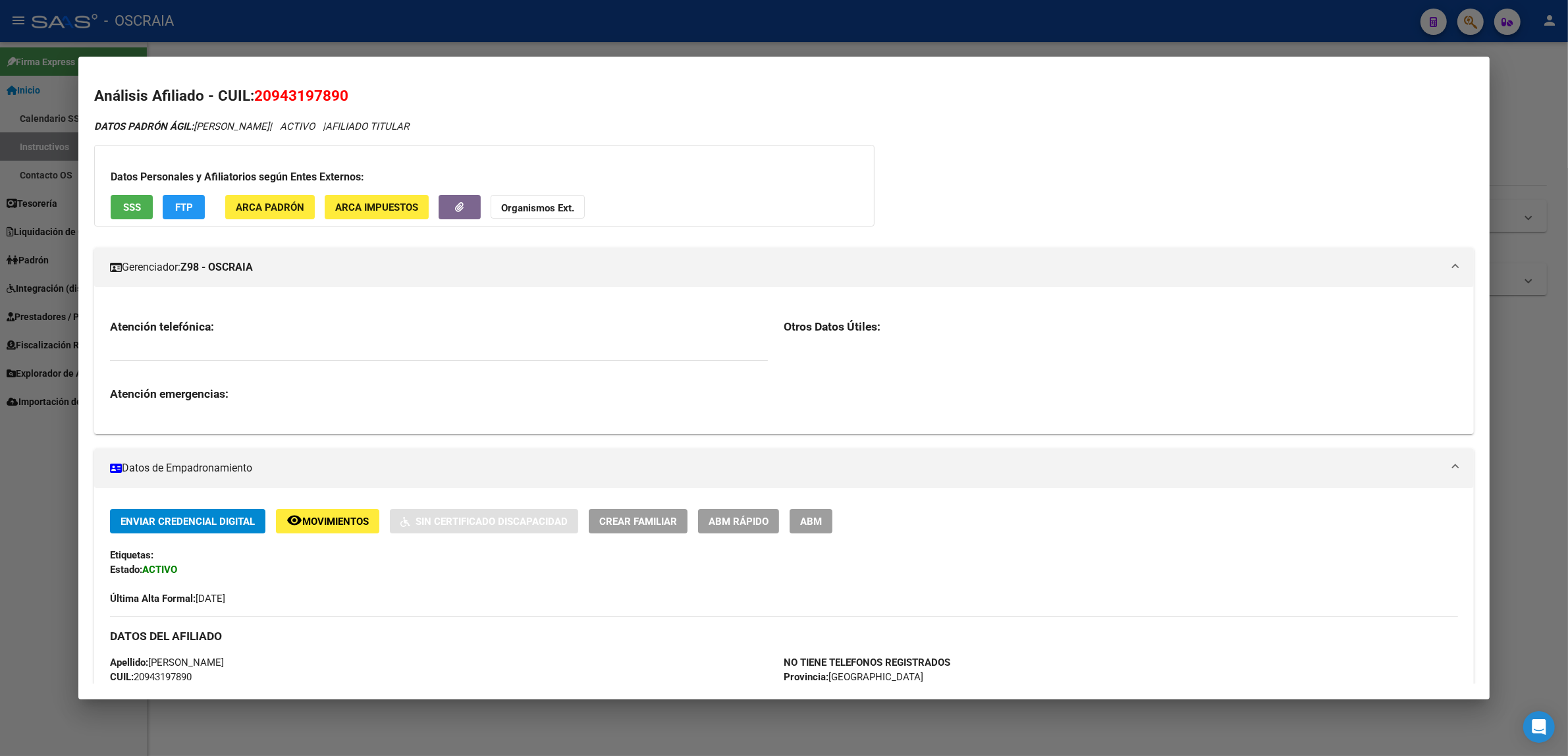
click at [304, 286] on mat-expansion-panel-header "Gerenciador: Z98 - OSCRAIA" at bounding box center [784, 267] width 1380 height 39
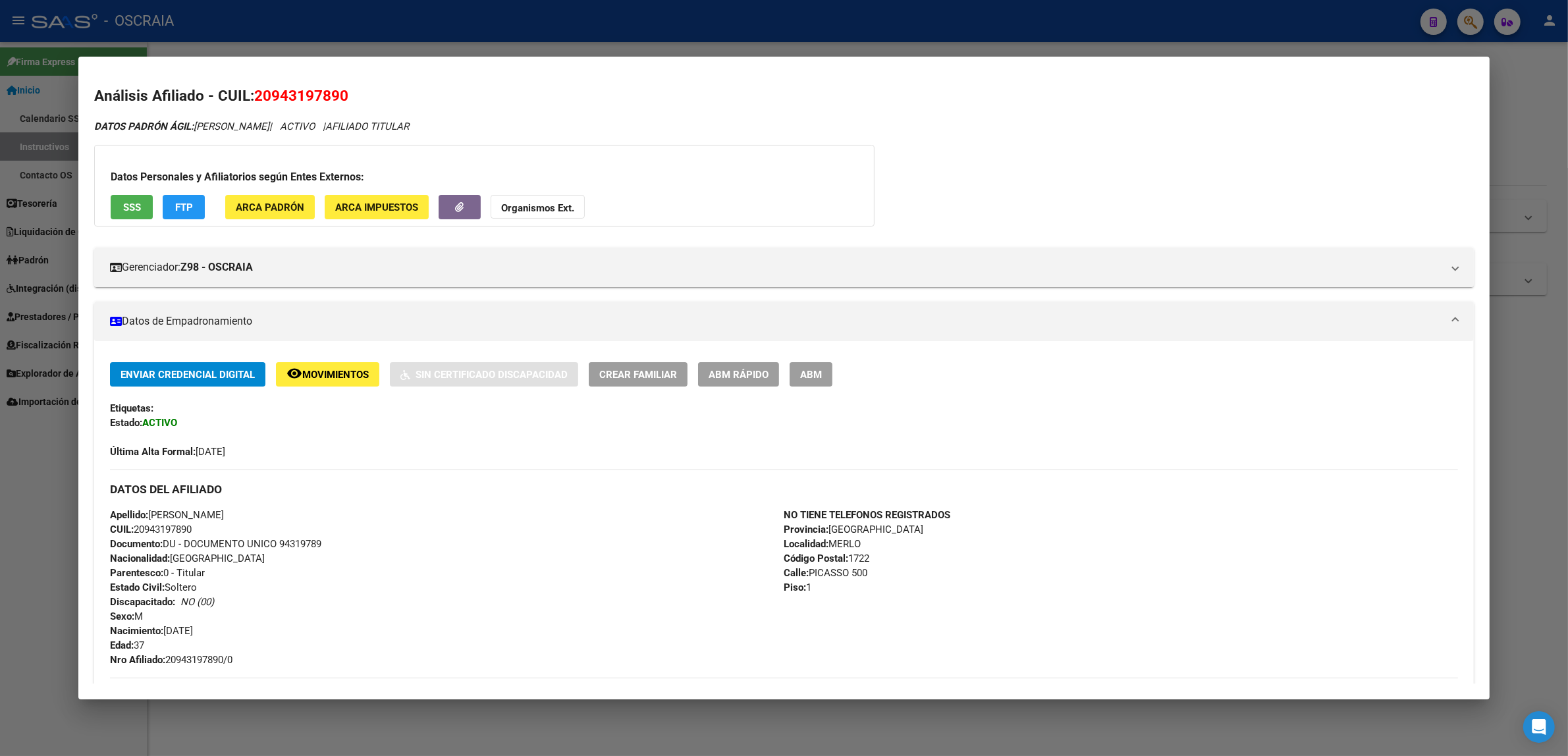
click at [301, 321] on mat-panel-title "Datos de Empadronamiento" at bounding box center [776, 321] width 1333 height 16
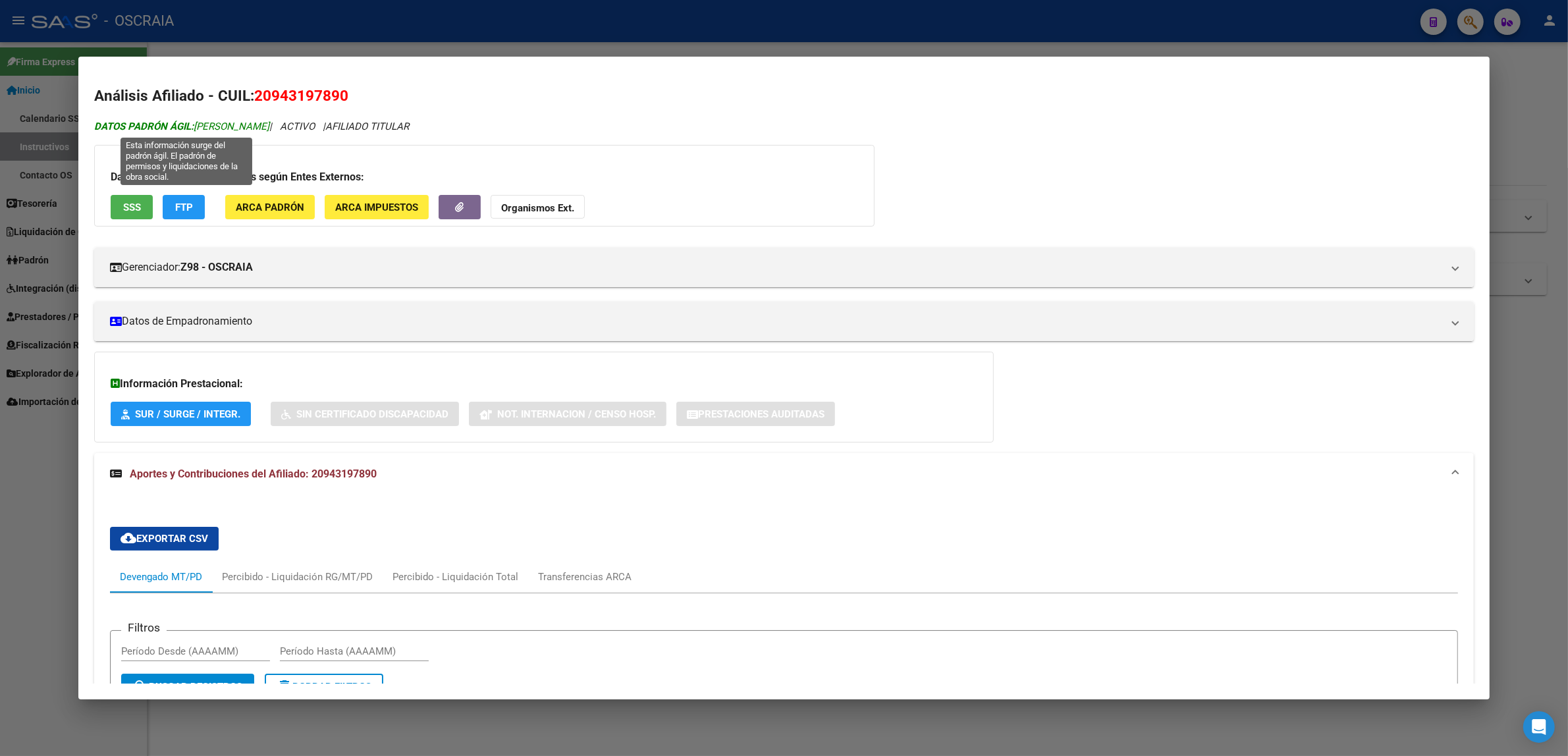
drag, startPoint x: 281, startPoint y: 126, endPoint x: 191, endPoint y: 120, distance: 90.2
click at [191, 120] on span "DATOS PADRÓN ÁGIL: [PERSON_NAME]" at bounding box center [182, 126] width 175 height 12
copy span "[PERSON_NAME]"
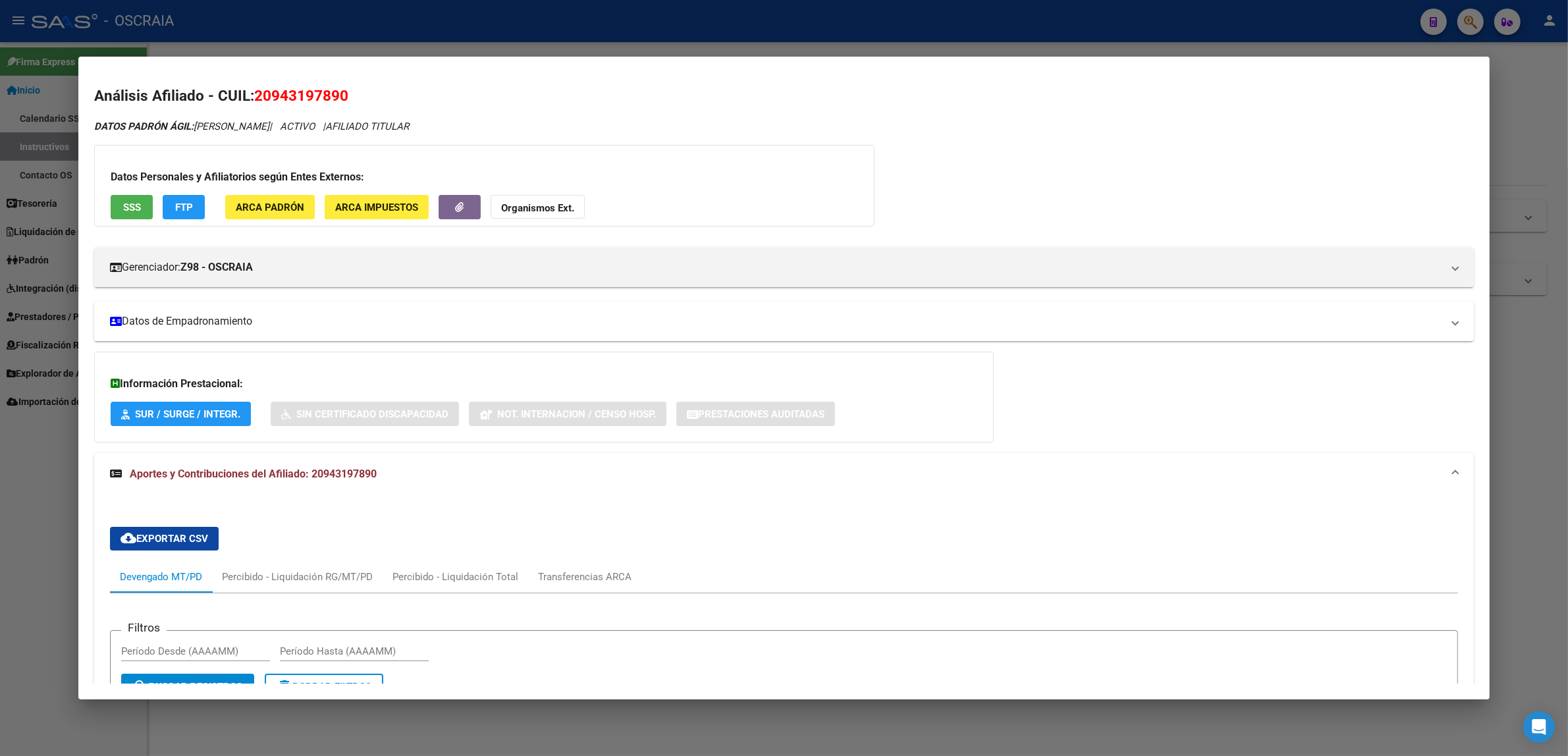
click at [557, 315] on mat-panel-title "Datos de Empadronamiento" at bounding box center [776, 321] width 1333 height 16
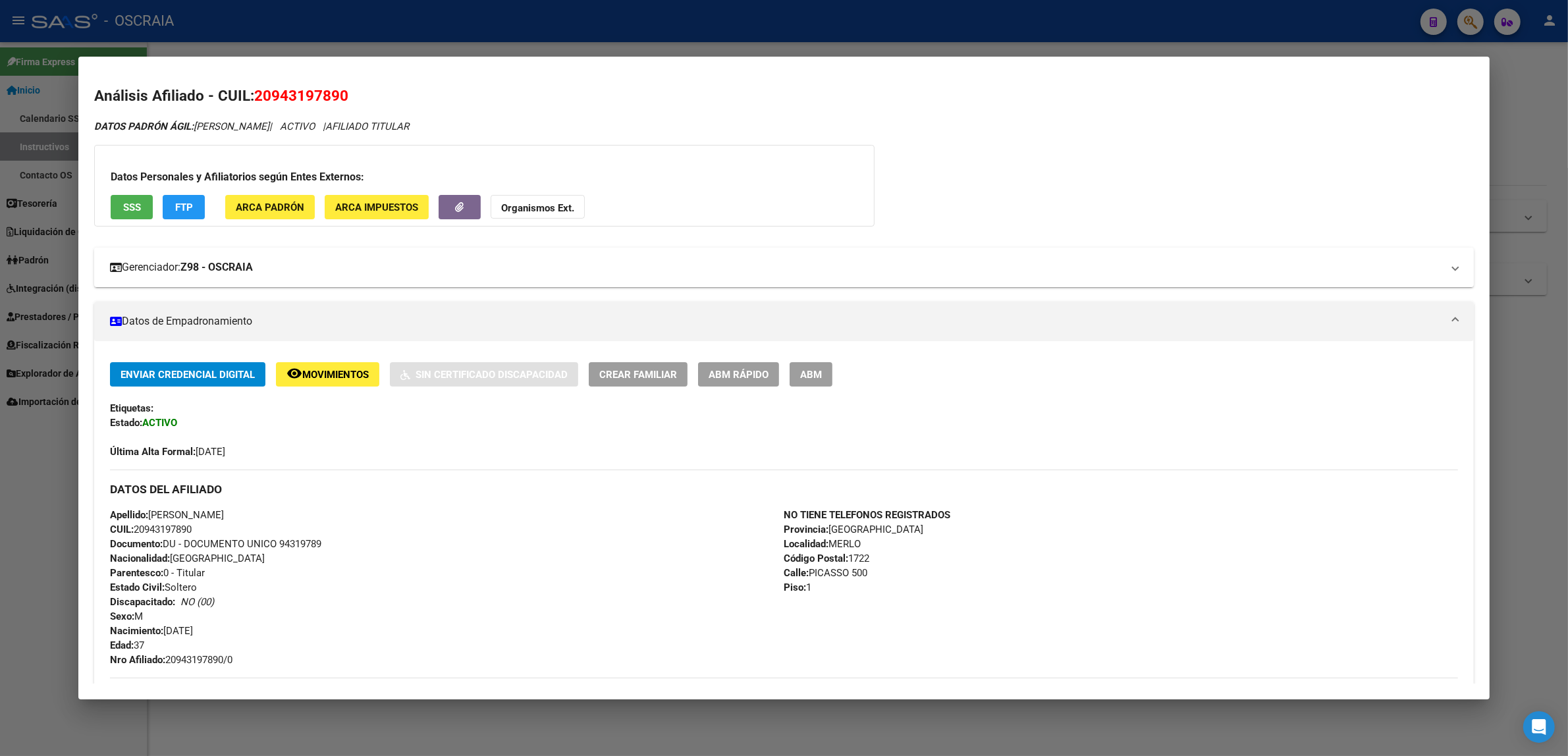
click at [550, 280] on mat-expansion-panel-header "Gerenciador: Z98 - OSCRAIA" at bounding box center [784, 267] width 1380 height 39
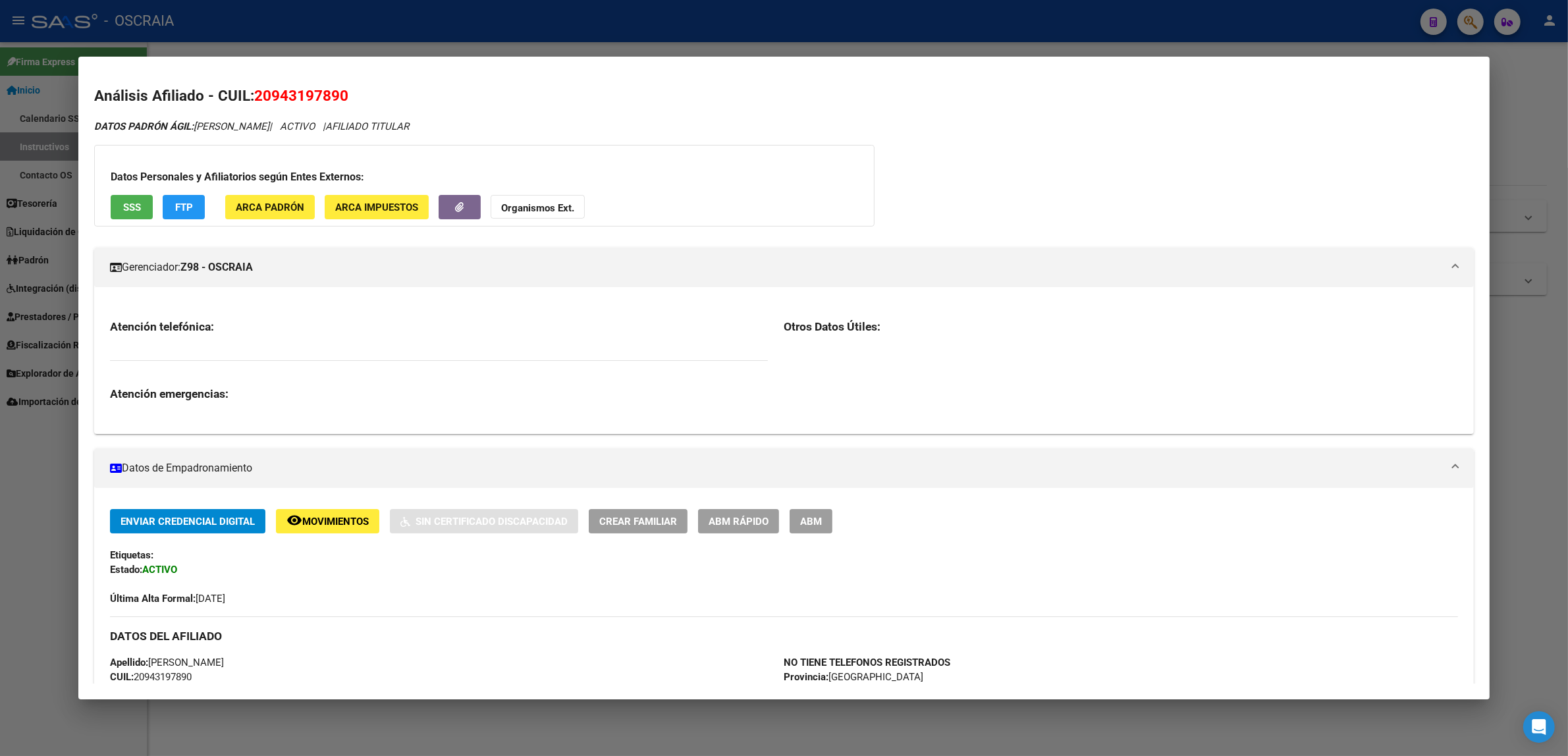
click at [557, 267] on mat-panel-title "Gerenciador: Z98 - OSCRAIA" at bounding box center [776, 267] width 1333 height 16
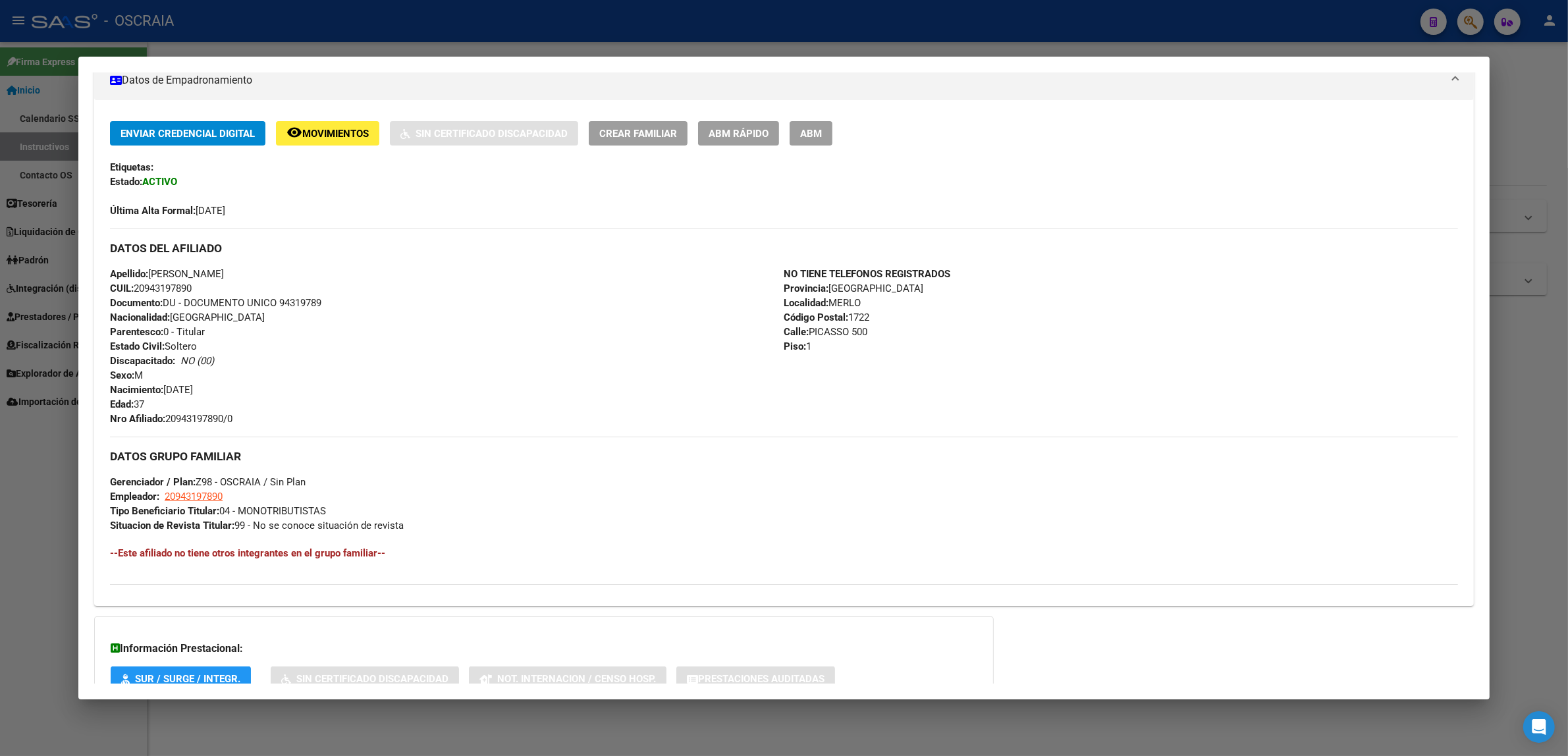
scroll to position [274, 0]
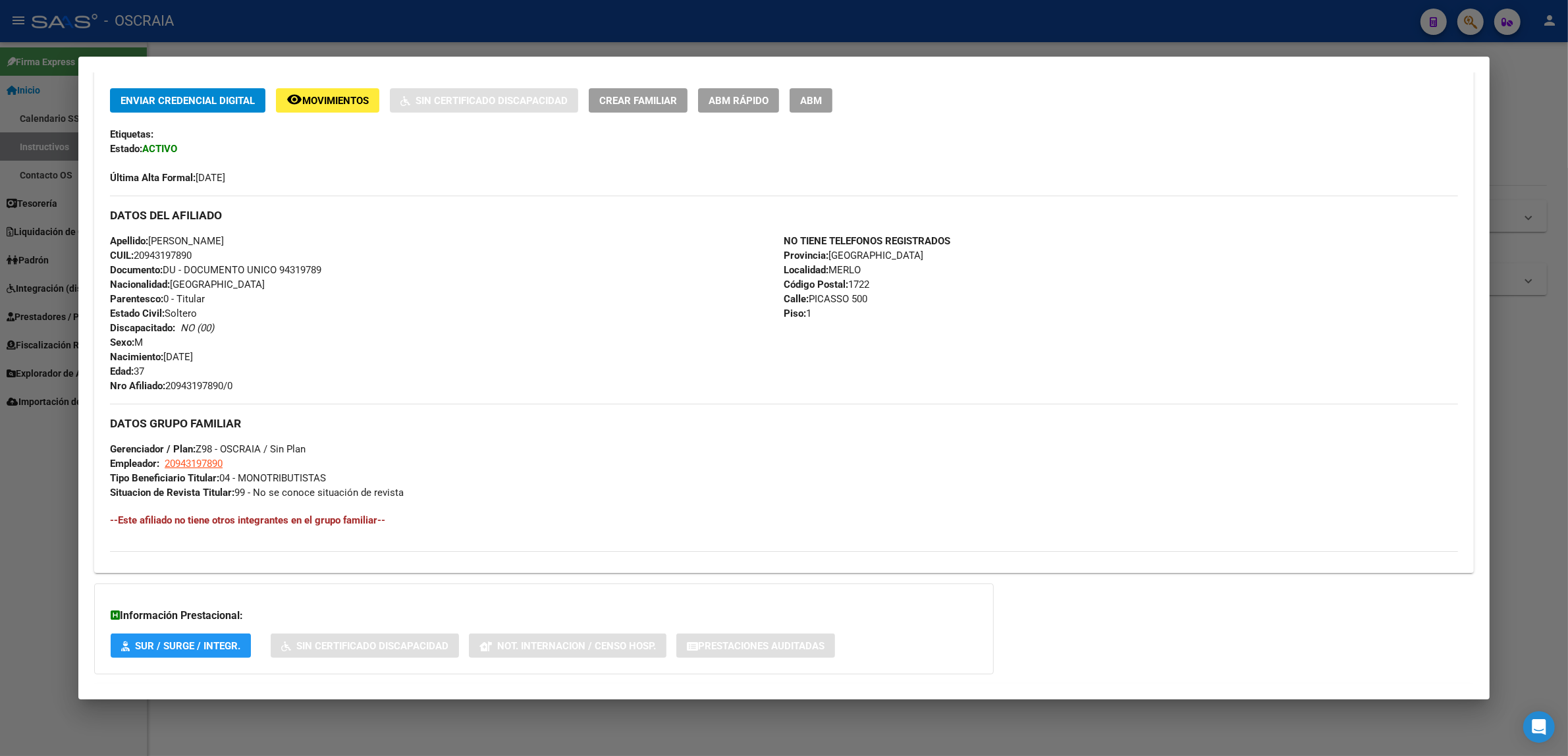
click at [528, 48] on div at bounding box center [784, 378] width 1568 height 756
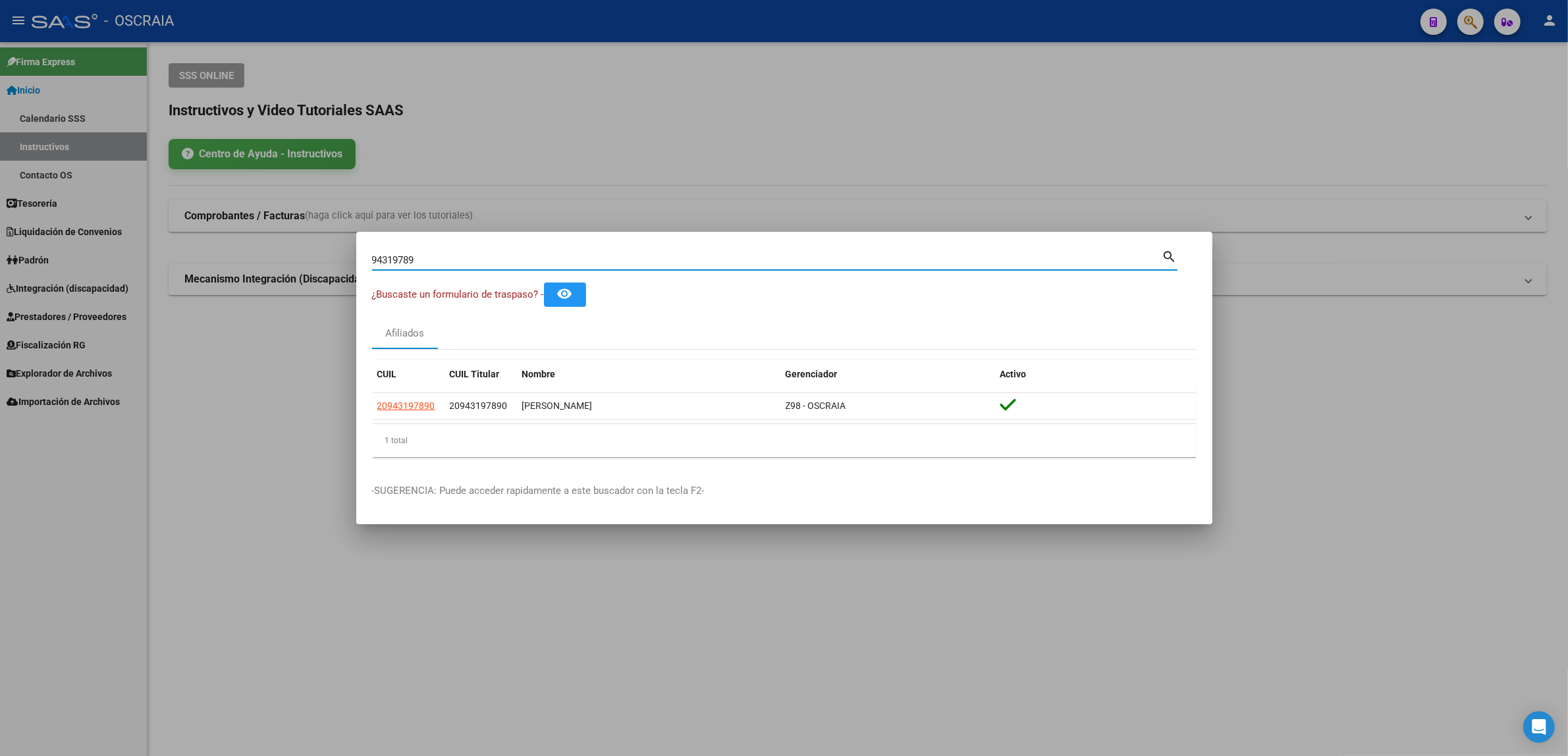
drag, startPoint x: 478, startPoint y: 261, endPoint x: 426, endPoint y: 260, distance: 52.0
click at [427, 260] on input "94319789" at bounding box center [767, 260] width 791 height 12
drag, startPoint x: 426, startPoint y: 260, endPoint x: 361, endPoint y: 260, distance: 65.0
click at [361, 260] on mat-dialog-content "94319789 Buscar (apellido, dni, cuil, [PERSON_NAME], cuit, obra social) search …" at bounding box center [785, 358] width 857 height 220
paste input "279242825551"
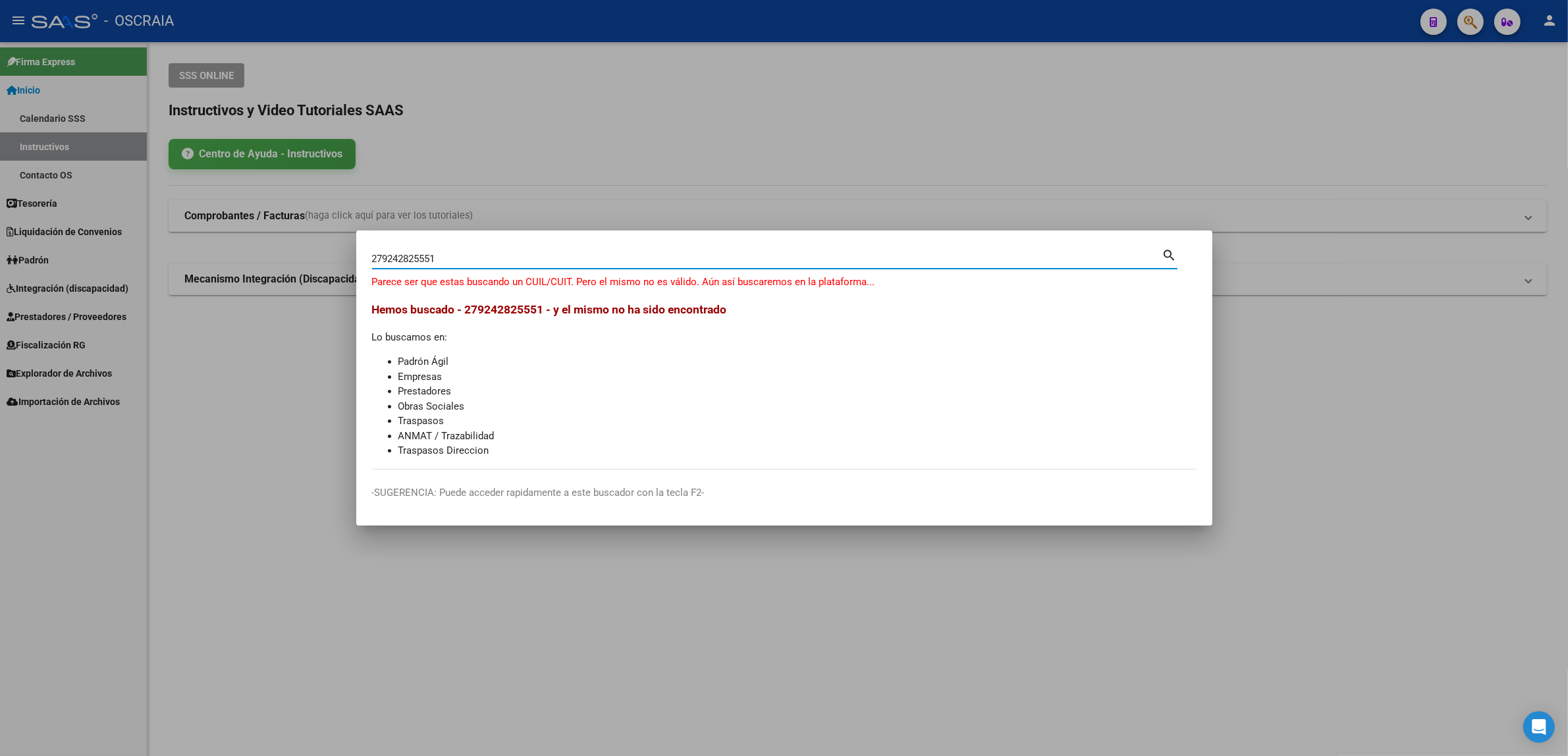
drag, startPoint x: 381, startPoint y: 252, endPoint x: 348, endPoint y: 255, distance: 33.1
click at [348, 255] on div "279242825551 Buscar (apellido, dni, cuil, nro traspaso, cuit, obra social) sear…" at bounding box center [784, 378] width 1568 height 756
type input "924282555"
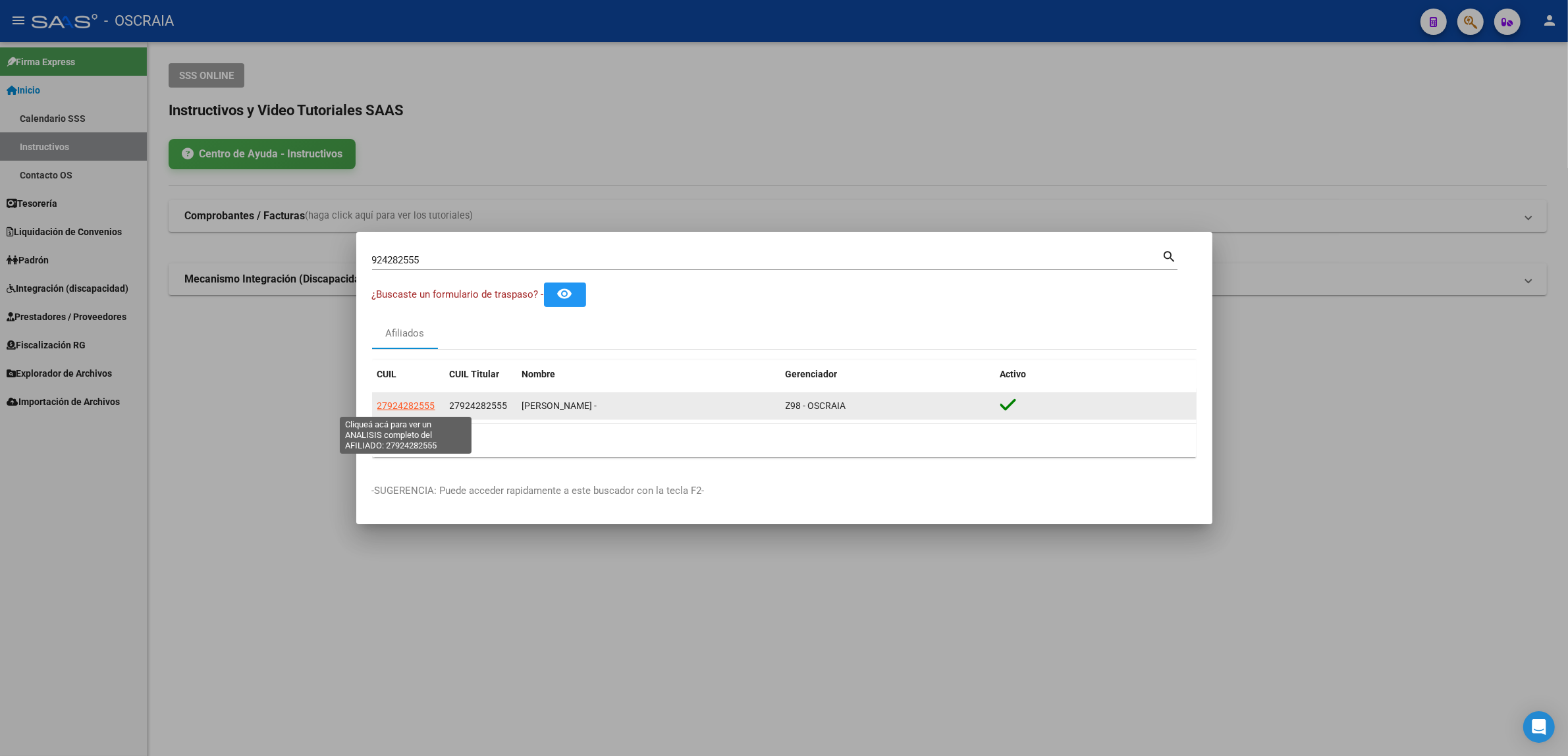
click at [413, 405] on span "27924282555" at bounding box center [406, 406] width 58 height 11
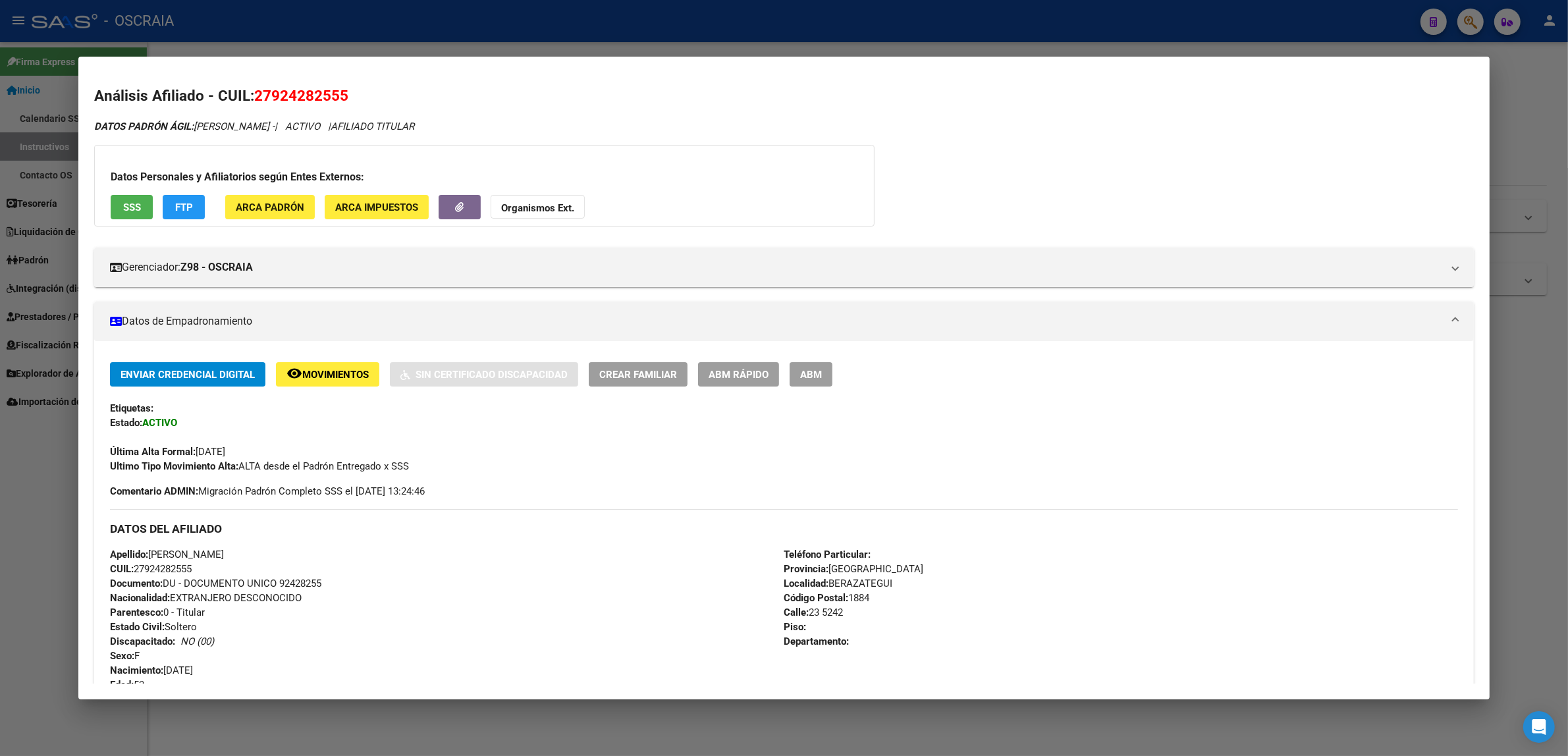
click at [286, 103] on span "27924282555" at bounding box center [301, 95] width 94 height 18
click at [285, 96] on span "27924282555" at bounding box center [301, 95] width 94 height 18
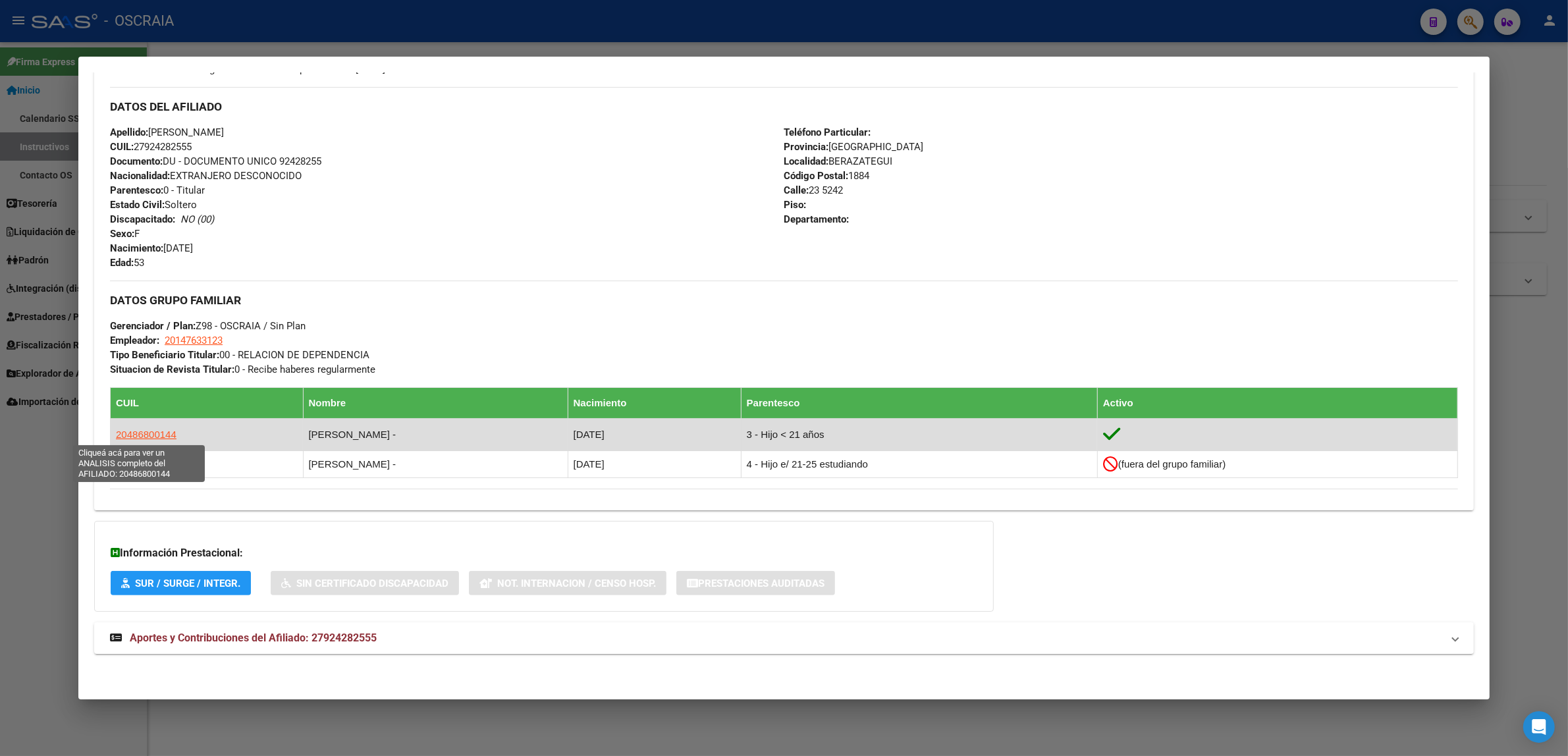
click at [159, 439] on span "20486800144" at bounding box center [146, 434] width 61 height 11
type textarea "20486800144"
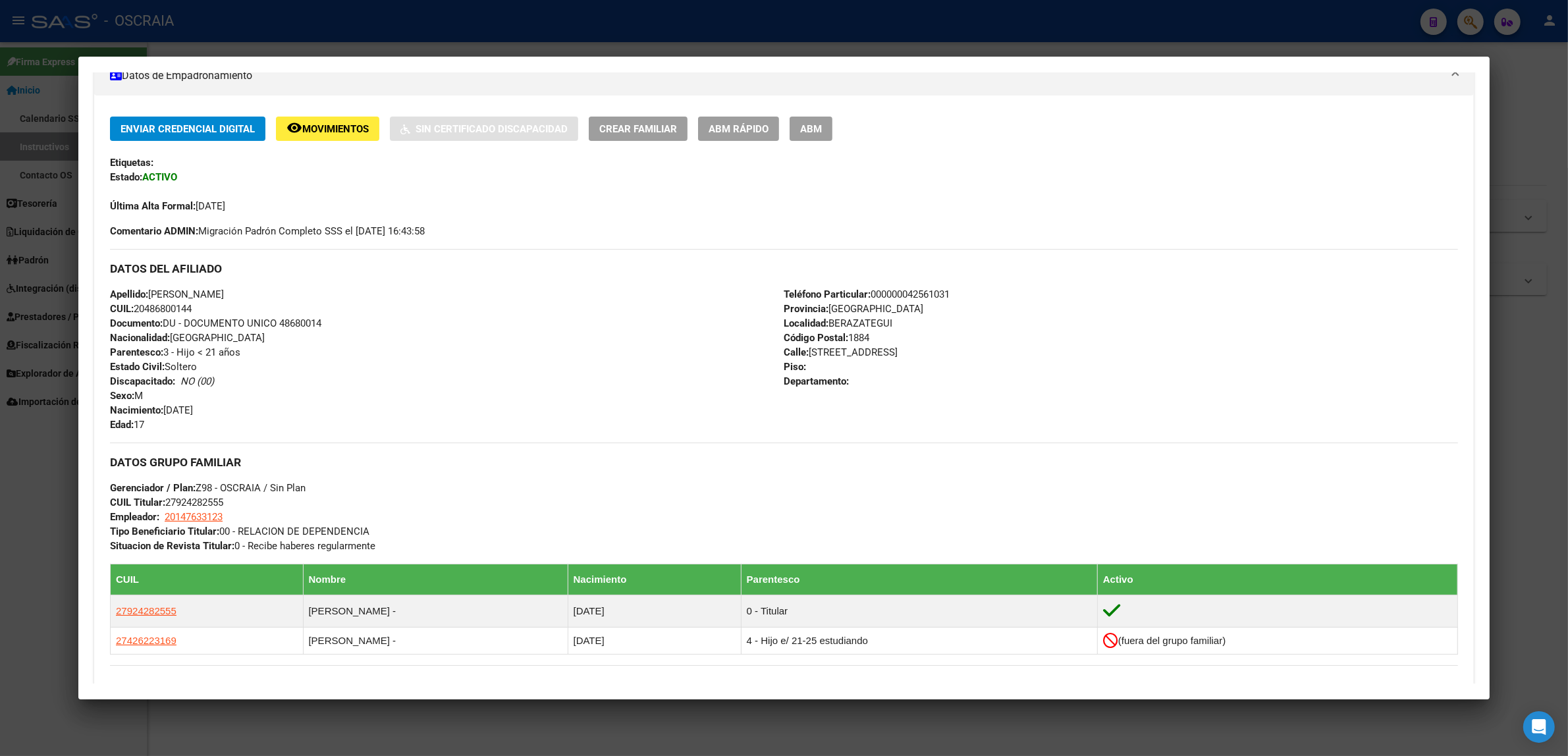
scroll to position [455, 0]
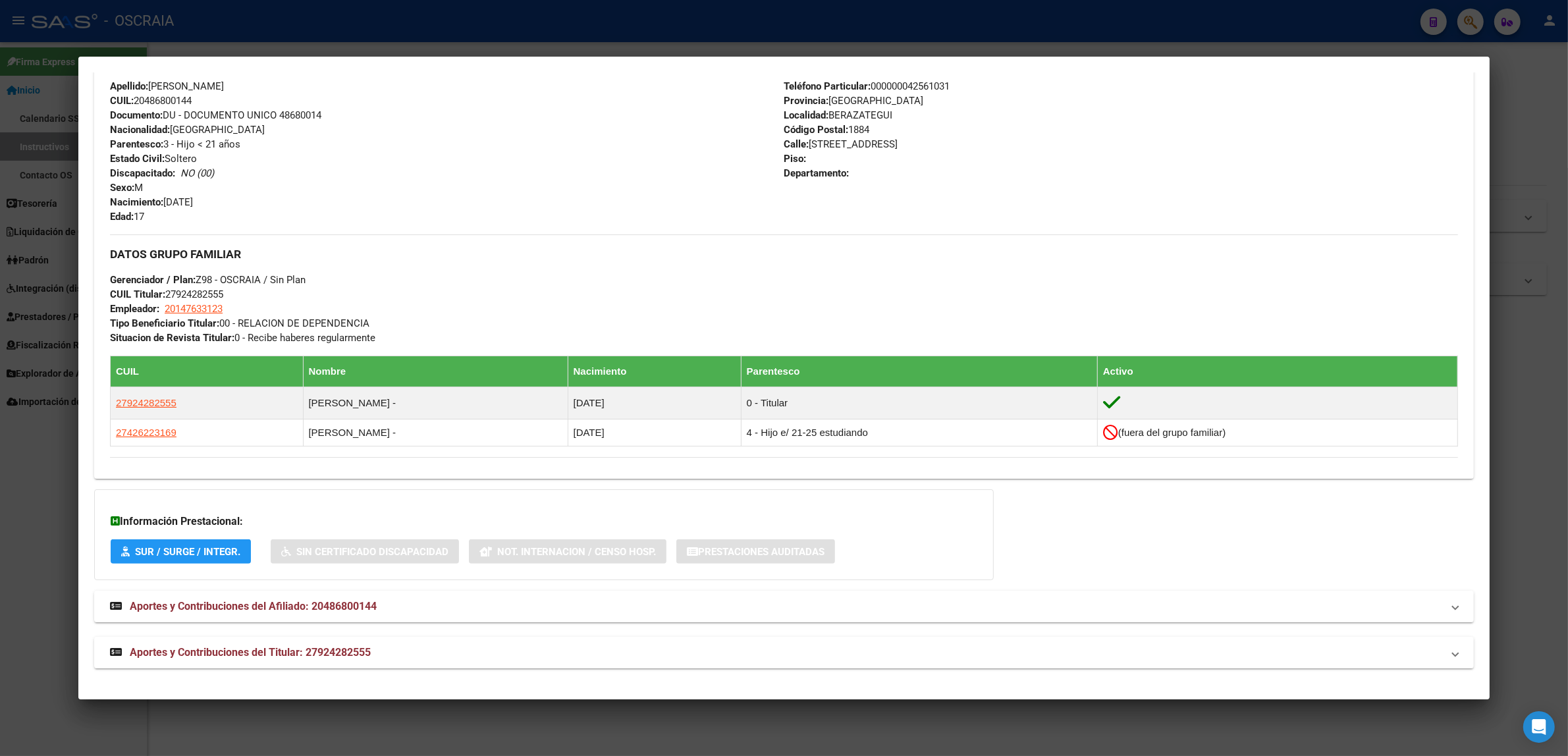
click at [938, 31] on div at bounding box center [784, 378] width 1568 height 756
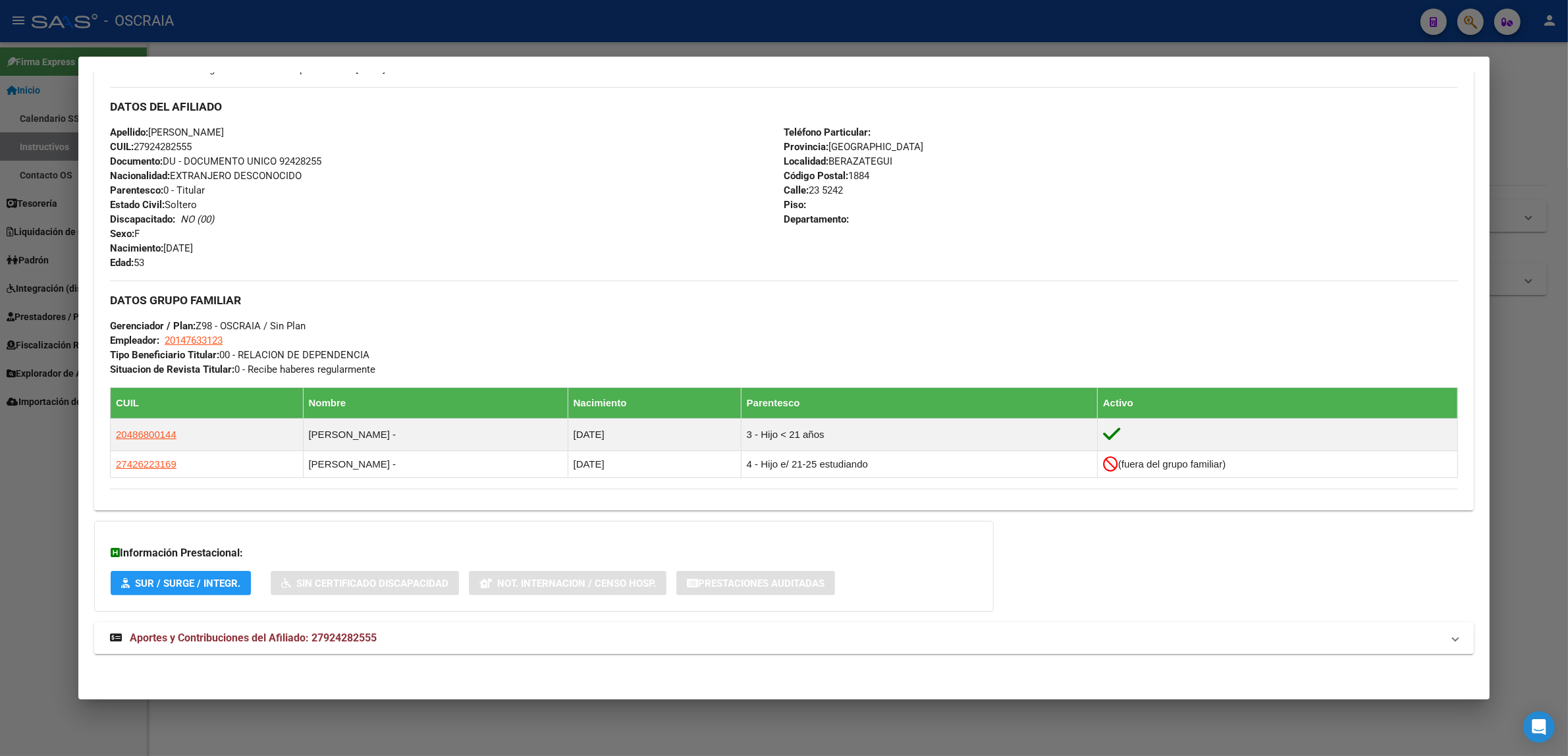
click at [697, 41] on div at bounding box center [784, 378] width 1568 height 756
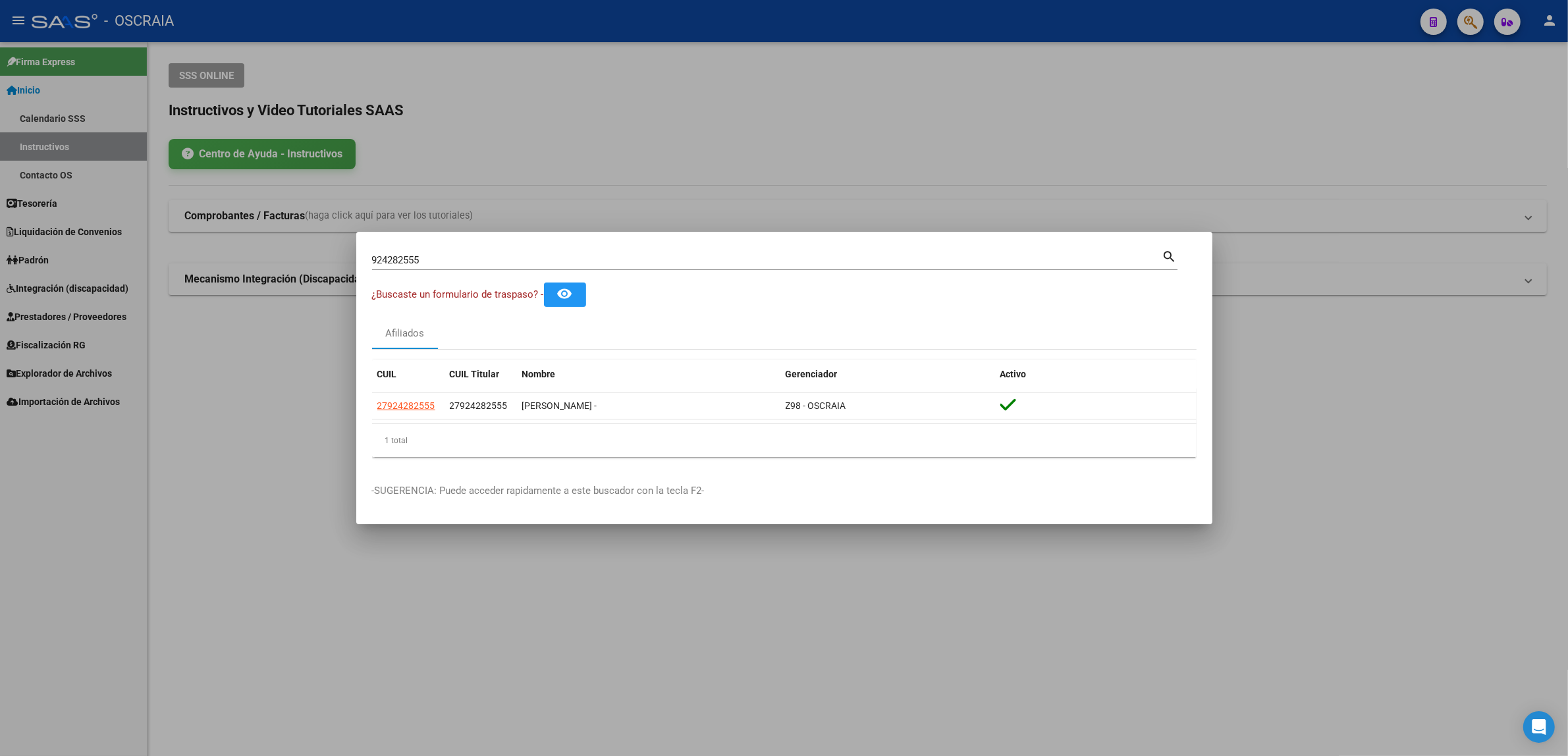
drag, startPoint x: 551, startPoint y: 251, endPoint x: 311, endPoint y: 280, distance: 241.7
click at [311, 280] on div "924282555 Buscar (apellido, dni, cuil, nro traspaso, cuit, obra social) search …" at bounding box center [784, 378] width 1568 height 756
drag, startPoint x: 440, startPoint y: 258, endPoint x: 318, endPoint y: 264, distance: 122.1
click at [318, 264] on div "924282555 Buscar (apellido, dni, cuil, nro traspaso, cuit, obra social) search …" at bounding box center [784, 378] width 1568 height 756
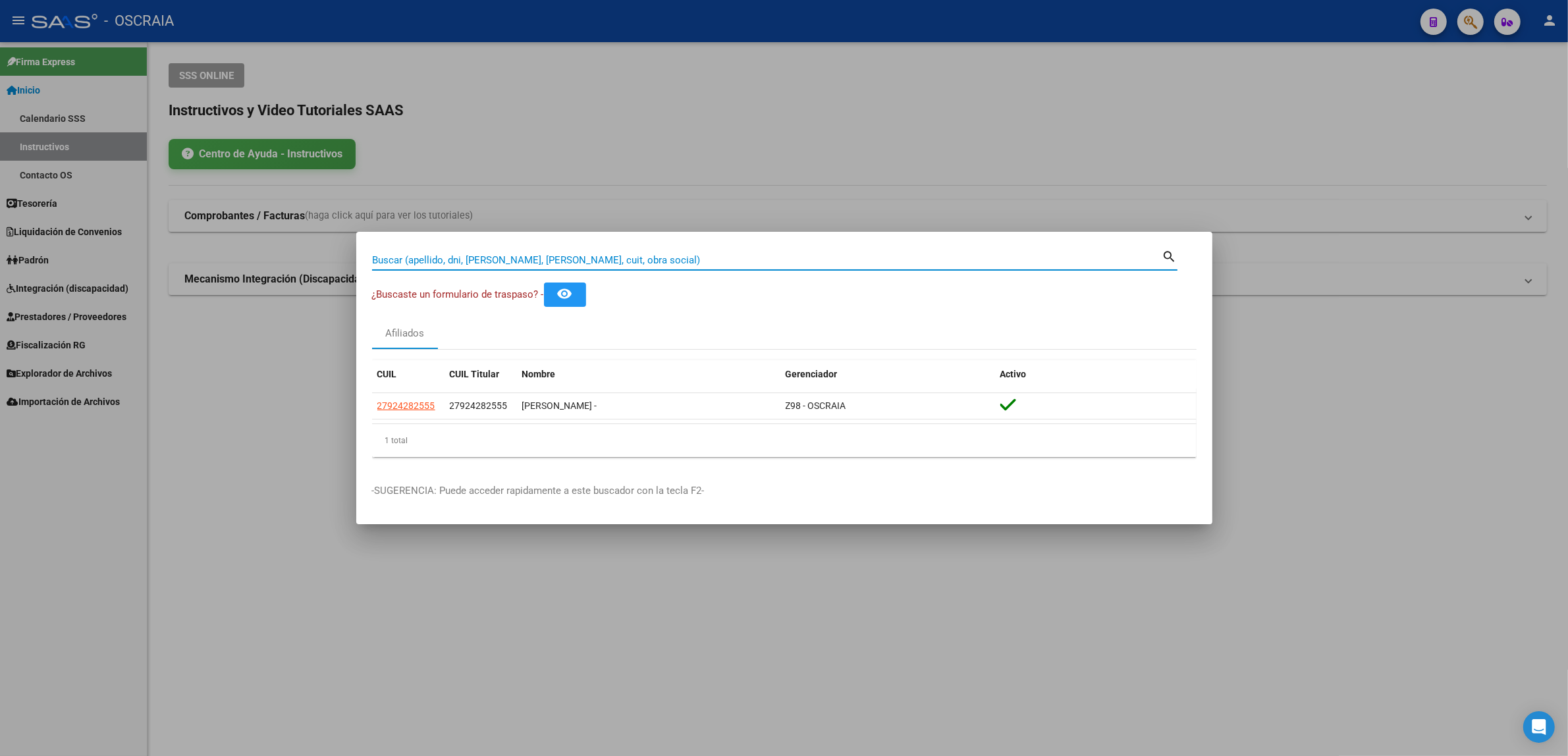
paste input "201696104020"
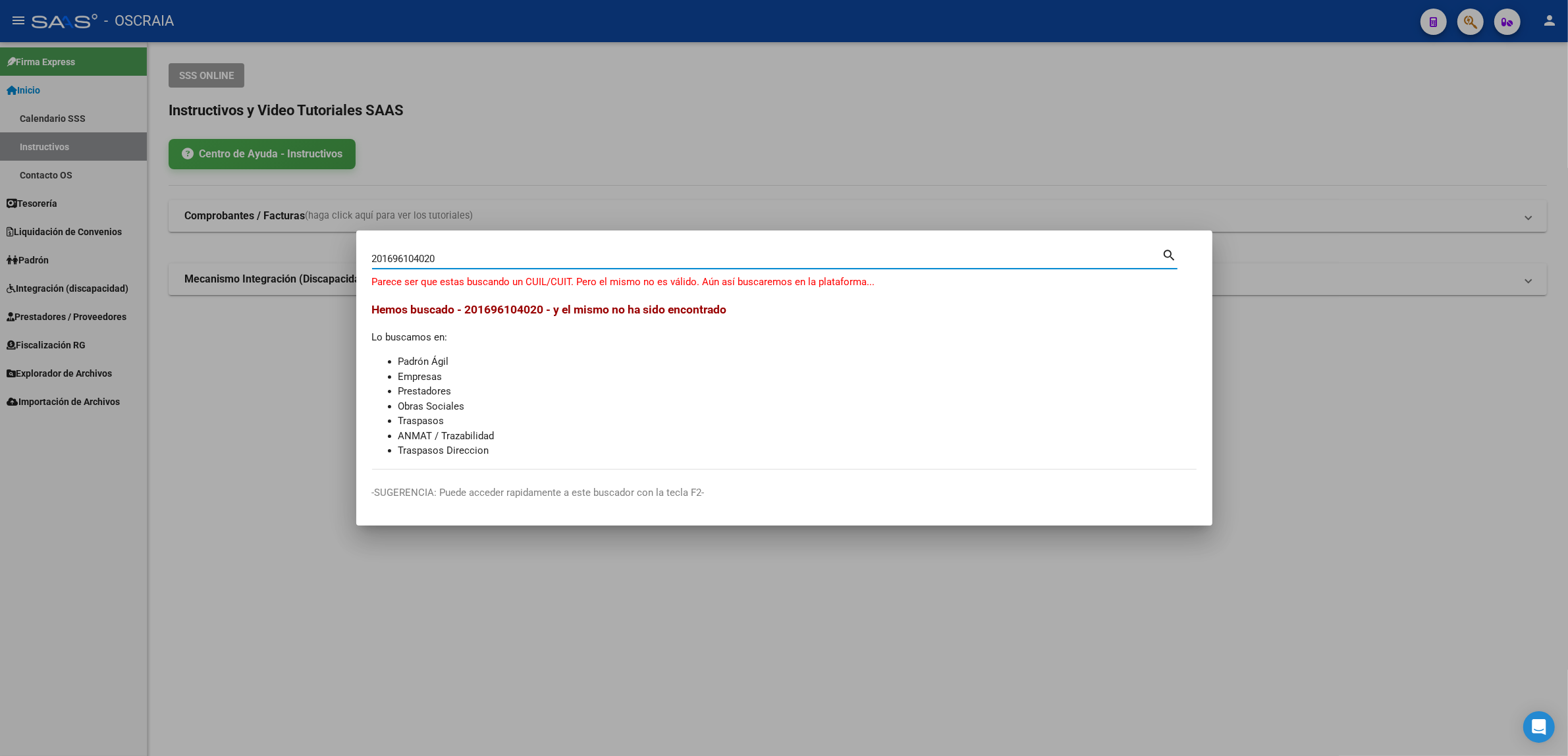
click at [453, 259] on input "201696104020" at bounding box center [767, 259] width 791 height 12
type input "20169610402"
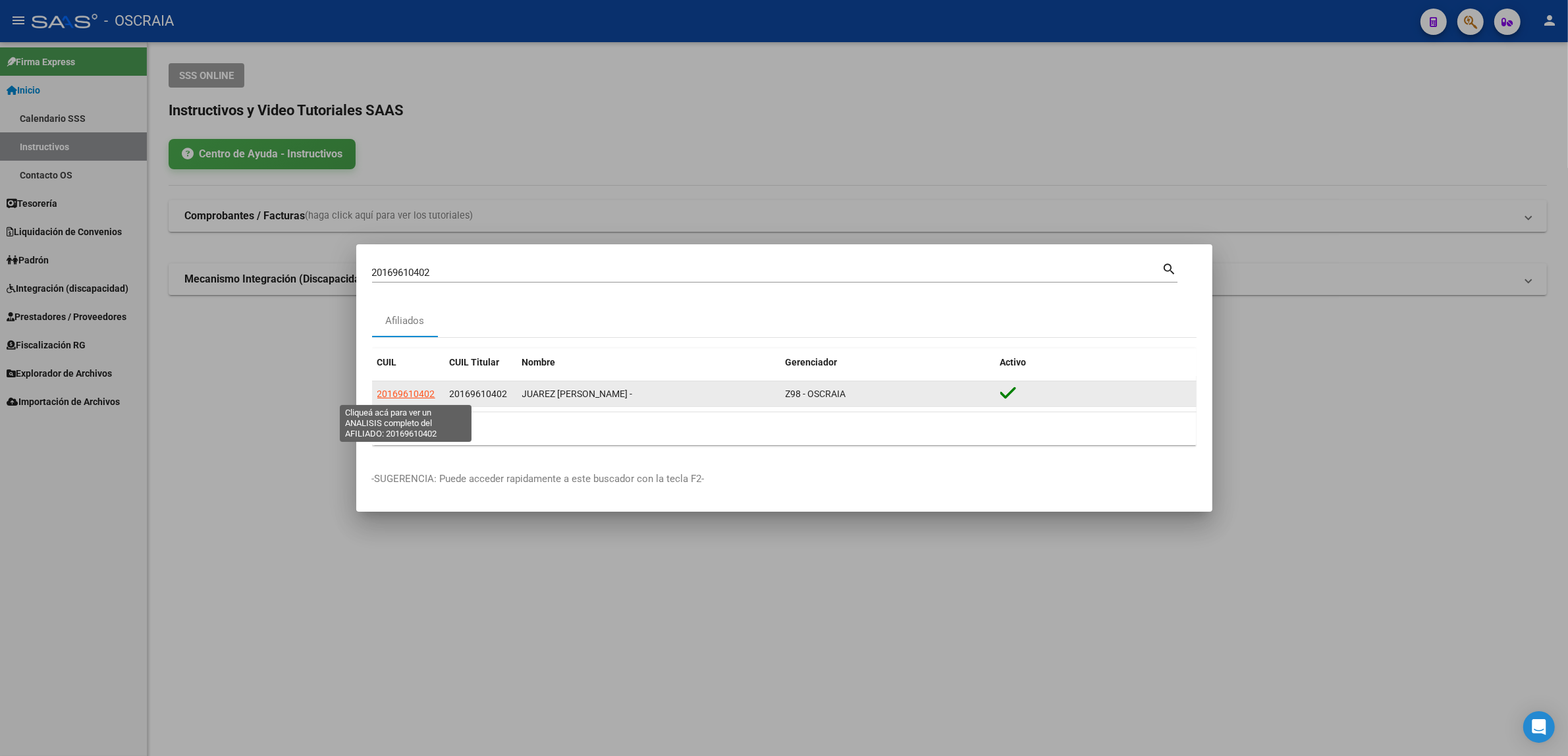
click at [426, 391] on span "20169610402" at bounding box center [406, 393] width 58 height 11
type textarea "20169610402"
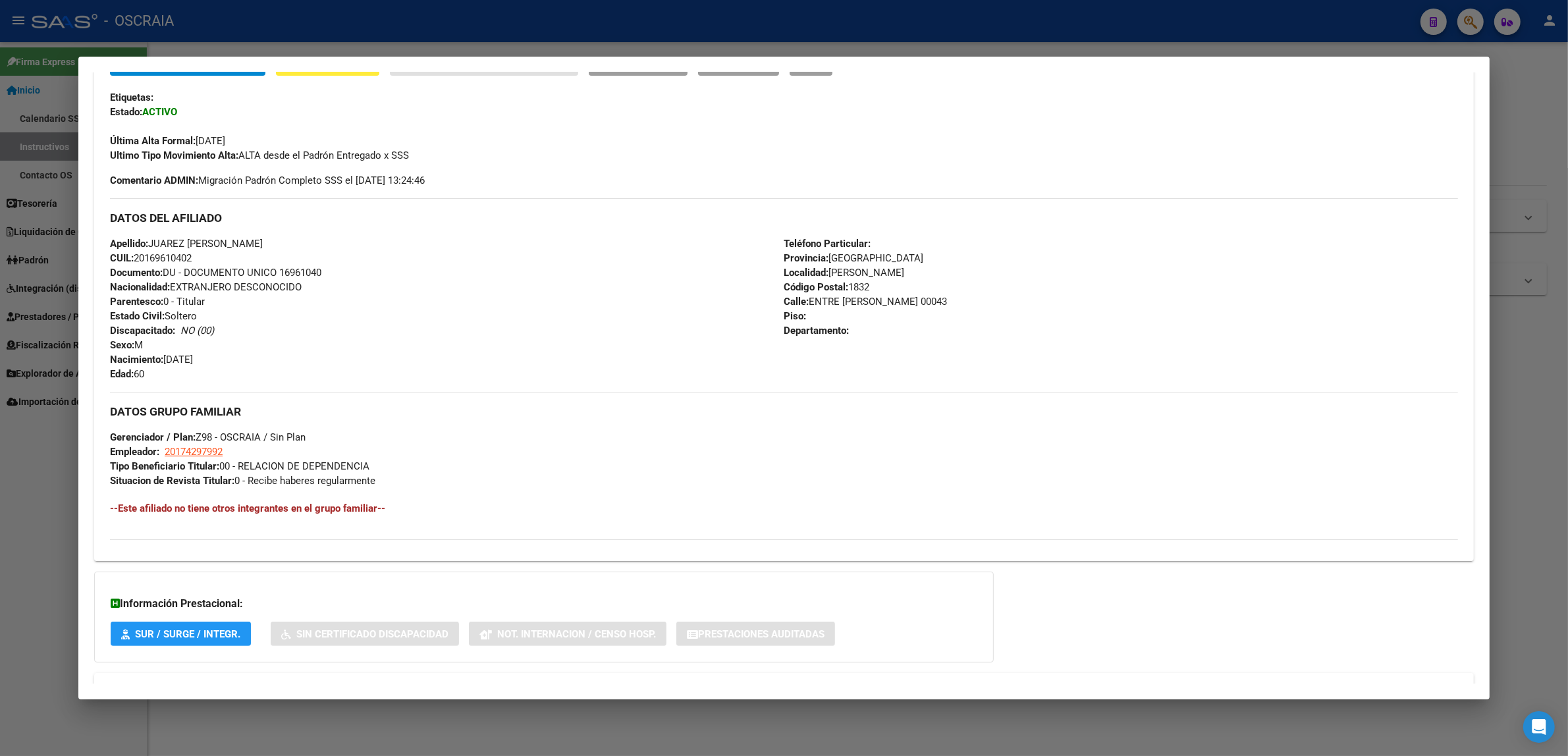
scroll to position [360, 0]
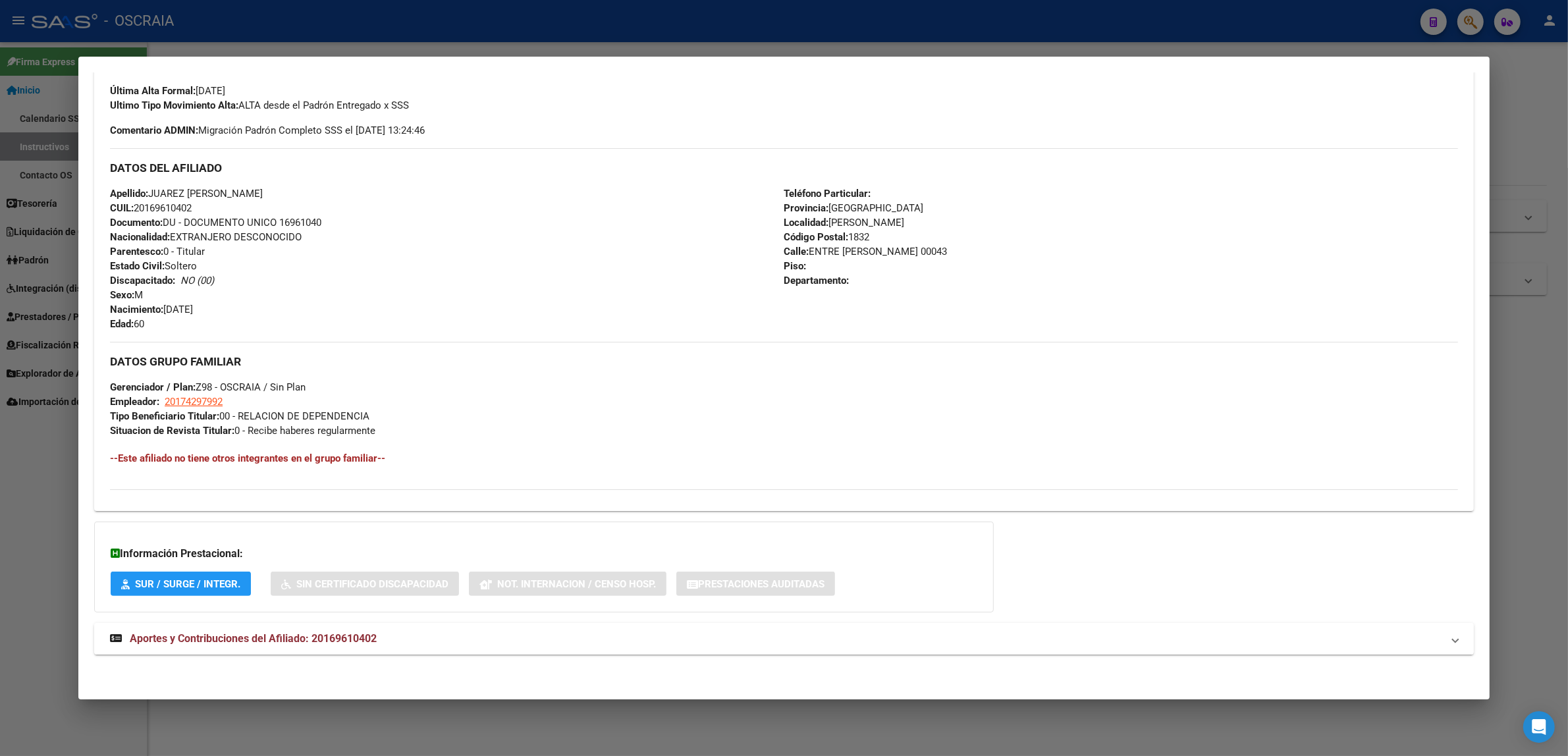
click at [328, 643] on span "Aportes y Contribuciones del Afiliado: 20169610402" at bounding box center [253, 638] width 247 height 13
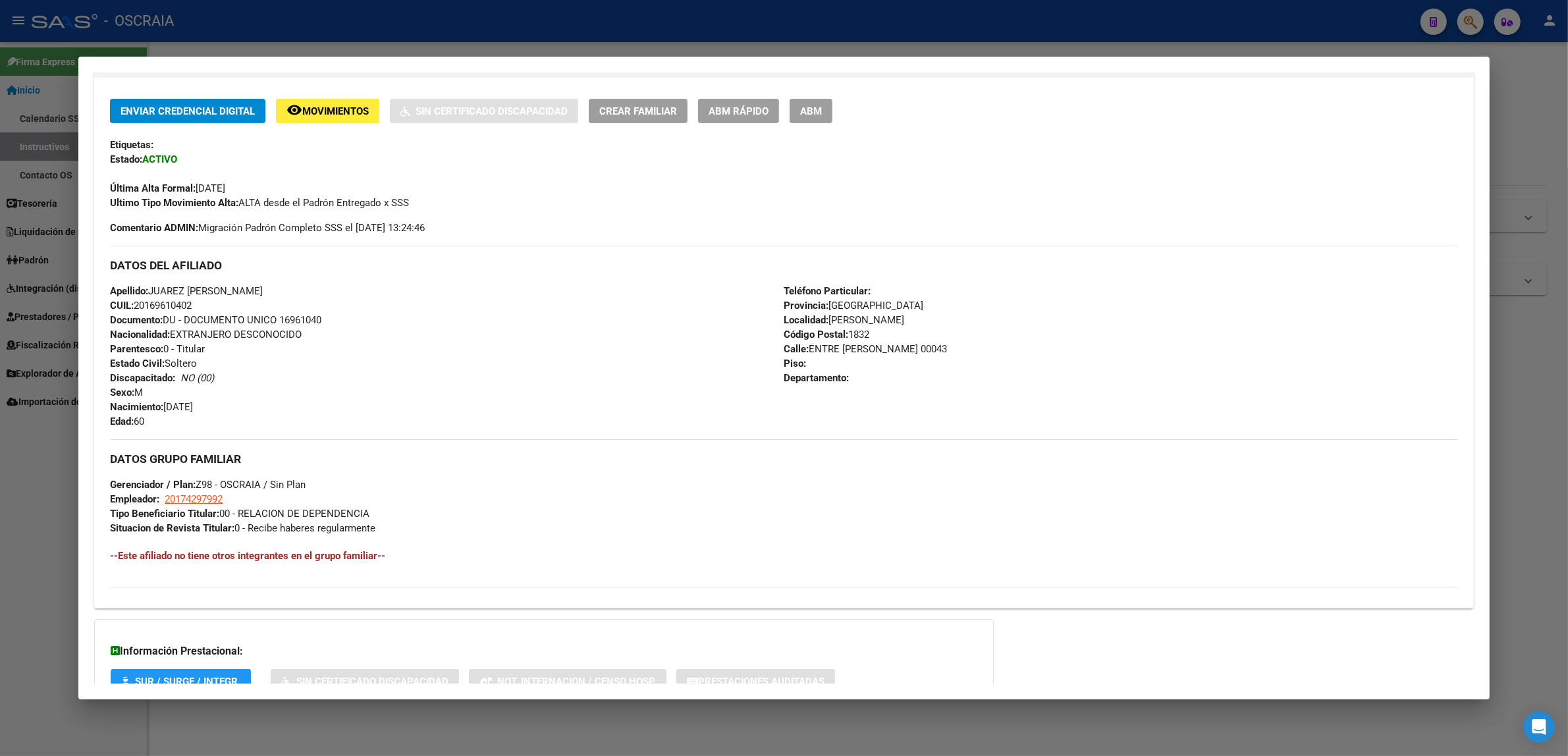
scroll to position [0, 0]
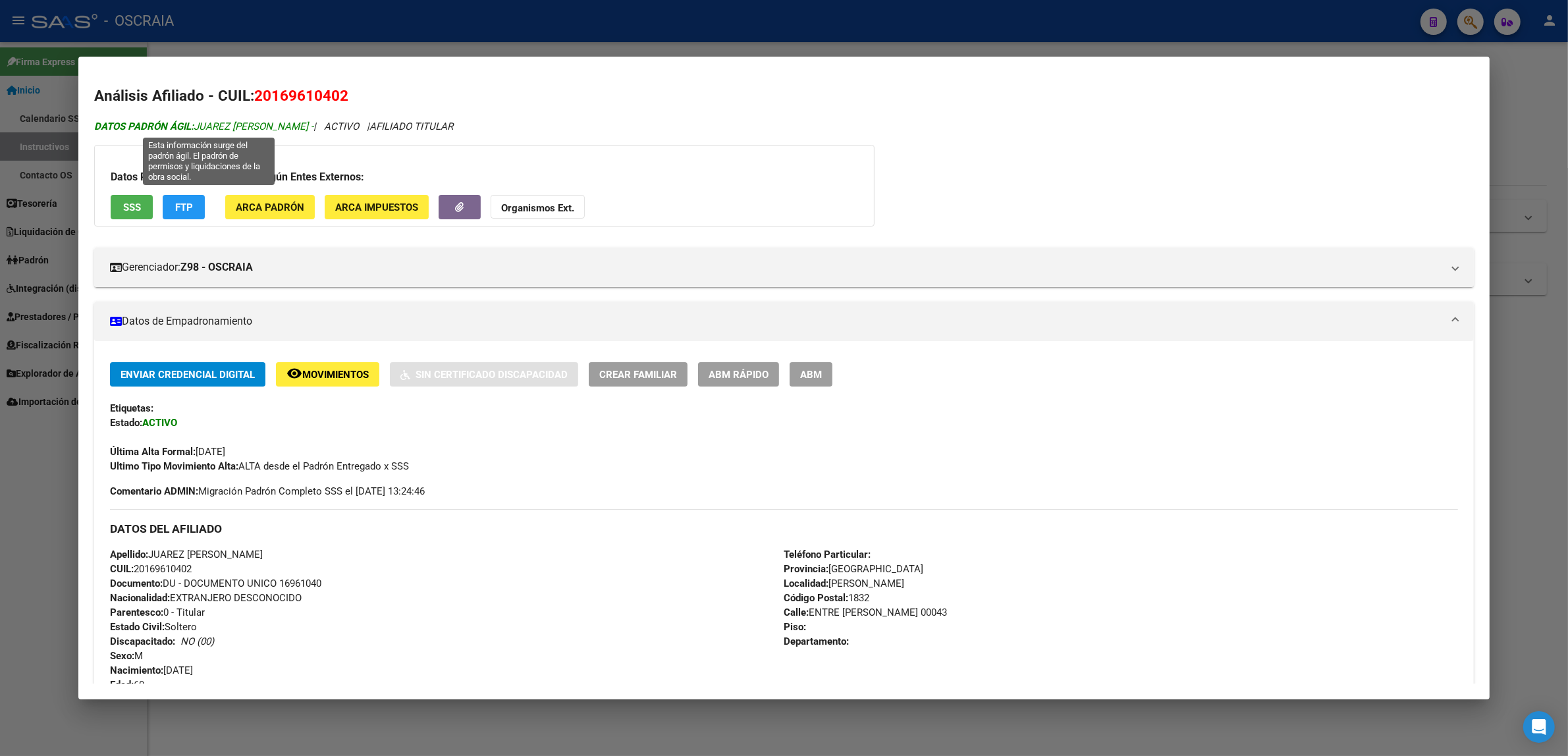
drag, startPoint x: 320, startPoint y: 125, endPoint x: 190, endPoint y: 126, distance: 130.0
click at [190, 126] on span "DATOS PADRÓN ÁGIL: [PERSON_NAME] -" at bounding box center [204, 126] width 220 height 12
copy span "JUAREZ [PERSON_NAME]"
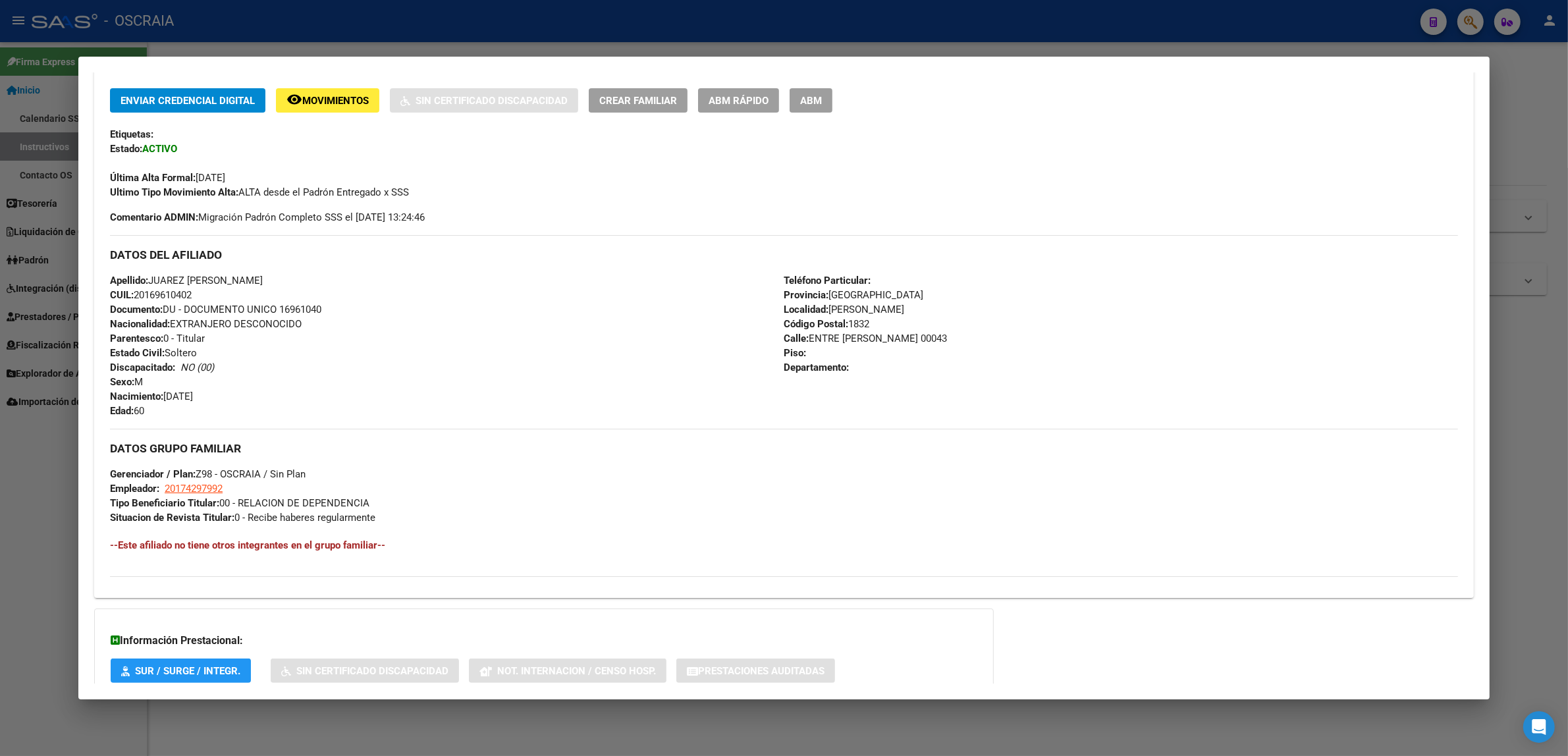
click at [463, 48] on div at bounding box center [784, 378] width 1568 height 756
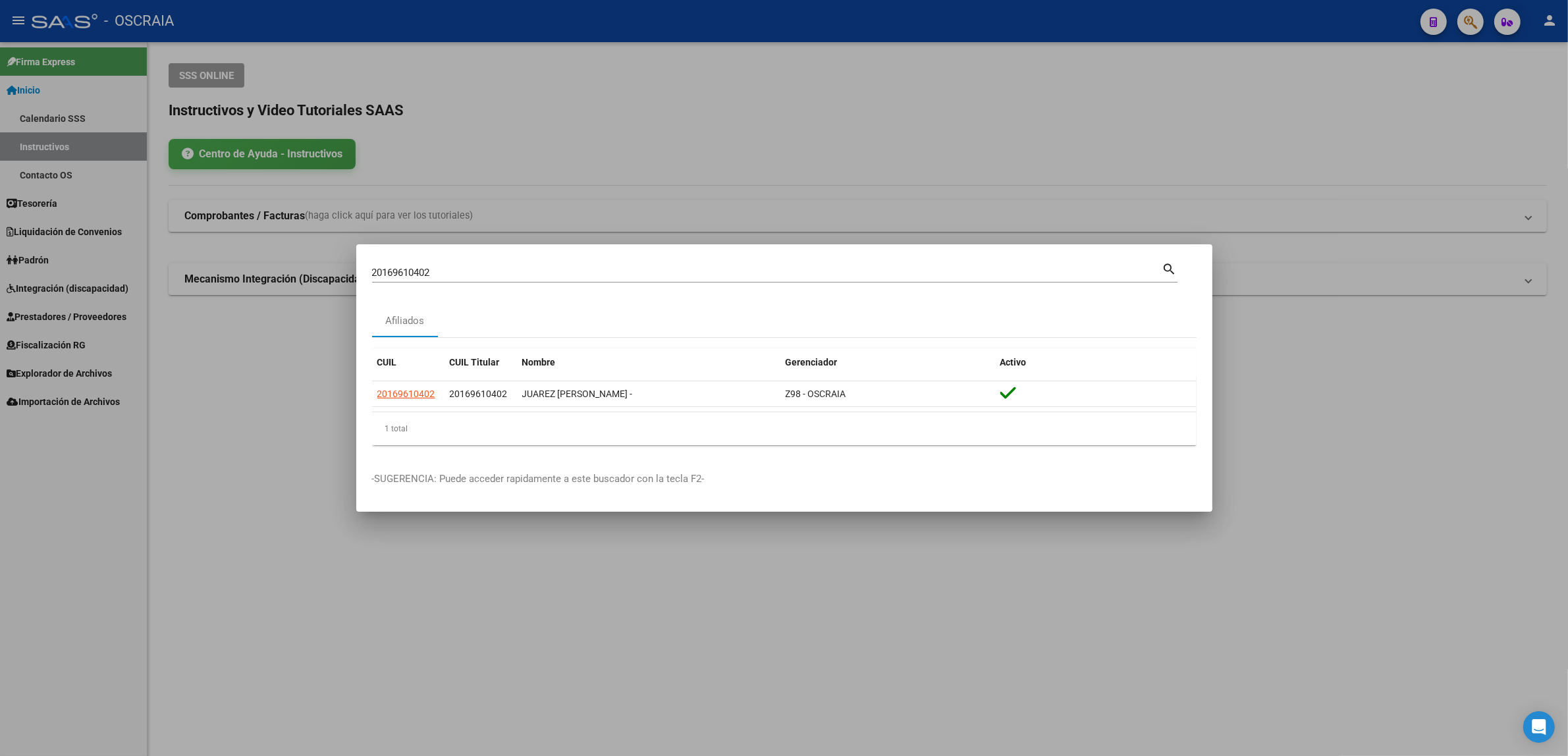
drag, startPoint x: 514, startPoint y: 270, endPoint x: 208, endPoint y: 278, distance: 306.1
click at [213, 279] on div "20169610402 Buscar (apellido, dni, cuil, nro traspaso, cuit, obra social) searc…" at bounding box center [784, 378] width 1568 height 756
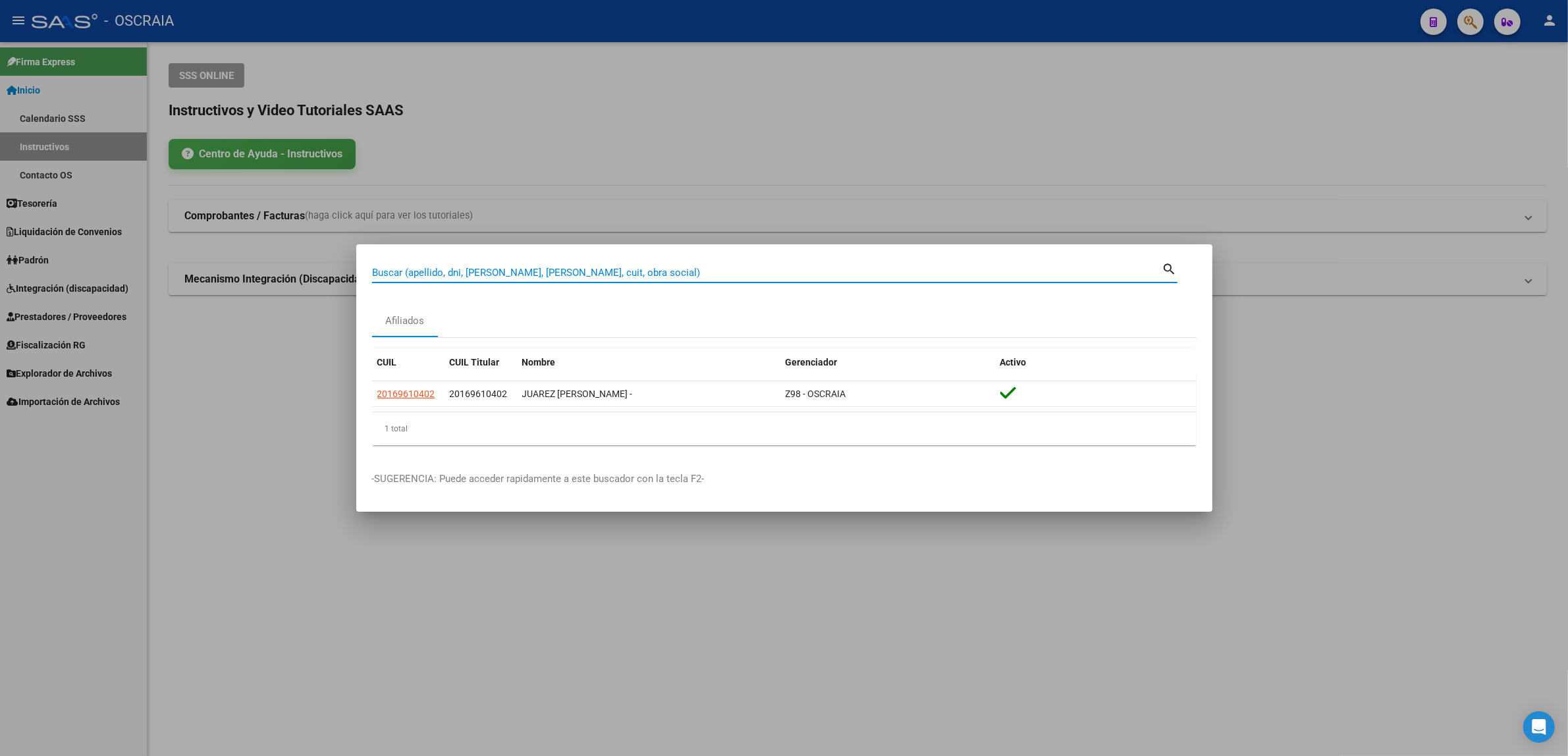
paste input "201762426800"
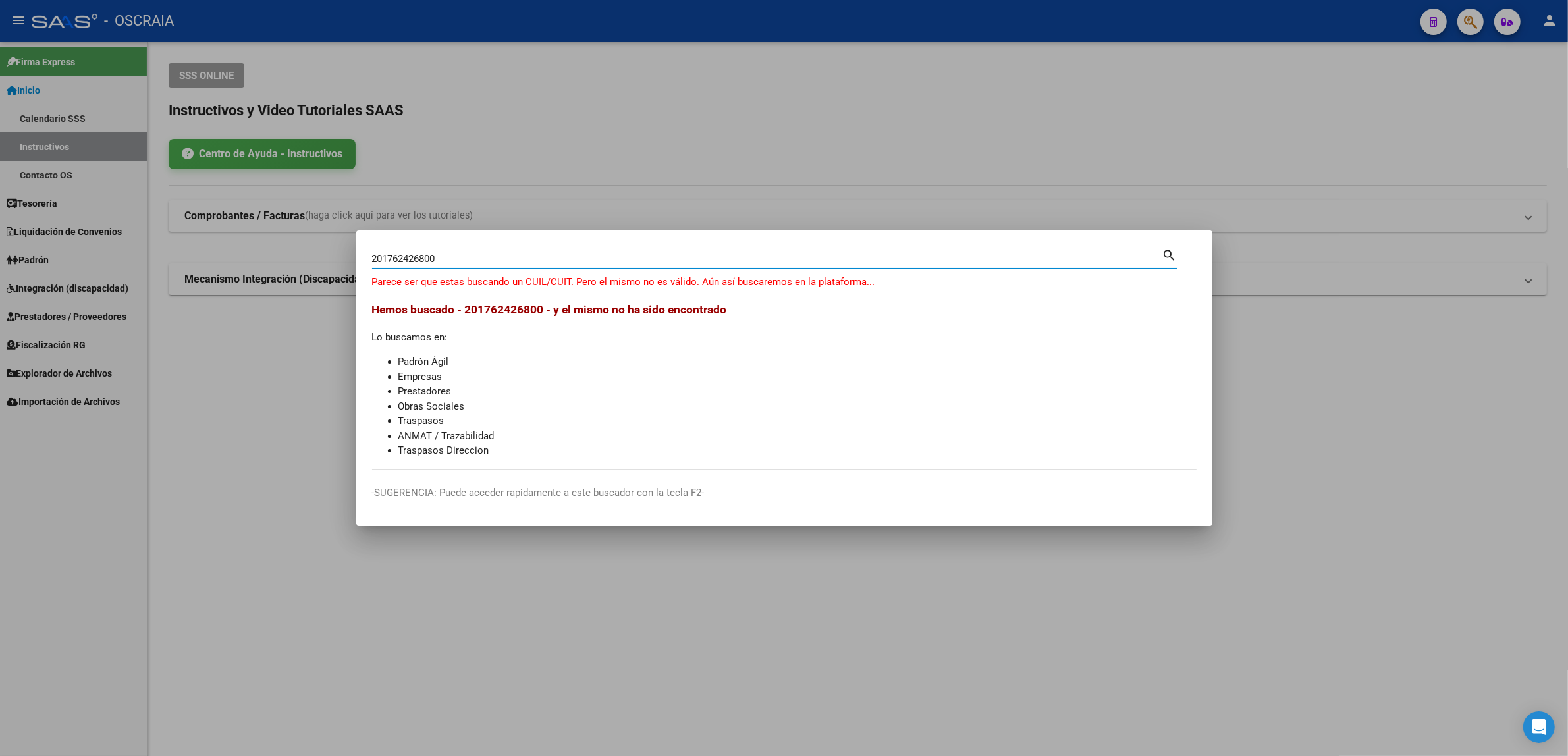
click at [448, 255] on input "201762426800" at bounding box center [767, 259] width 791 height 12
type input "20176242680"
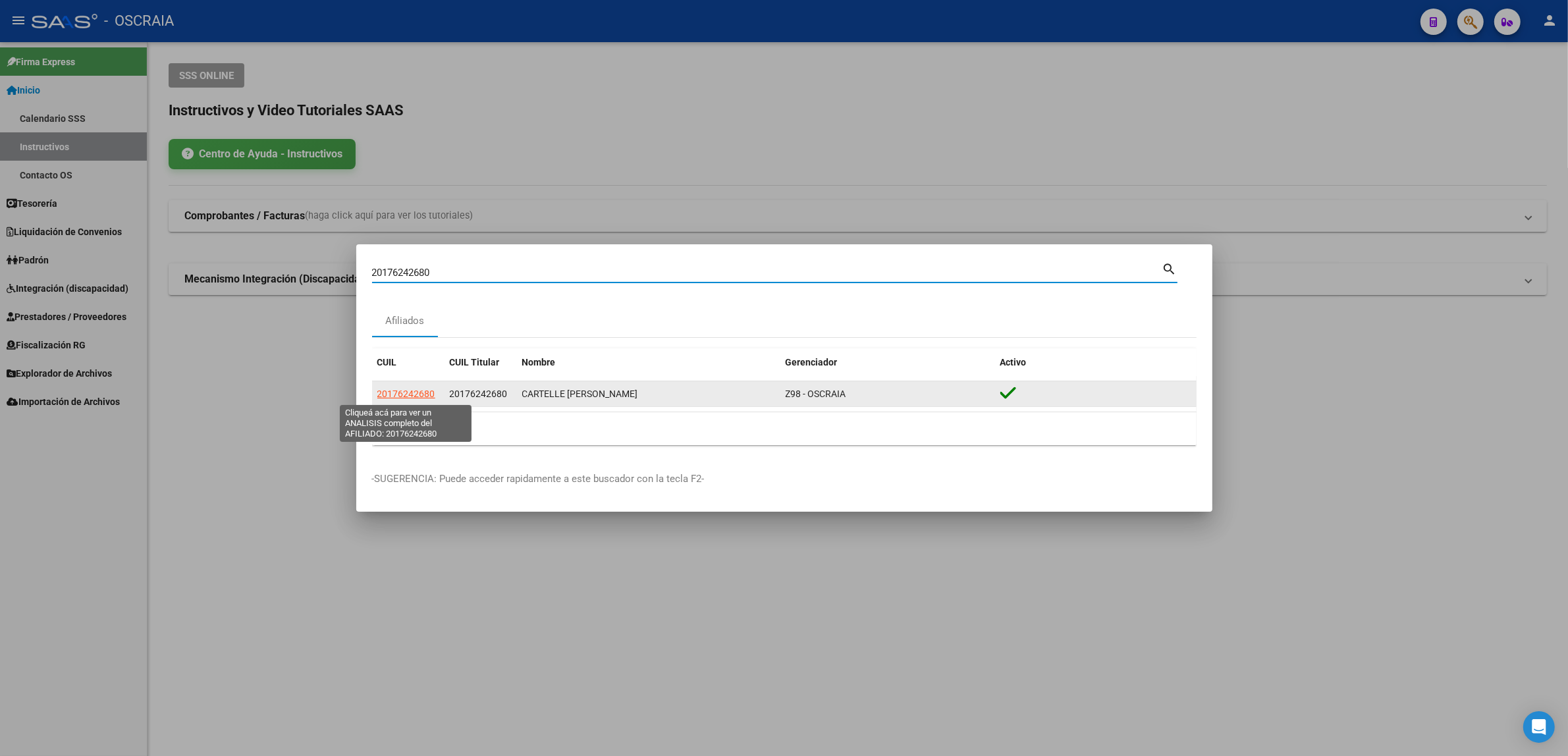
click at [412, 396] on span "20176242680" at bounding box center [406, 393] width 58 height 11
type textarea "20176242680"
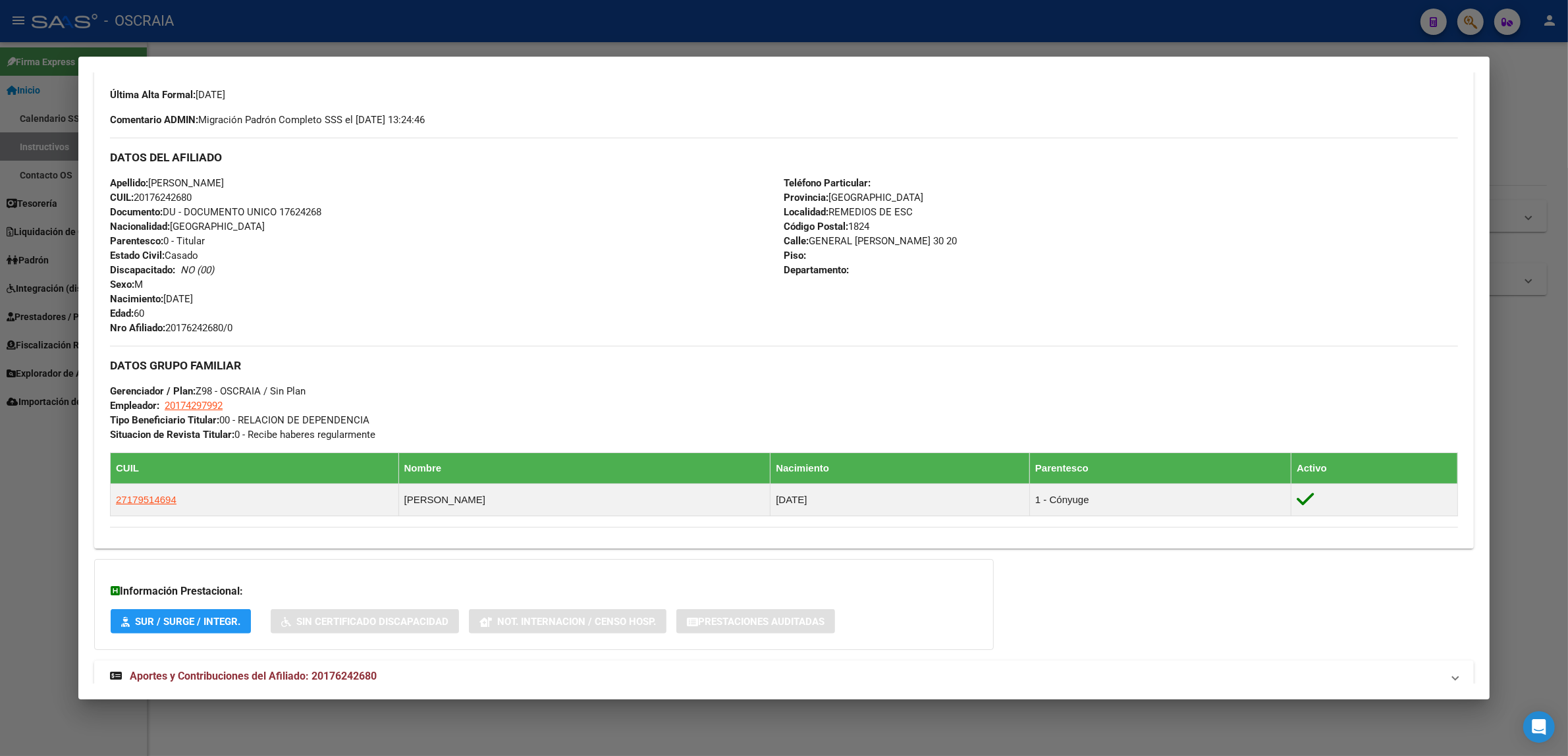
scroll to position [396, 0]
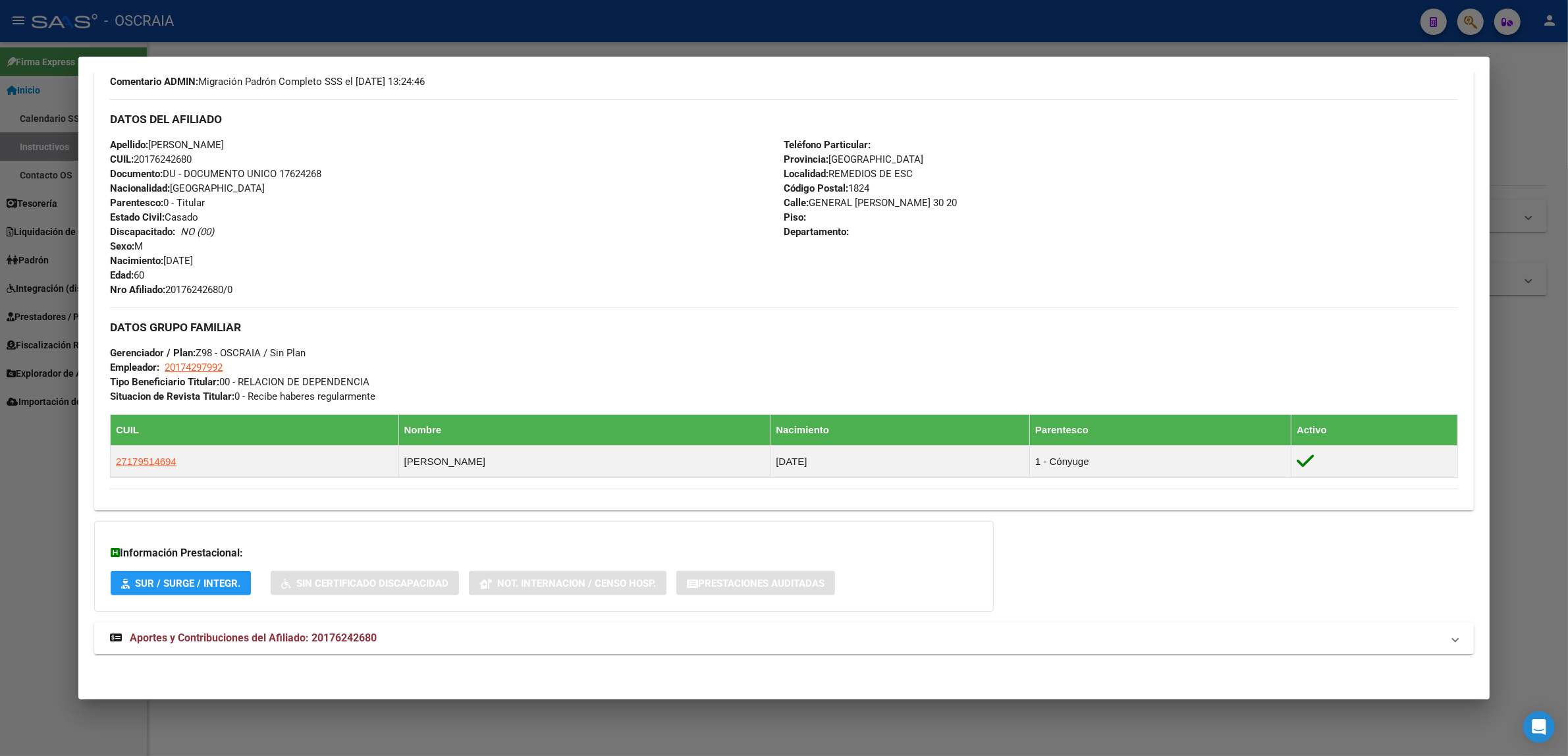
click at [203, 633] on span "Aportes y Contribuciones del Afiliado: 20176242680" at bounding box center [253, 638] width 247 height 13
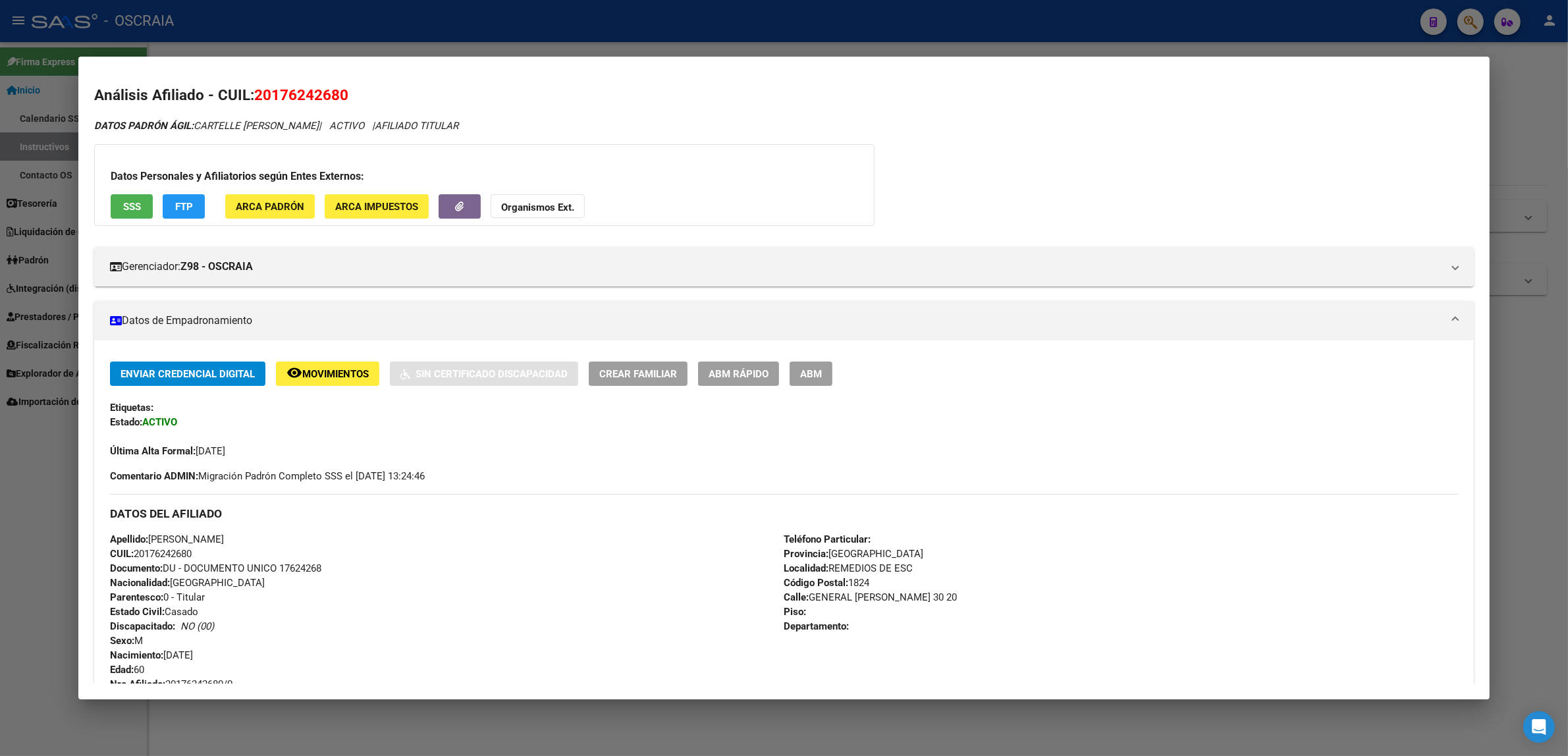
scroll to position [0, 0]
click at [281, 95] on span "20176242680" at bounding box center [301, 95] width 94 height 18
copy span "20176242680"
drag, startPoint x: 320, startPoint y: 127, endPoint x: 192, endPoint y: 112, distance: 128.9
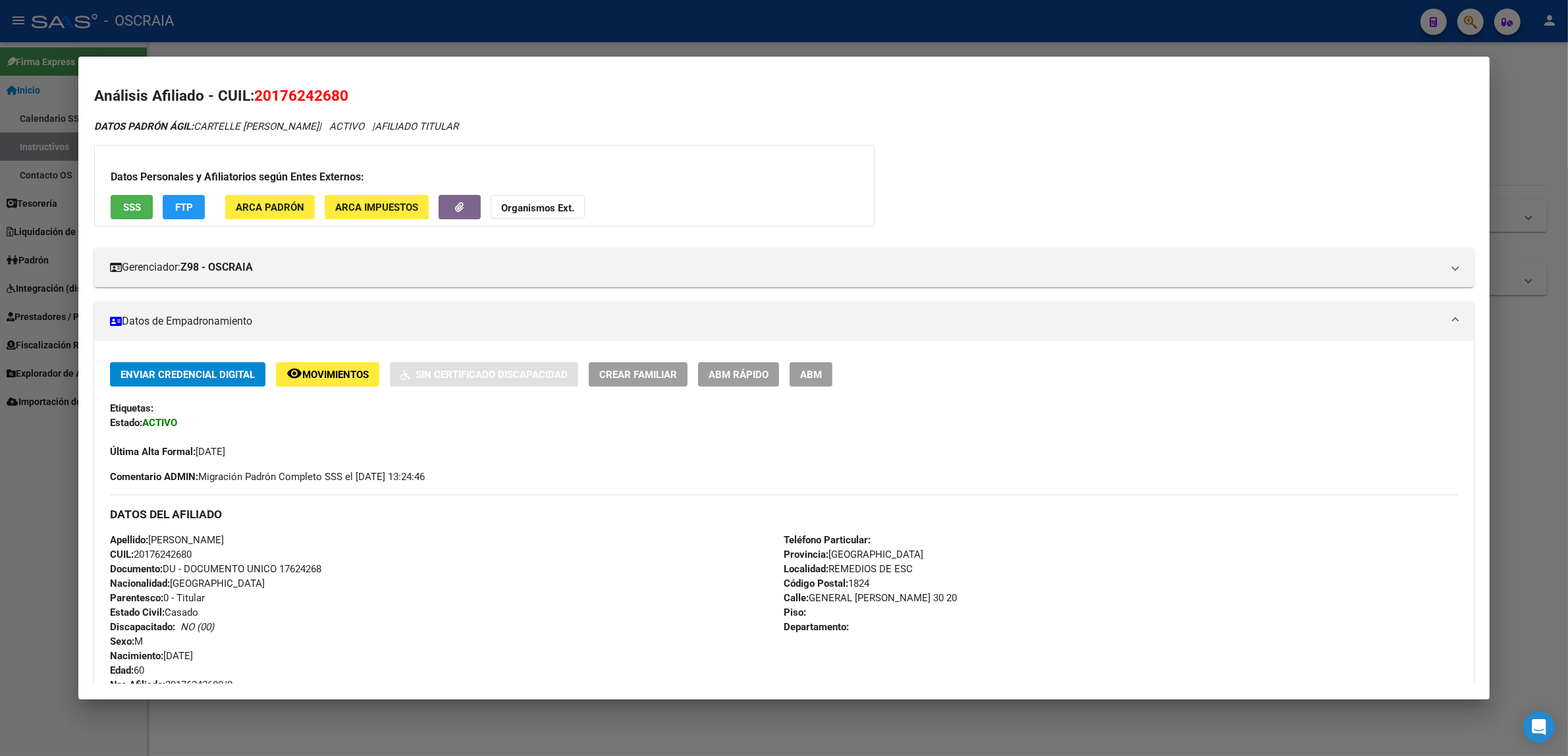
copy span "CARTELLE [PERSON_NAME]"
click at [715, 18] on div at bounding box center [784, 378] width 1568 height 756
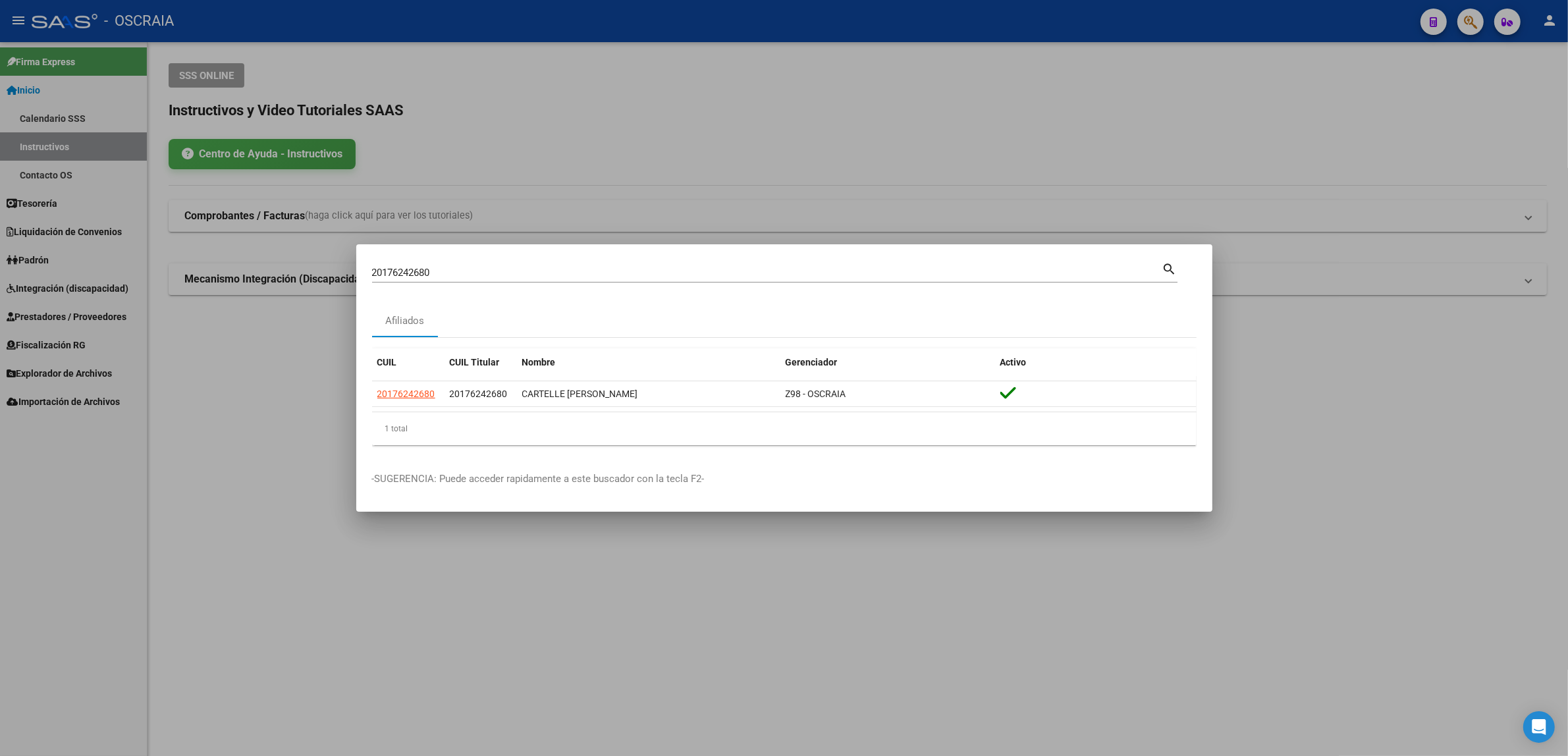
drag, startPoint x: 447, startPoint y: 265, endPoint x: 158, endPoint y: 277, distance: 289.2
click at [158, 277] on div "20176242680 Buscar (apellido, dni, cuil, nro traspaso, cuit, obra social) searc…" at bounding box center [784, 378] width 1568 height 756
drag, startPoint x: 376, startPoint y: 271, endPoint x: 270, endPoint y: 278, distance: 106.2
click at [270, 278] on div "20176242680 Buscar (apellido, dni, cuil, nro traspaso, cuit, obra social) searc…" at bounding box center [784, 378] width 1568 height 756
paste input "204644012700"
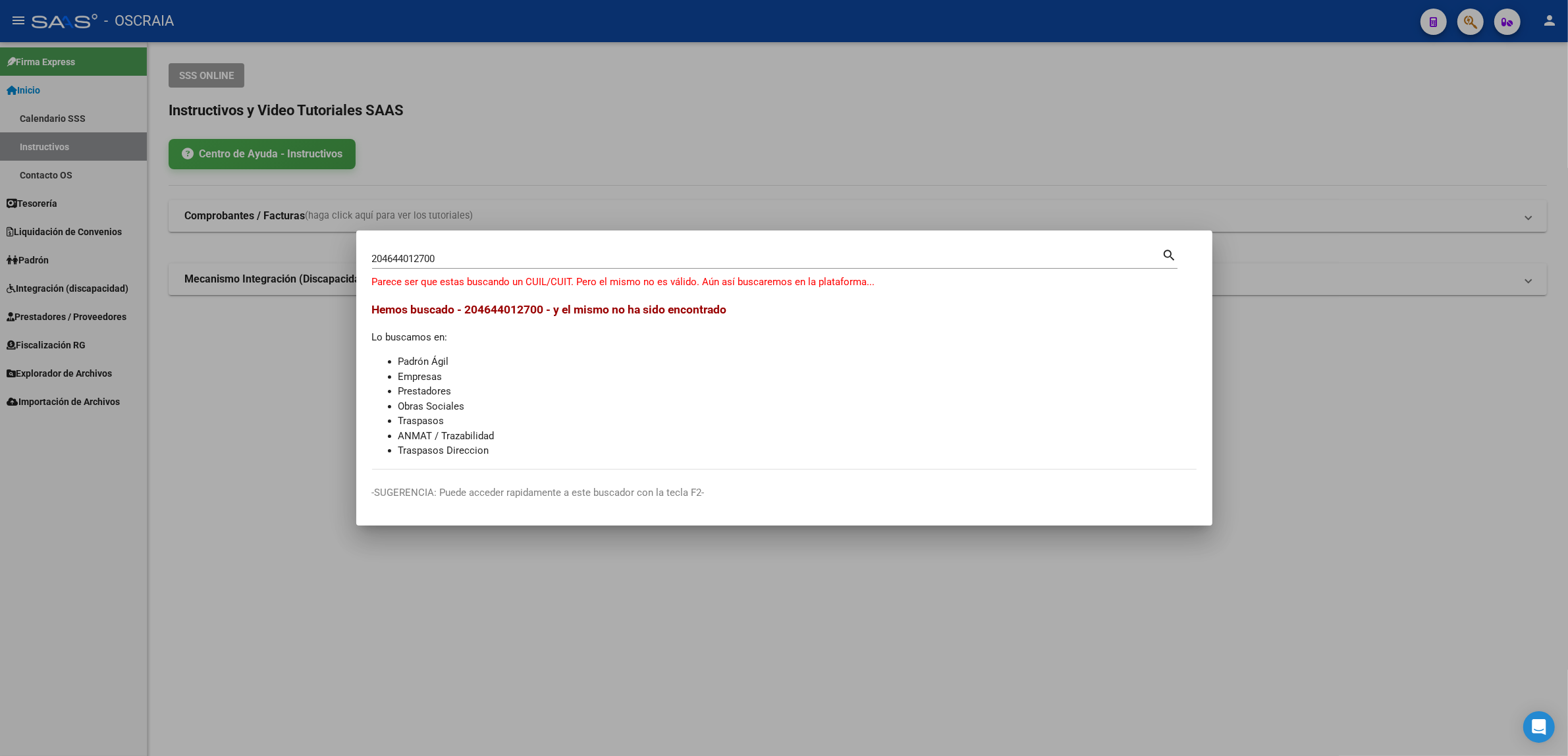
click at [474, 268] on div "204644012700 Buscar (apellido, dni, cuil, nro traspaso, cuit, obra social)" at bounding box center [767, 259] width 791 height 20
click at [472, 251] on div "204644012700 Buscar (apellido, dni, cuil, nro traspaso, cuit, obra social)" at bounding box center [767, 259] width 791 height 20
type input "20464401270"
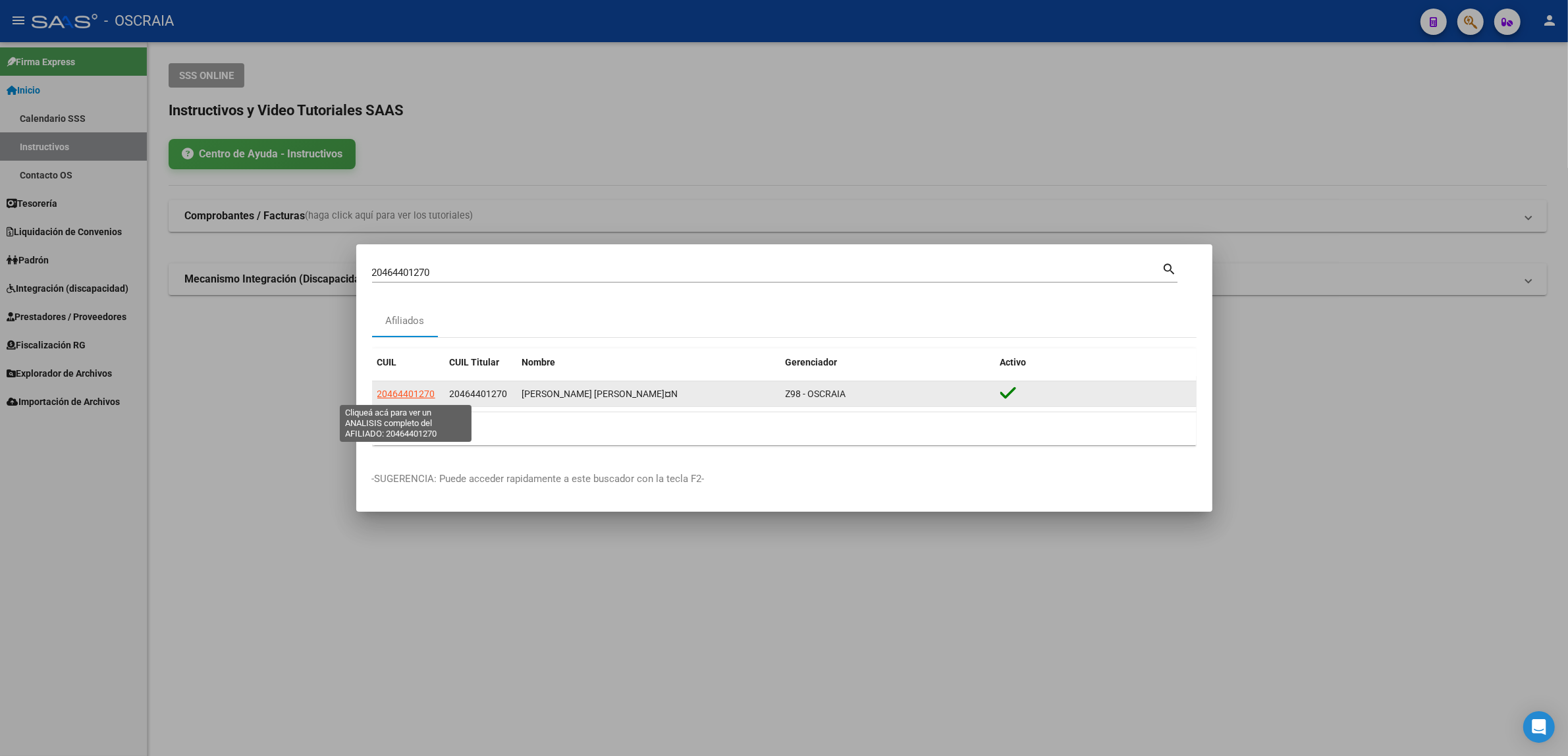
click at [422, 396] on span "20464401270" at bounding box center [406, 393] width 58 height 11
type textarea "20464401270"
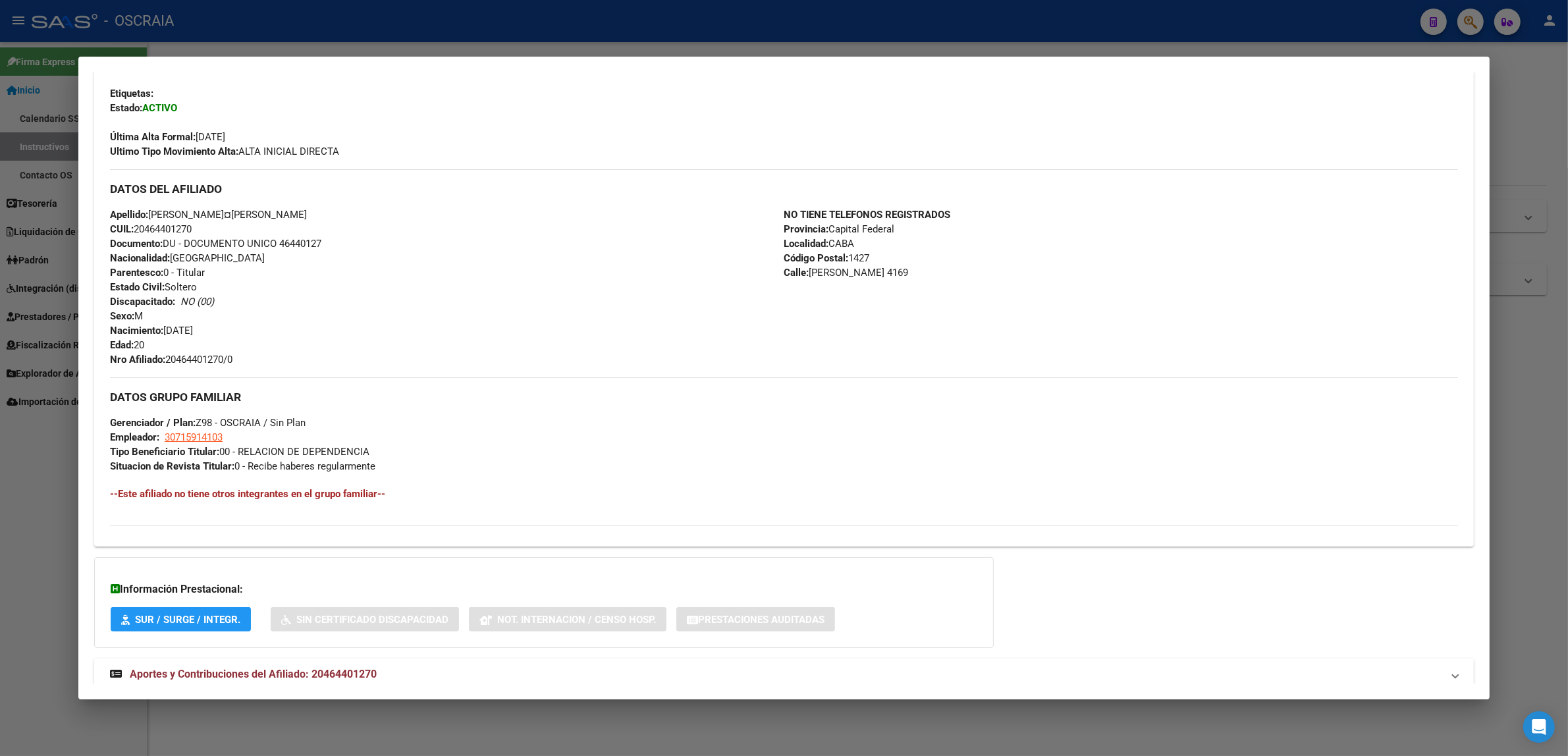
scroll to position [350, 0]
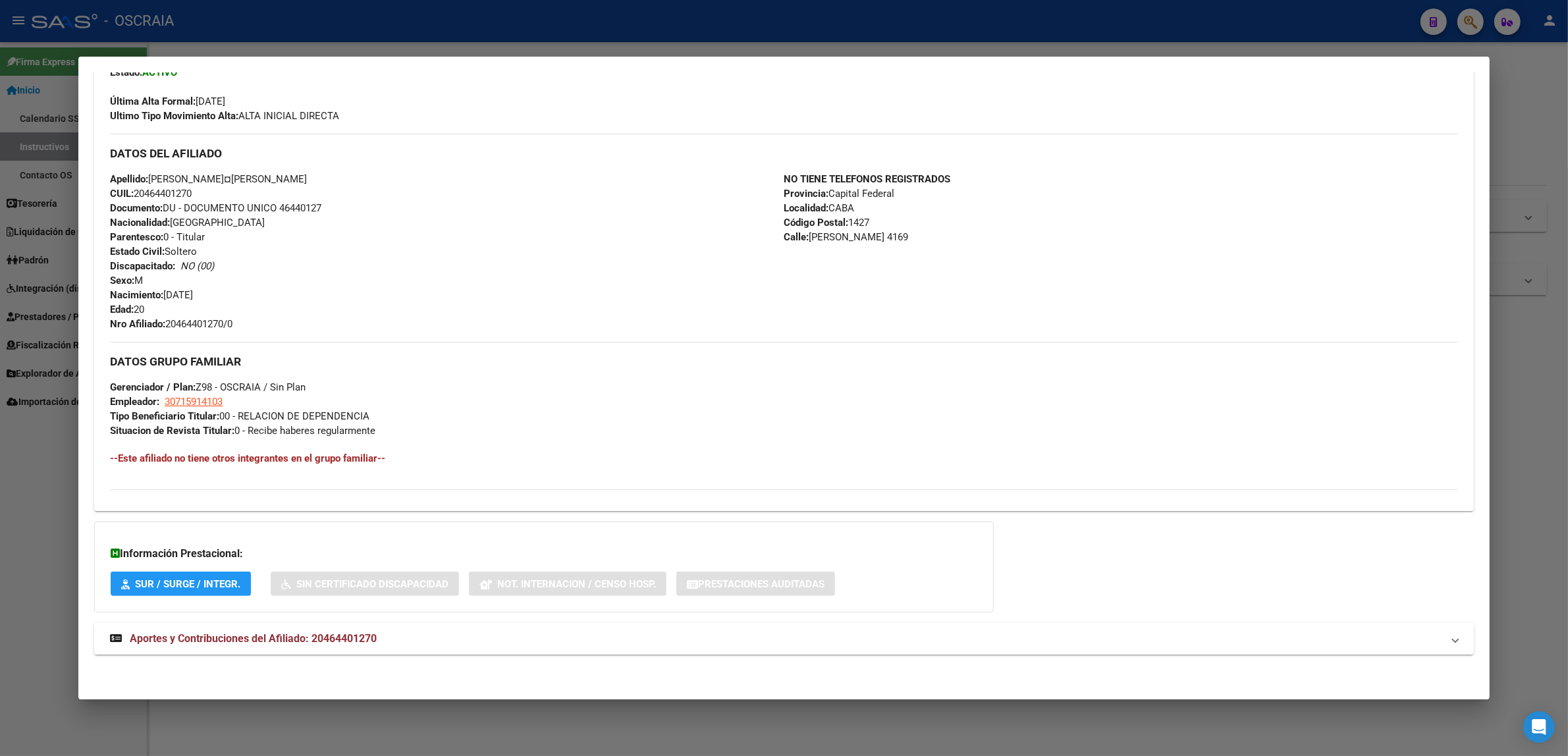
click at [258, 632] on span "Aportes y Contribuciones del Afiliado: 20464401270" at bounding box center [253, 638] width 247 height 13
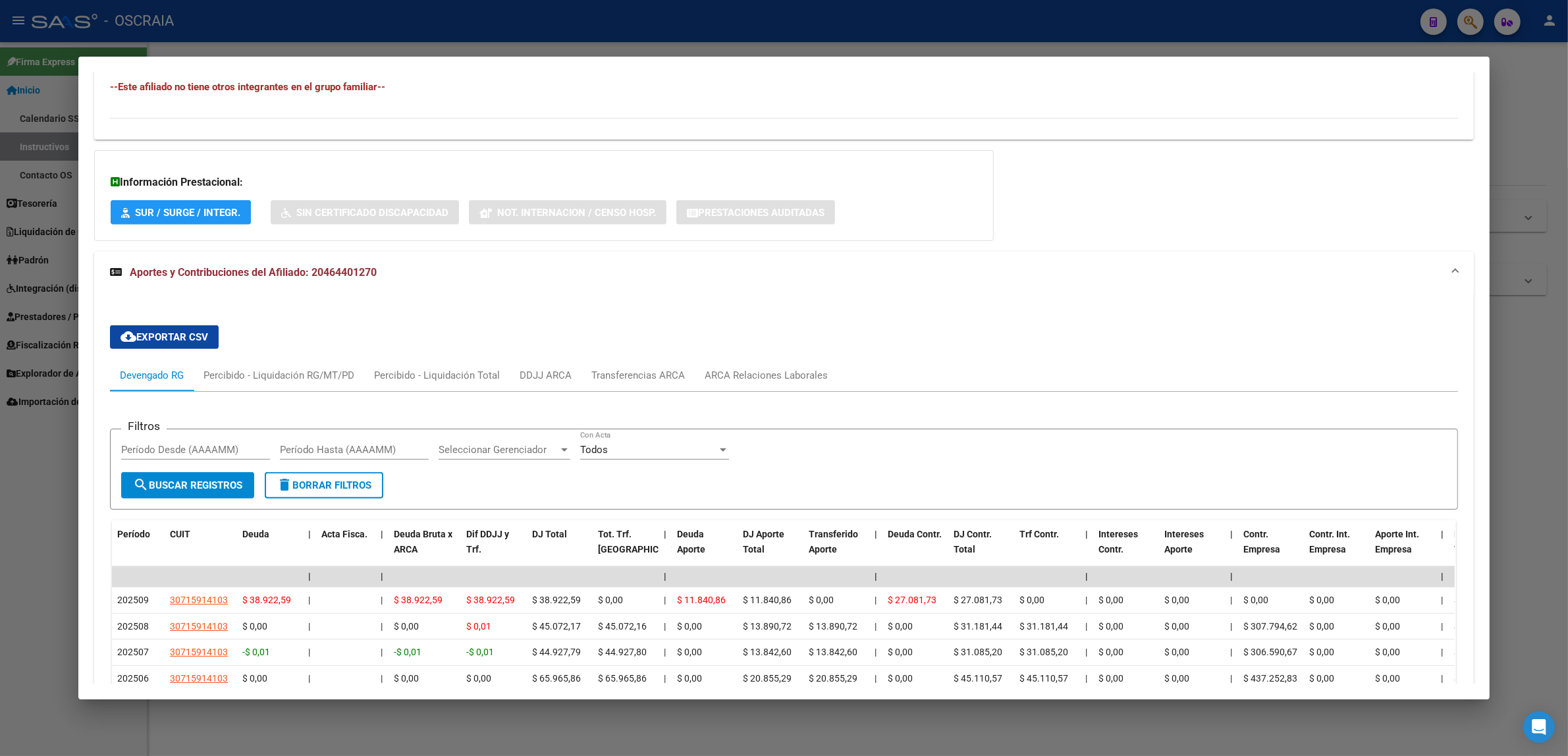
scroll to position [0, 0]
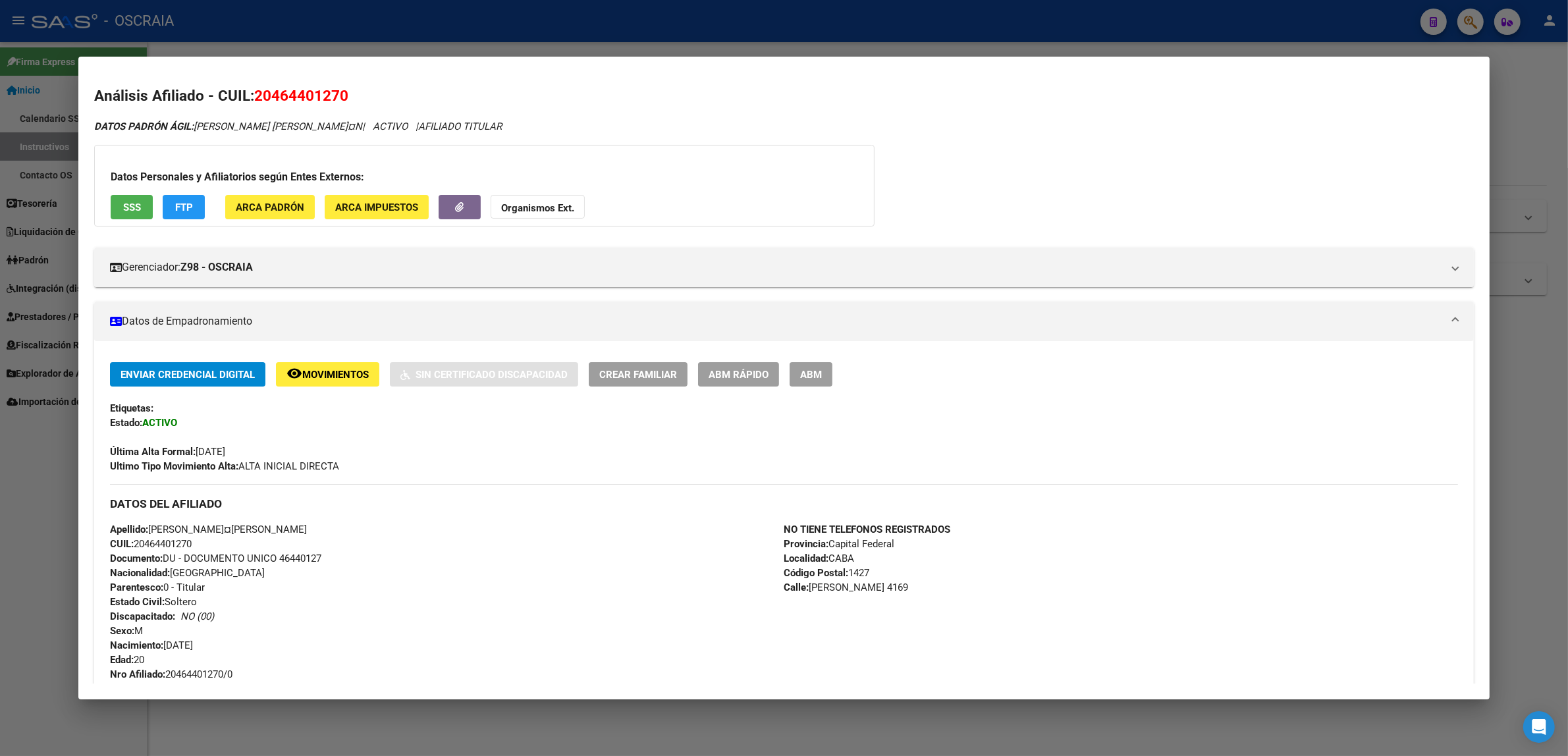
click at [847, 18] on div at bounding box center [784, 378] width 1568 height 756
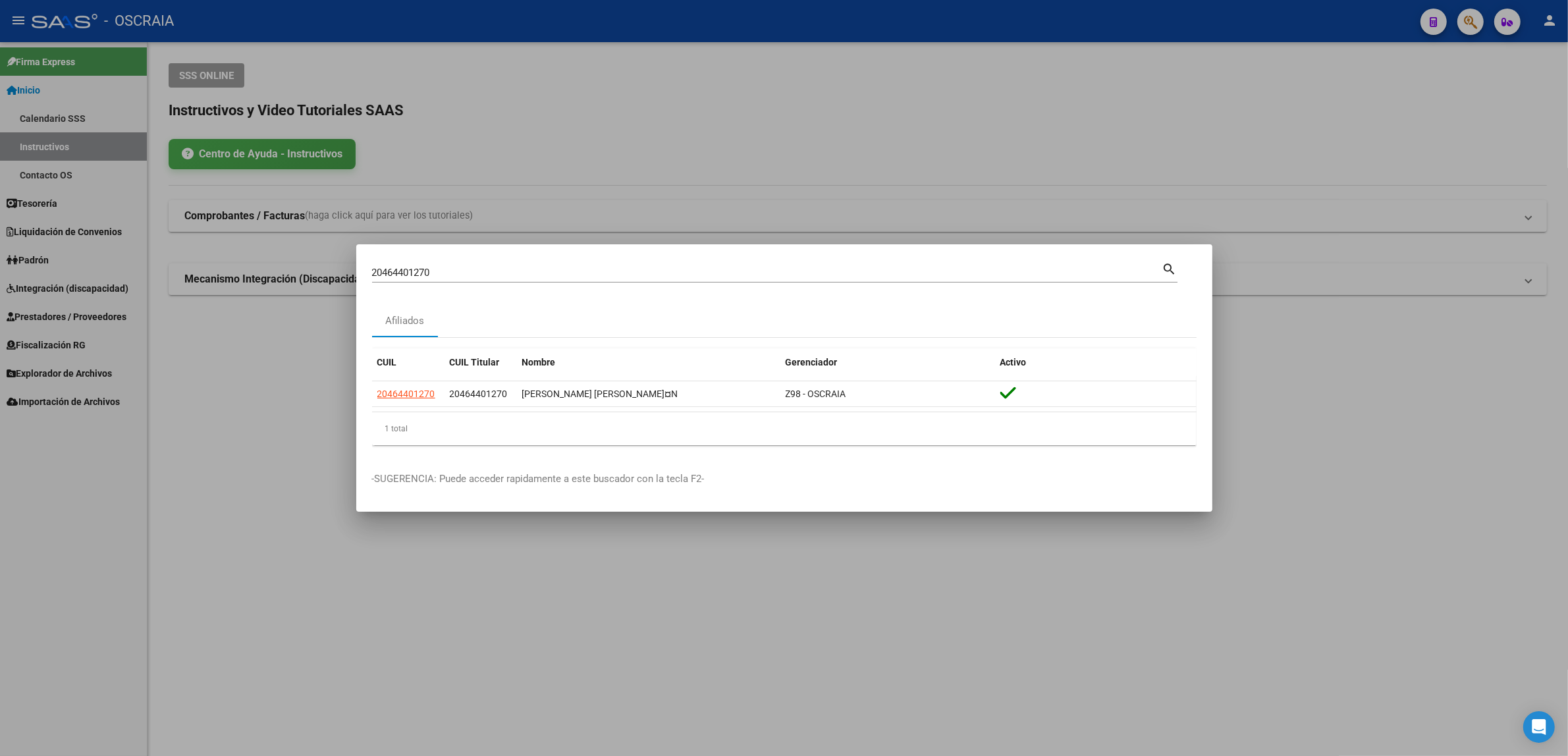
drag, startPoint x: 561, startPoint y: 274, endPoint x: 291, endPoint y: 303, distance: 271.6
click at [291, 303] on div "20464401270 Buscar (apellido, dni, cuil, nro traspaso, cuit, obra social) searc…" at bounding box center [784, 378] width 1568 height 756
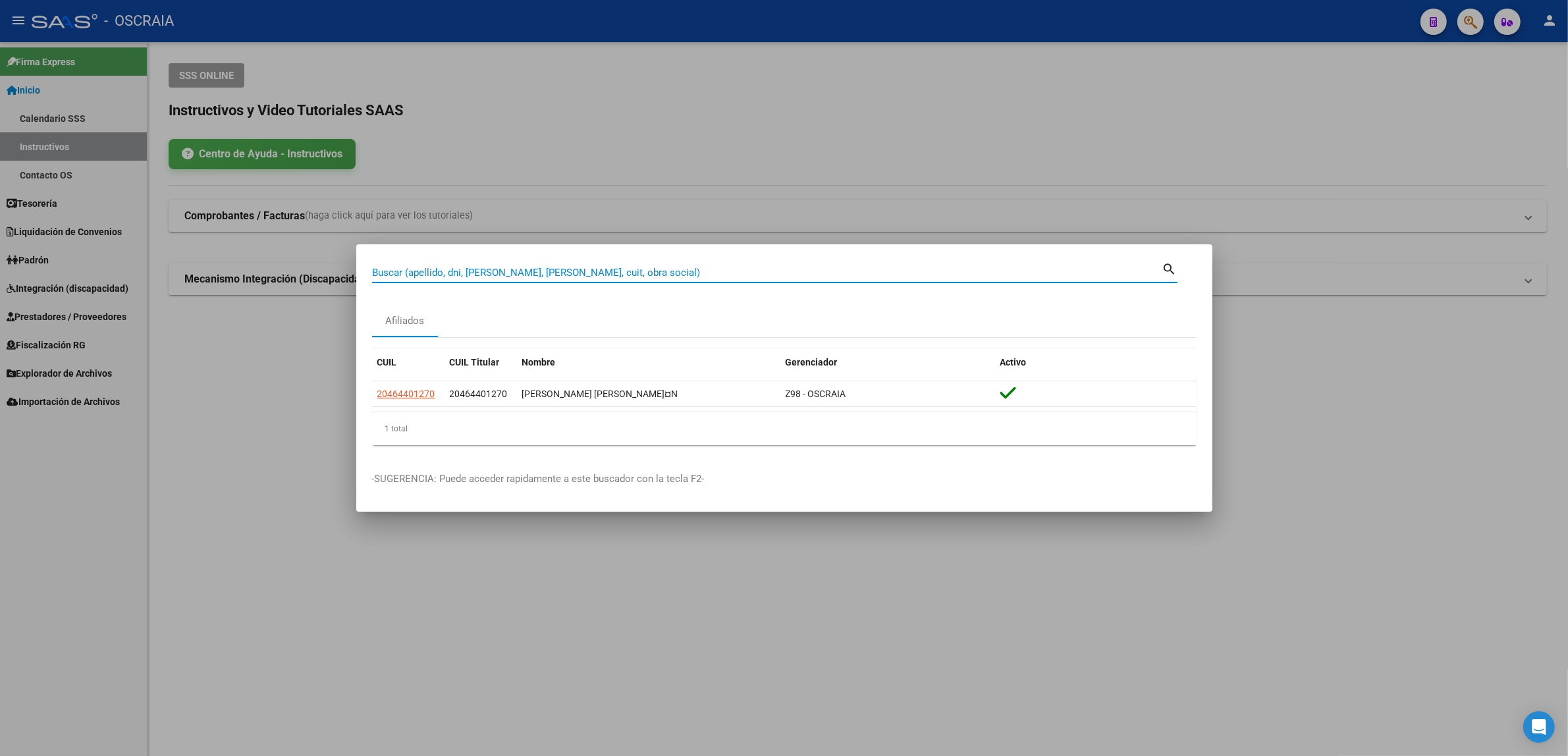
paste input "95889573"
type input "95889573"
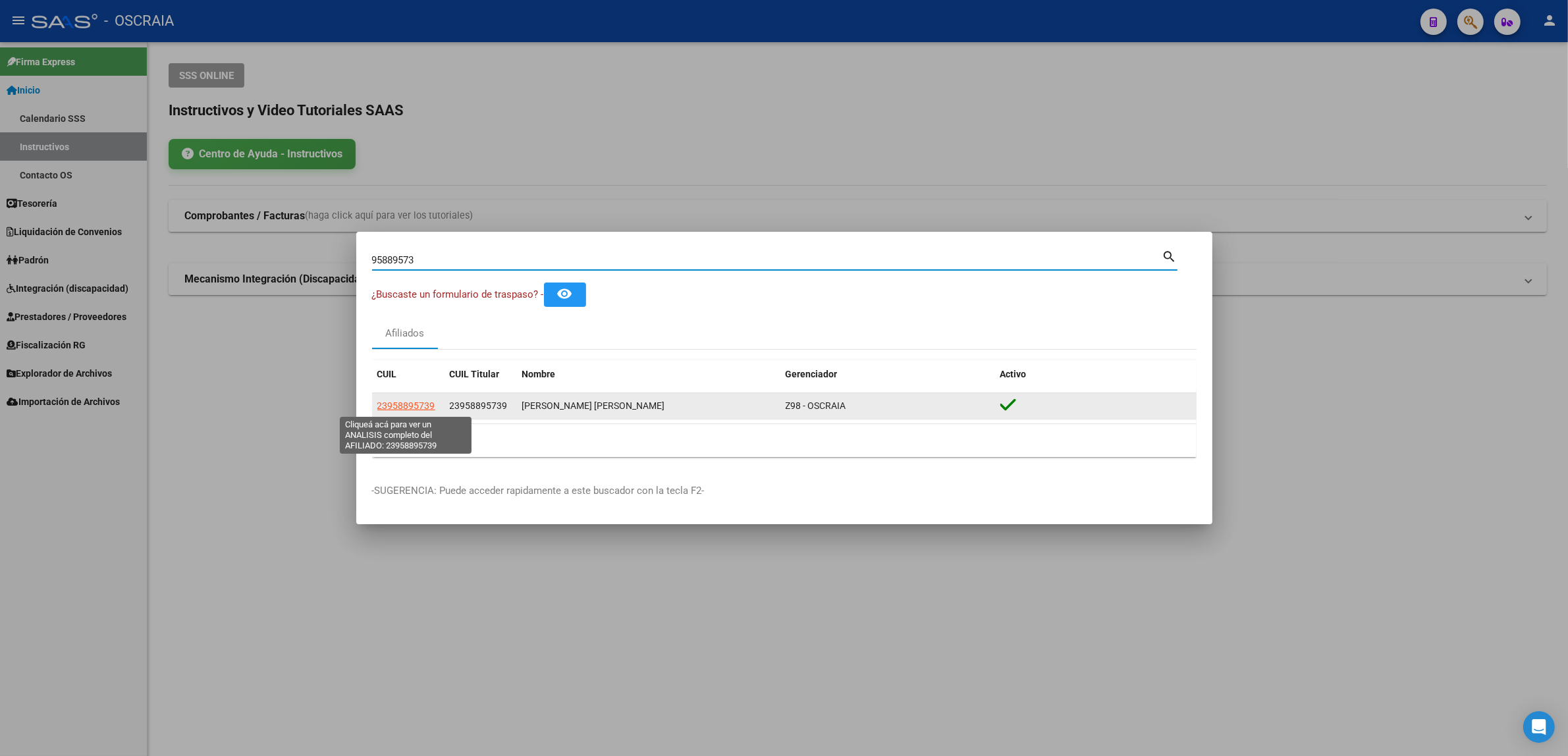
click at [422, 401] on span "23958895739" at bounding box center [406, 406] width 58 height 11
type textarea "23958895739"
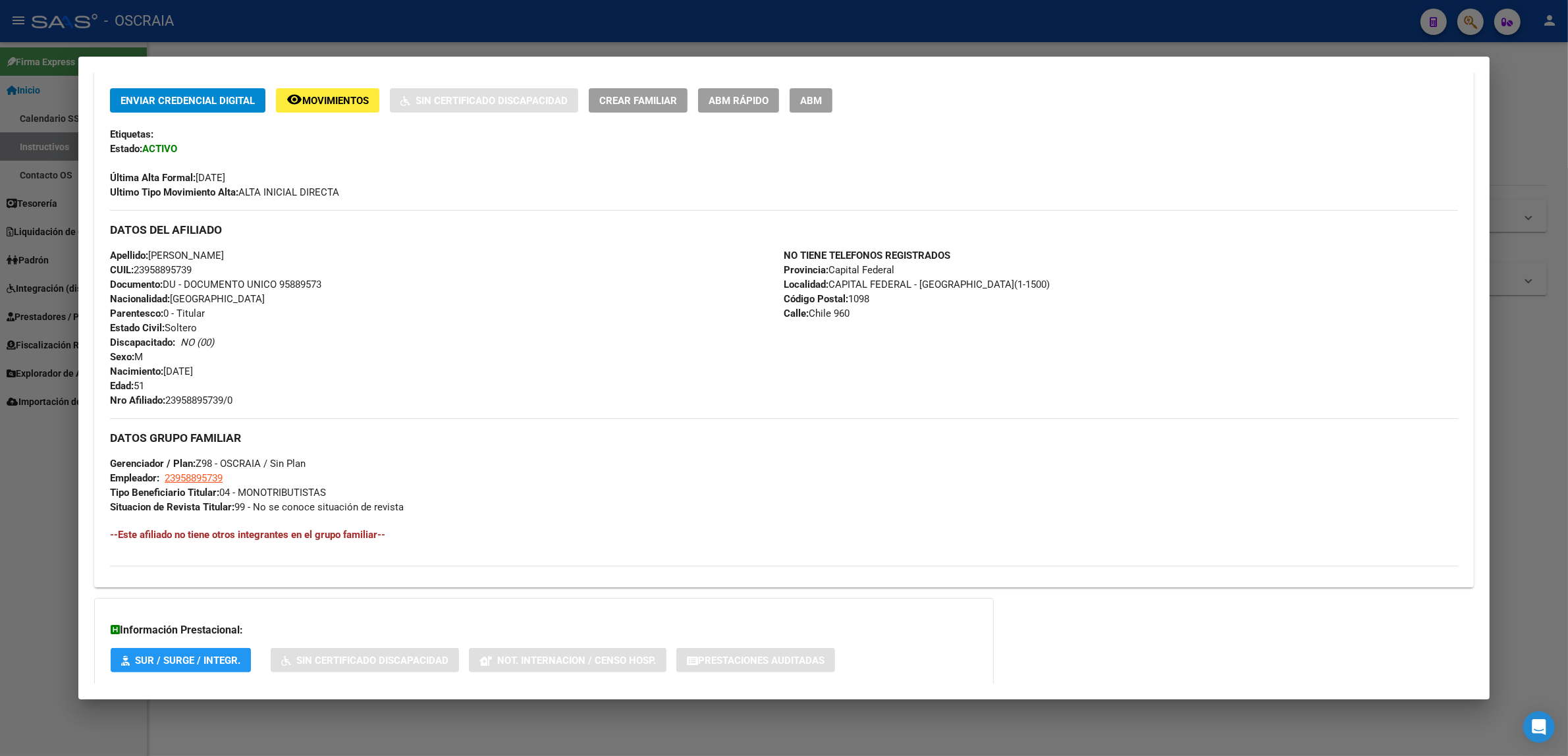
scroll to position [350, 0]
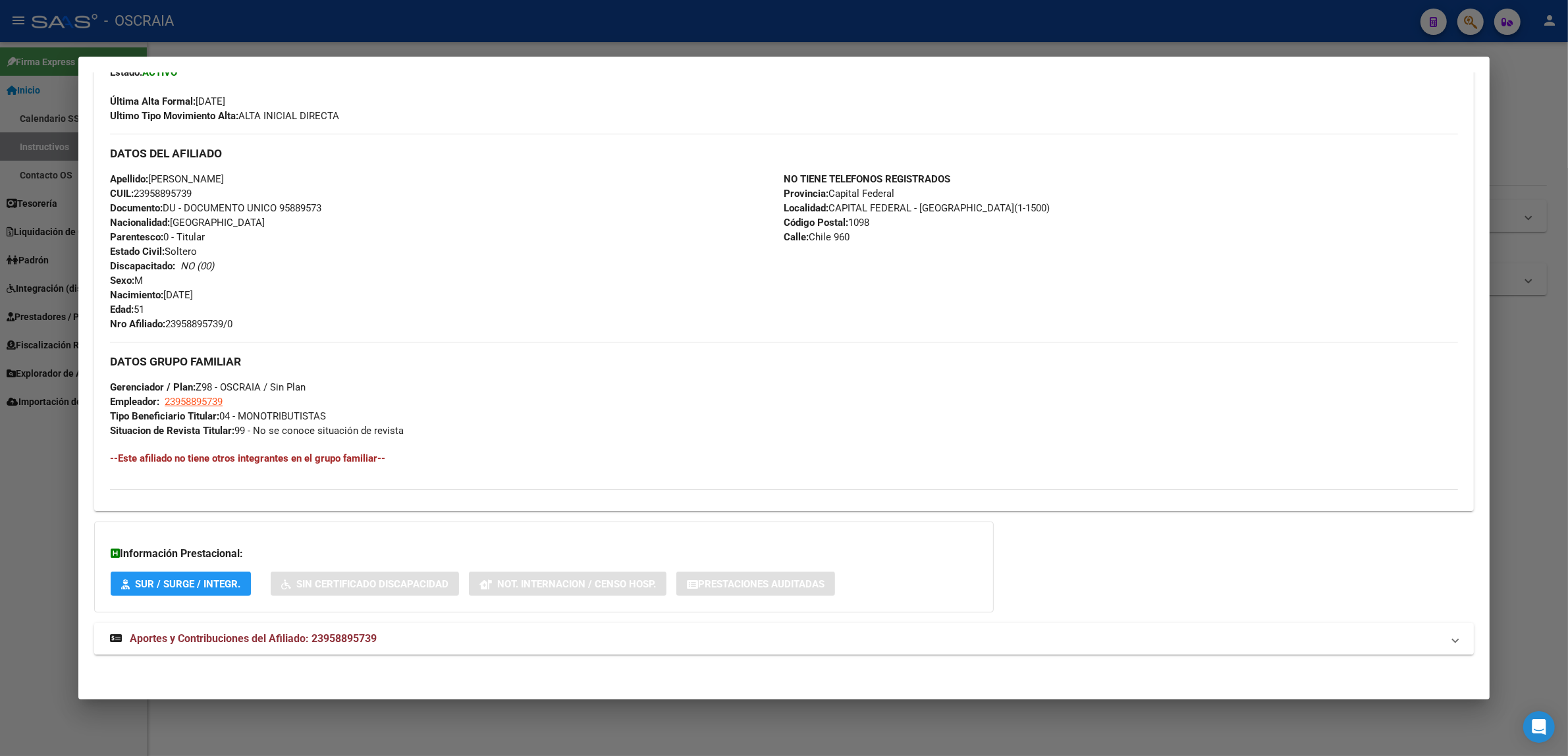
click at [288, 633] on span "Aportes y Contribuciones del Afiliado: 23958895739" at bounding box center [253, 638] width 247 height 13
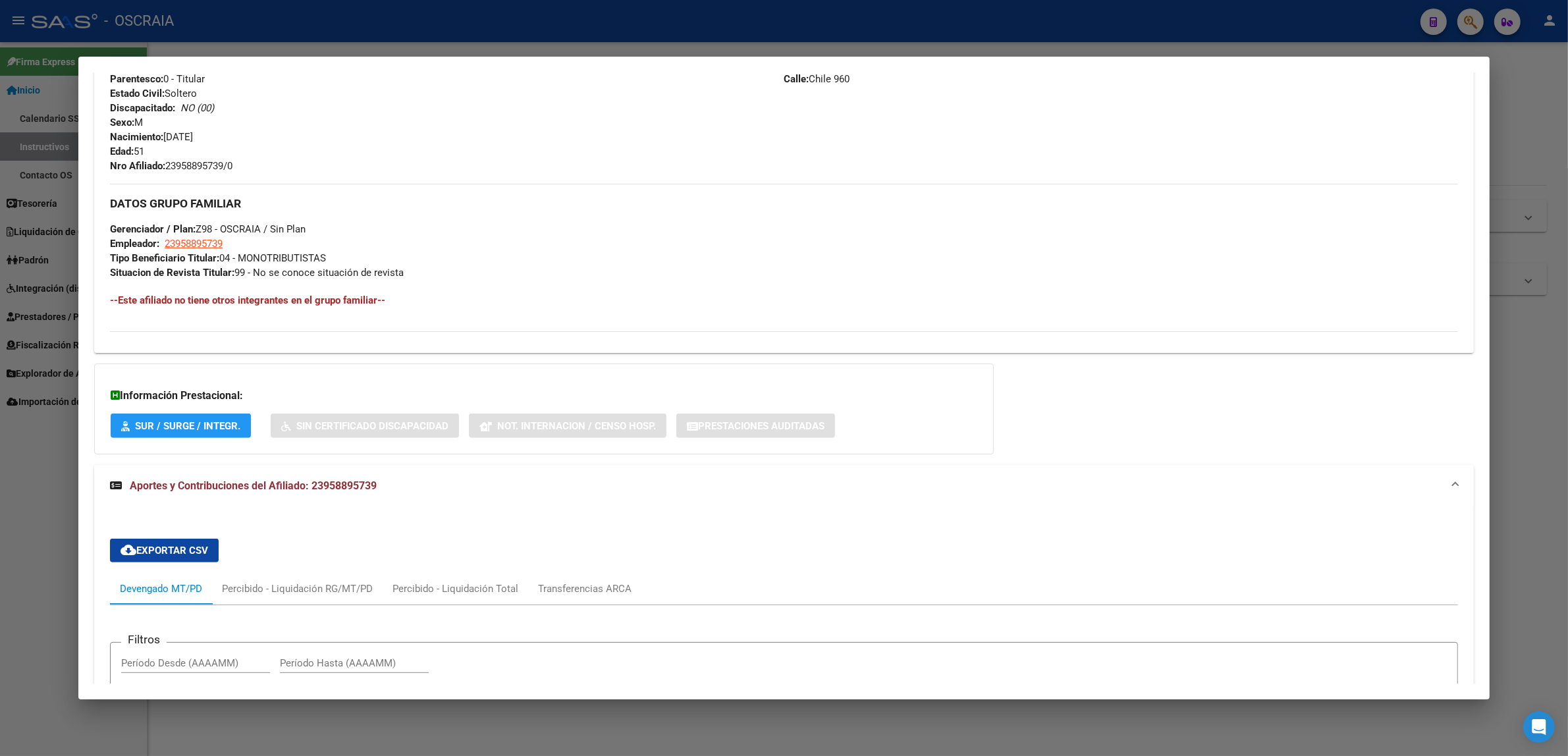
scroll to position [0, 0]
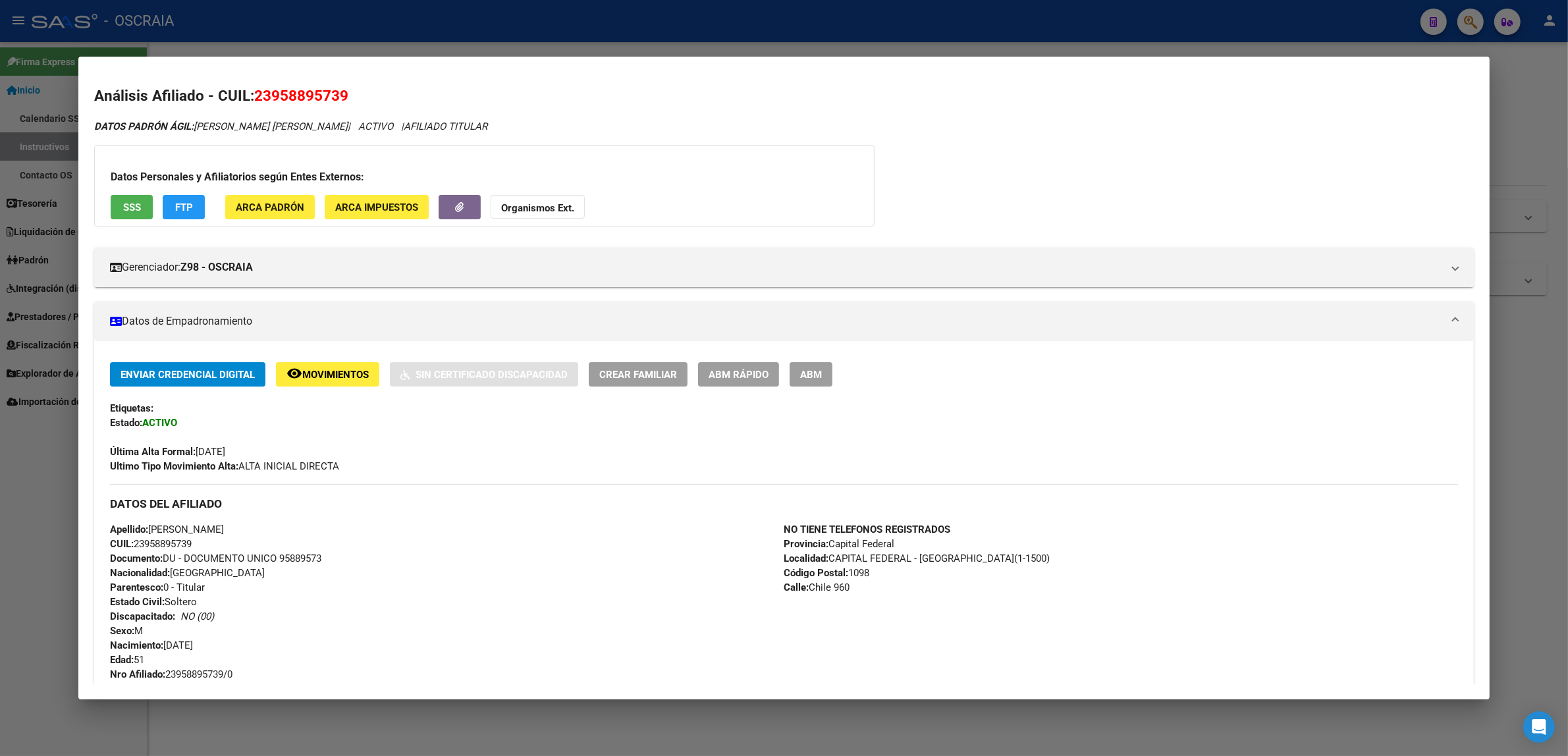
drag, startPoint x: 340, startPoint y: 126, endPoint x: 382, endPoint y: 125, distance: 42.0
click at [357, 126] on icon "DATOS PADRÓN ÁGIL: [PERSON_NAME] [PERSON_NAME] | ACTIVO | AFILIADO TITULAR" at bounding box center [291, 126] width 393 height 12
click at [625, 164] on div "Datos Personales y Afiliatorios según Entes Externos: SSS FTP ARCA Padrón ARCA …" at bounding box center [484, 186] width 781 height 82
click at [124, 203] on span "SSS" at bounding box center [132, 207] width 18 height 12
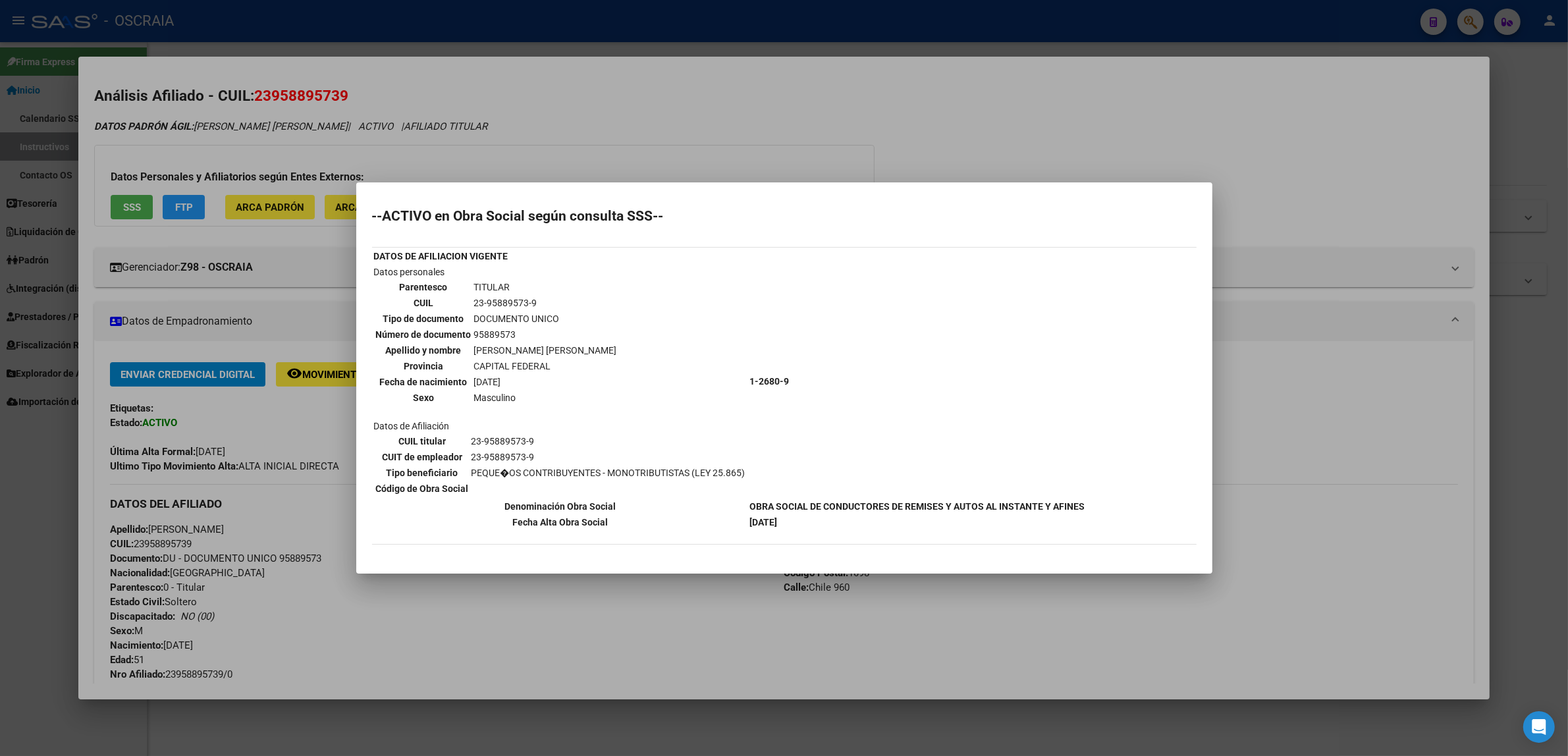
click at [445, 129] on div at bounding box center [784, 378] width 1568 height 756
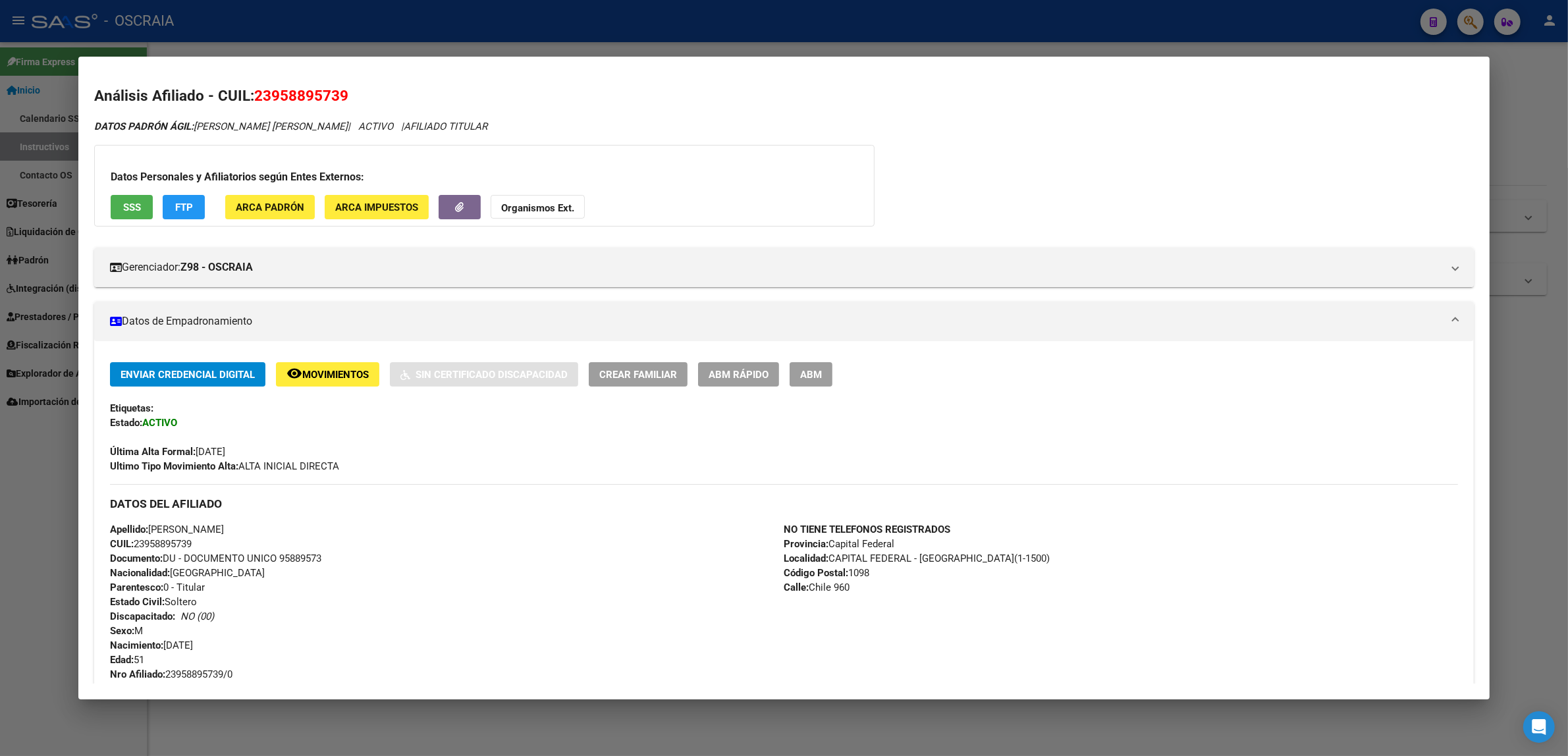
click at [844, 28] on div at bounding box center [784, 378] width 1568 height 756
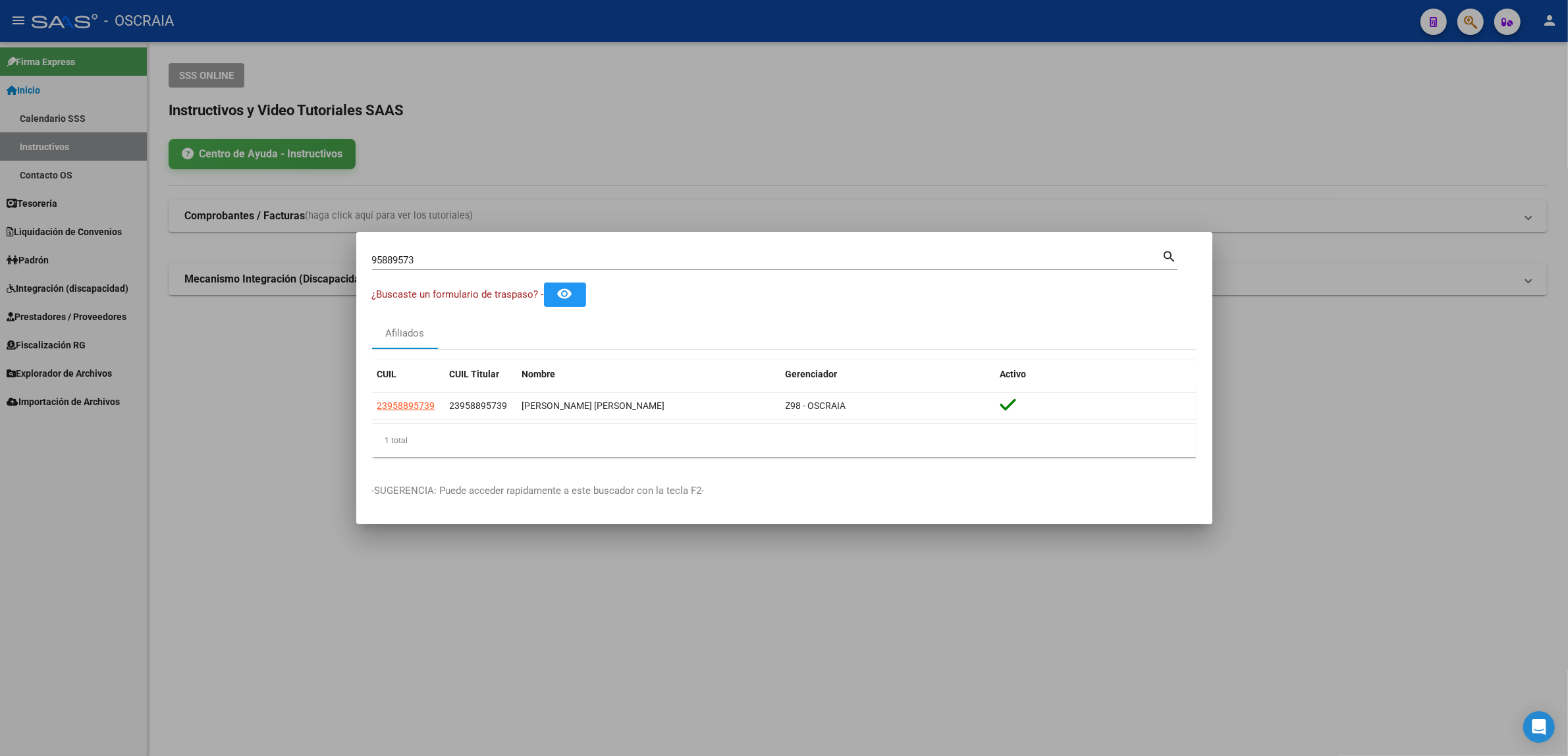
click at [594, 255] on input "95889573" at bounding box center [767, 260] width 791 height 12
drag, startPoint x: 294, startPoint y: 272, endPoint x: 225, endPoint y: 280, distance: 69.5
click at [225, 280] on div "95889573 Buscar (apellido, dni, cuil, [PERSON_NAME], cuit, obra social) search …" at bounding box center [784, 378] width 1568 height 756
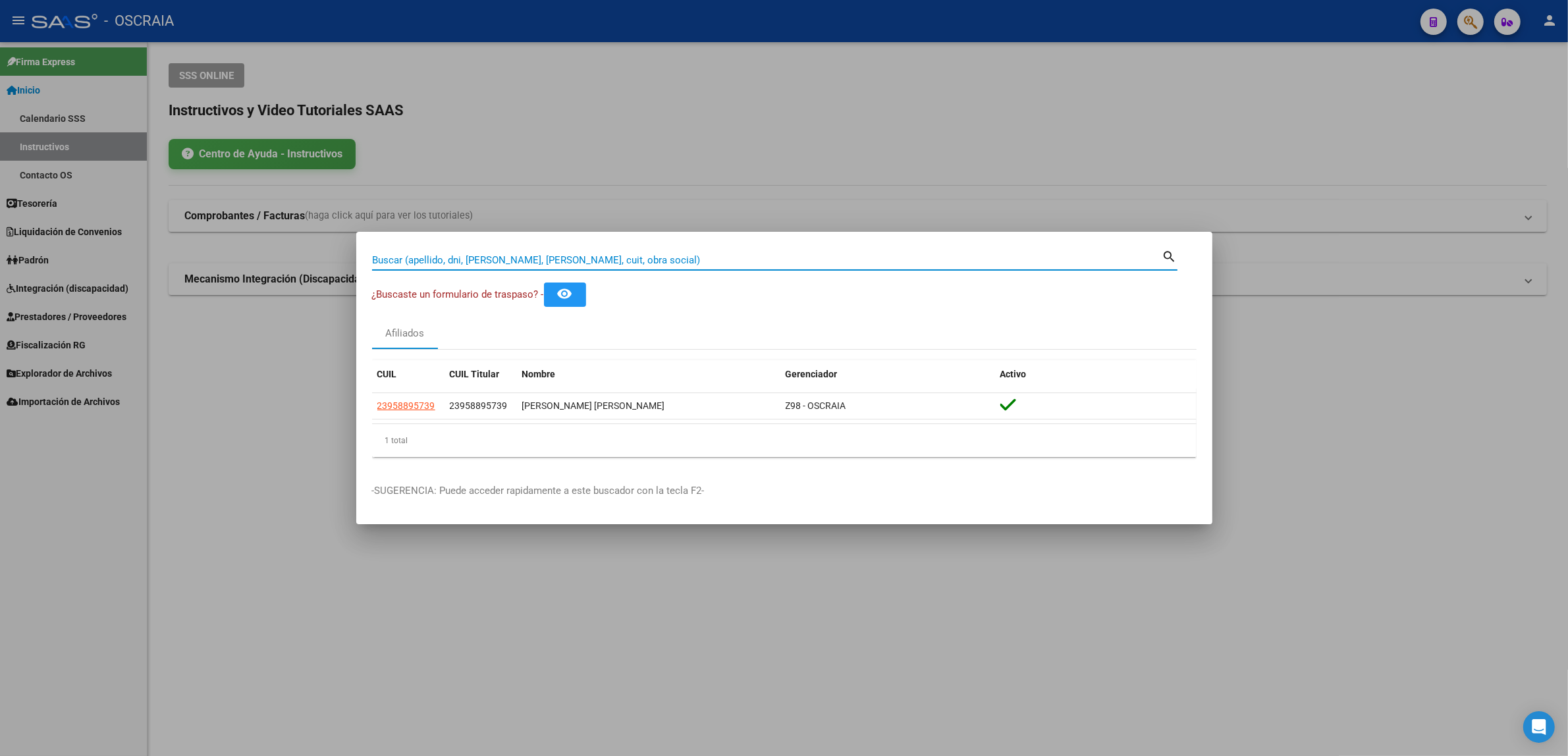
paste input "295538991"
type input "295538991"
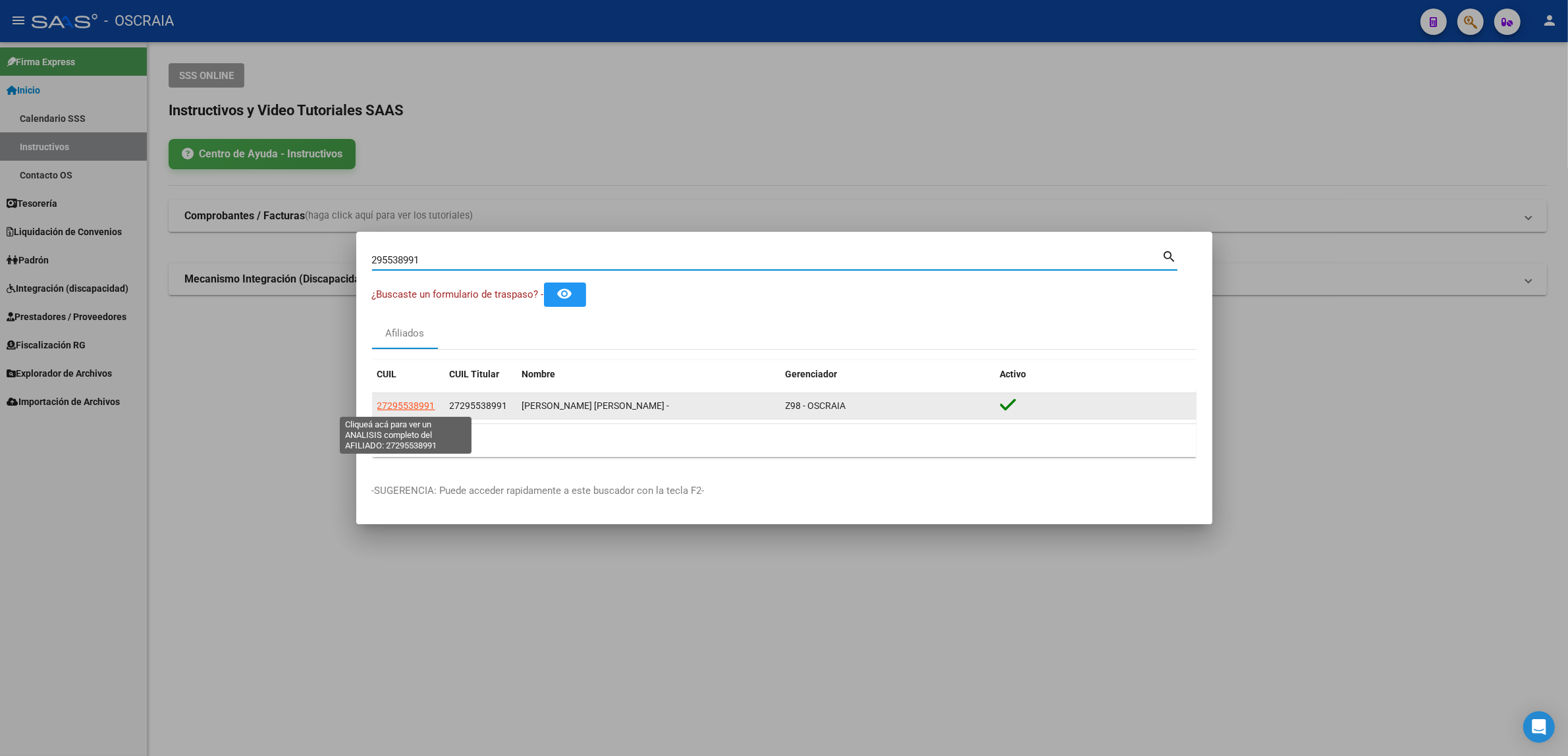
click at [402, 408] on span "27295538991" at bounding box center [406, 406] width 58 height 11
type textarea "27295538991"
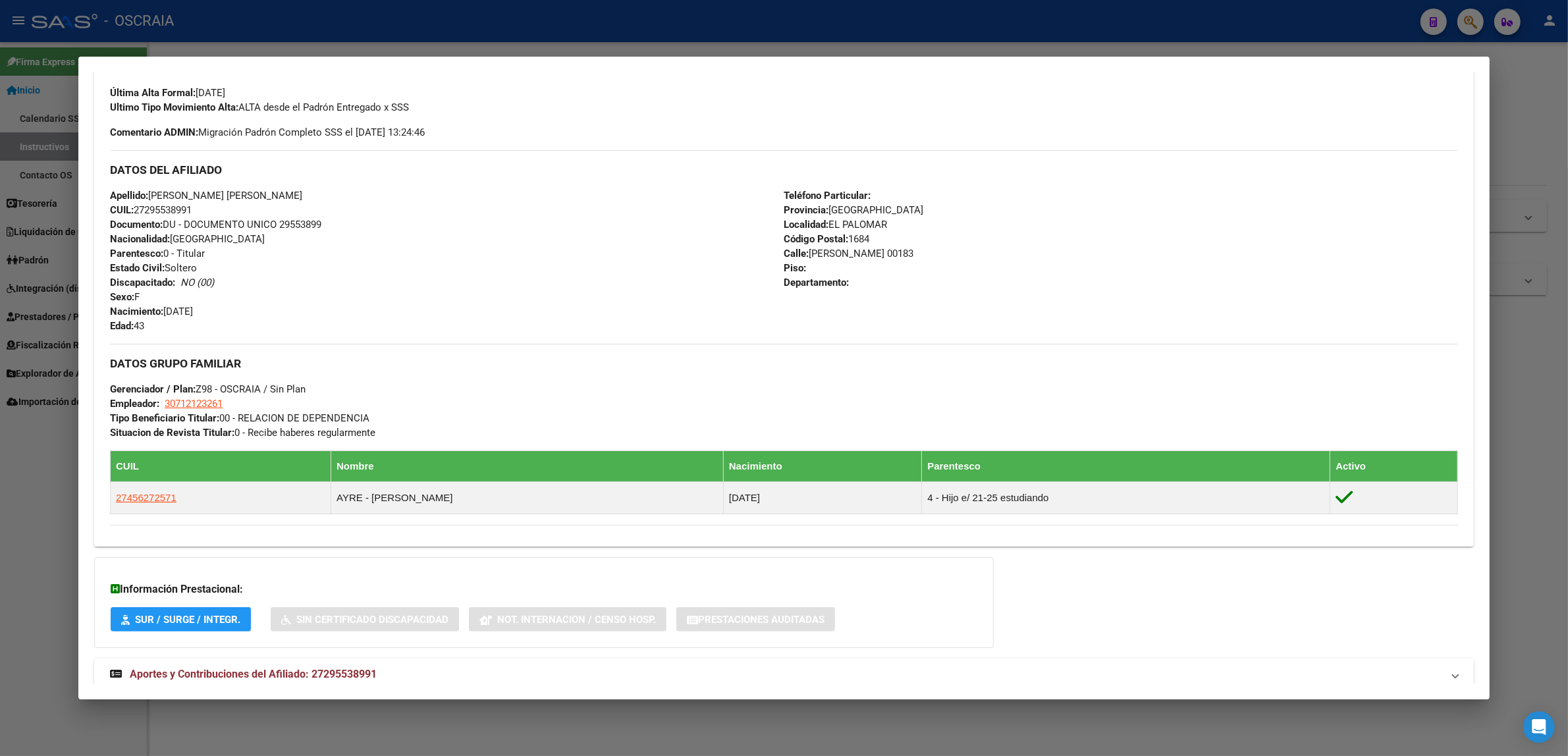
scroll to position [396, 0]
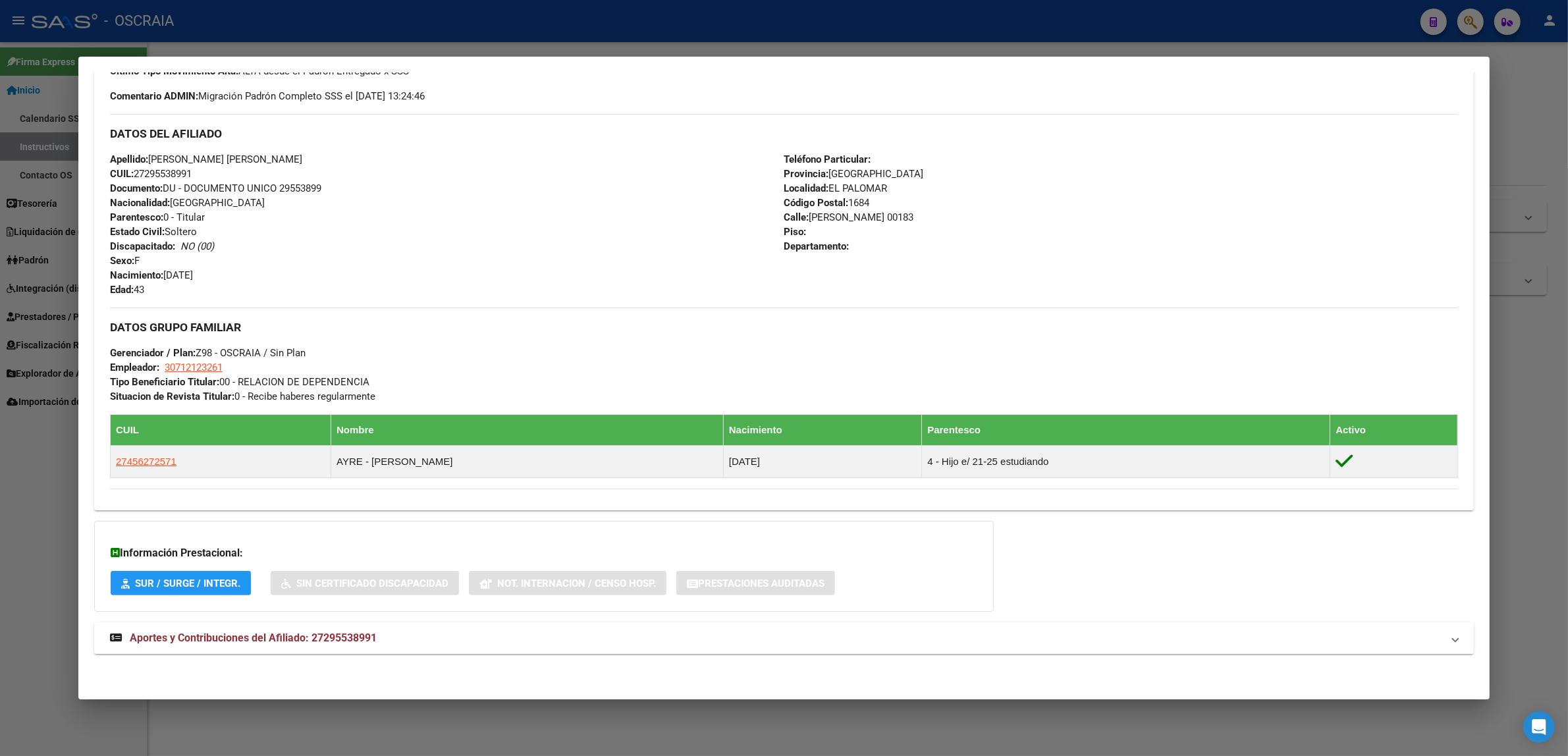
click at [257, 624] on mat-expansion-panel-header "Aportes y Contribuciones del Afiliado: 27295538991" at bounding box center [784, 638] width 1380 height 32
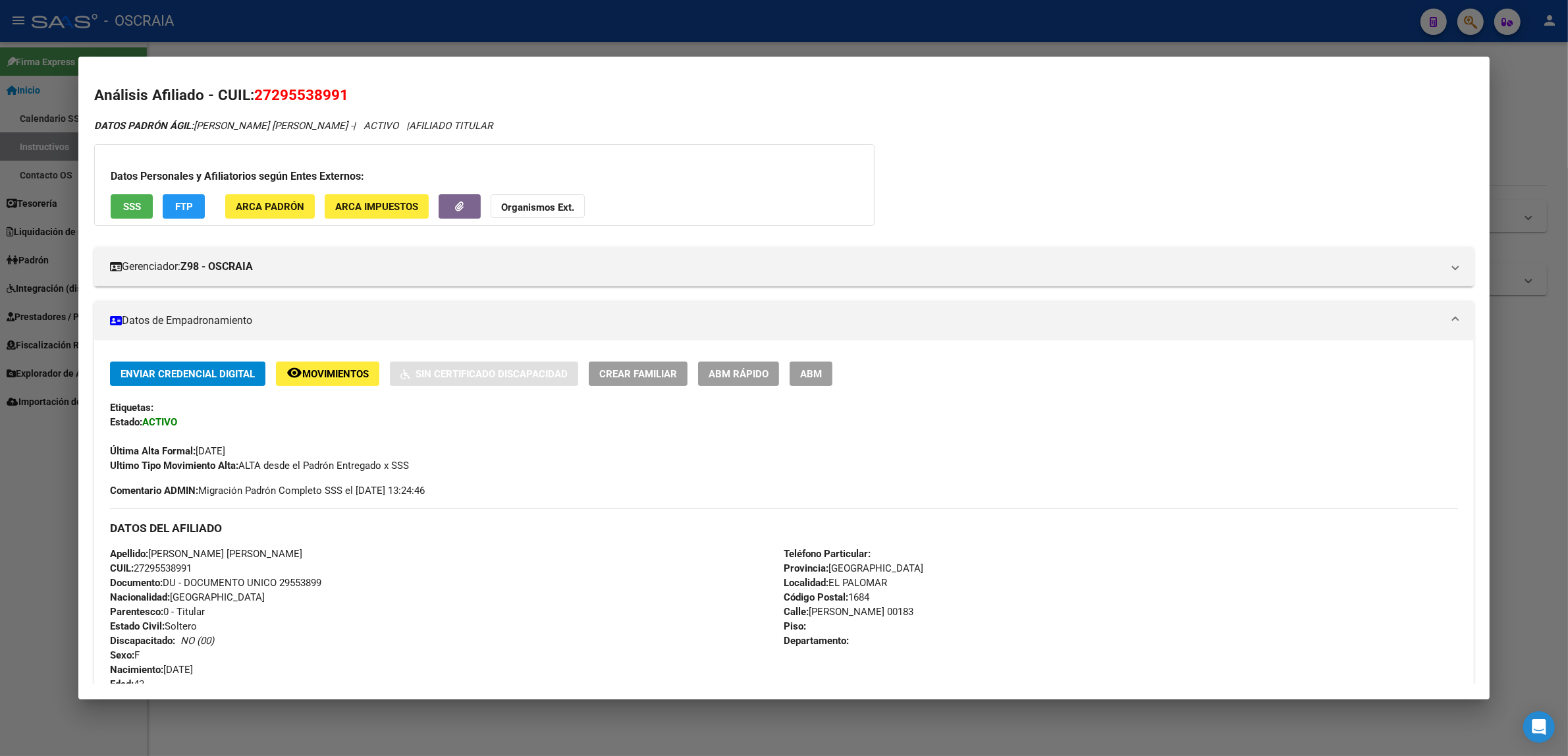
scroll to position [0, 0]
drag, startPoint x: 298, startPoint y: 129, endPoint x: 192, endPoint y: 123, distance: 106.2
click at [192, 123] on span "DATOS [PERSON_NAME]: [PERSON_NAME] [PERSON_NAME] -" at bounding box center [224, 126] width 259 height 12
copy span "[PERSON_NAME] [PERSON_NAME]"
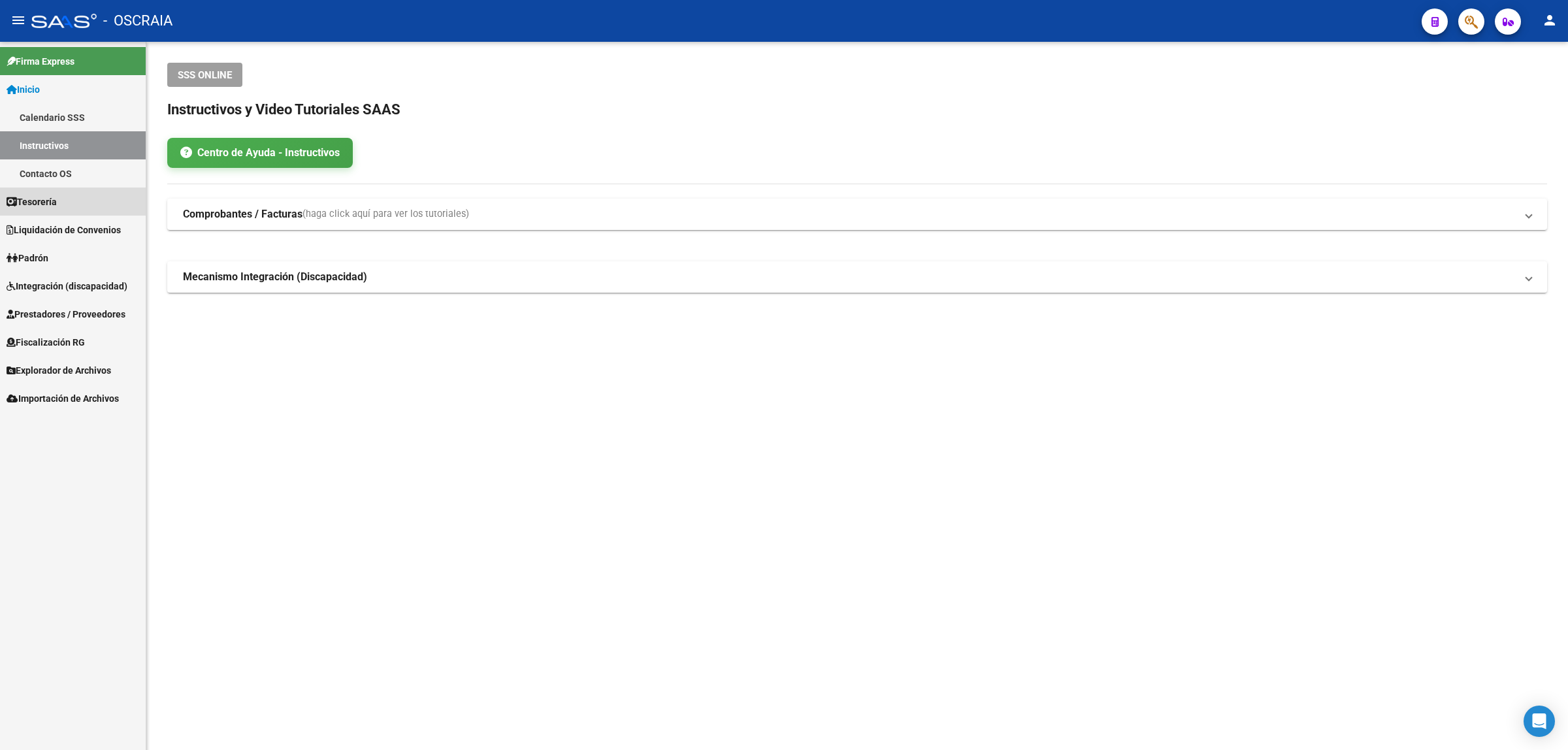
click at [106, 208] on link "Tesorería" at bounding box center [73, 201] width 146 height 28
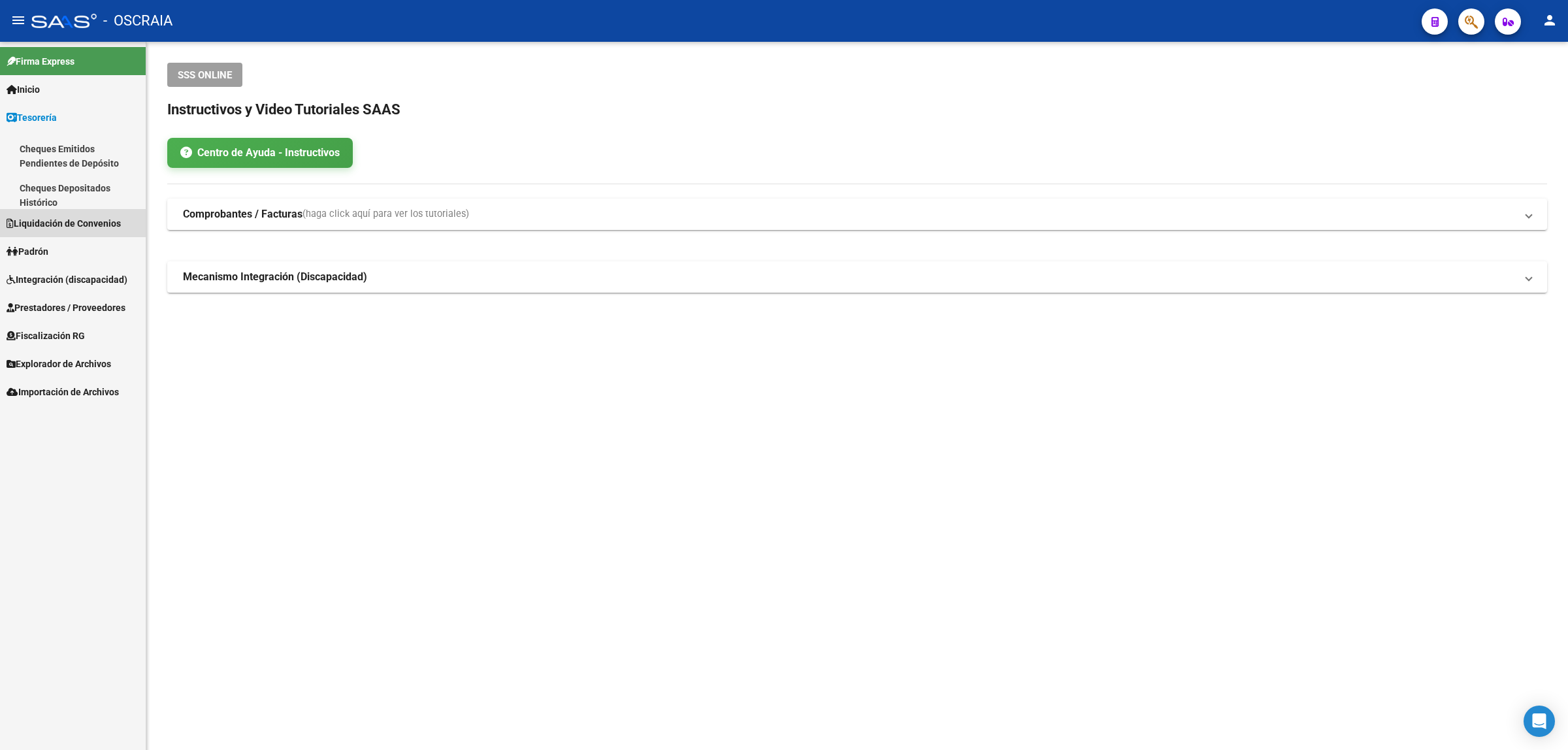
click at [85, 223] on span "Liquidación de Convenios" at bounding box center [64, 223] width 114 height 14
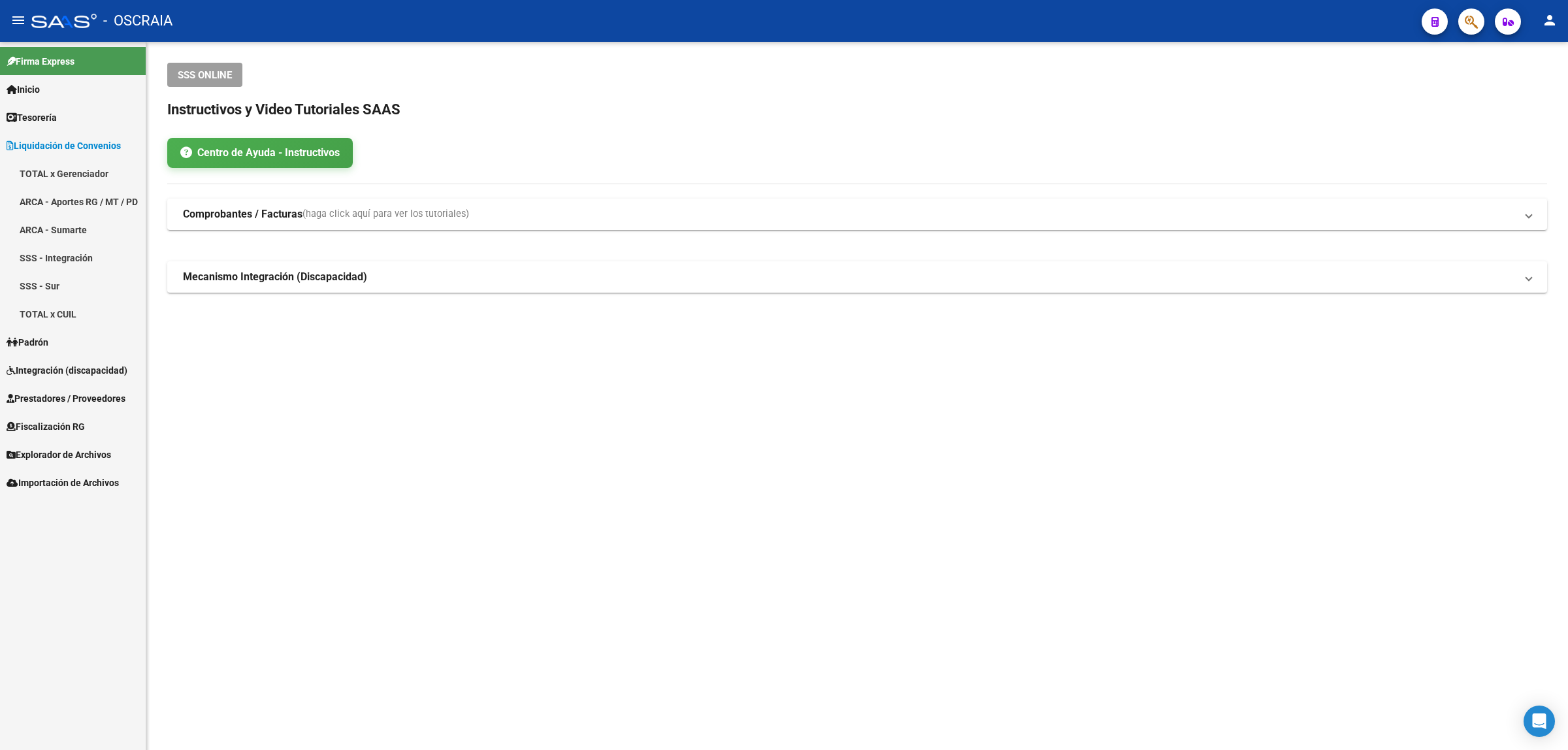
click at [83, 171] on link "TOTAL x Gerenciador" at bounding box center [73, 174] width 146 height 28
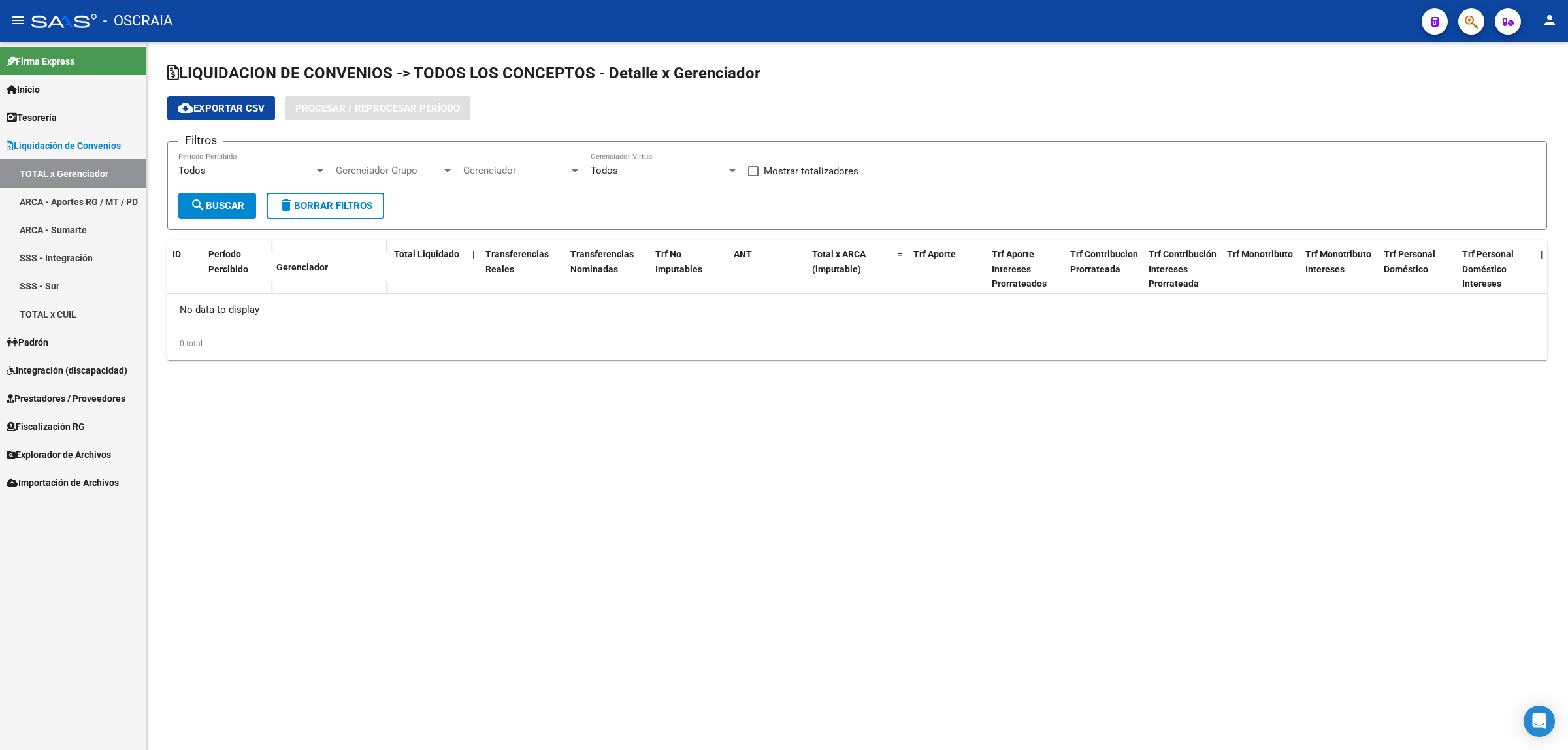
checkbox input "true"
